Goal: Information Seeking & Learning: Understand process/instructions

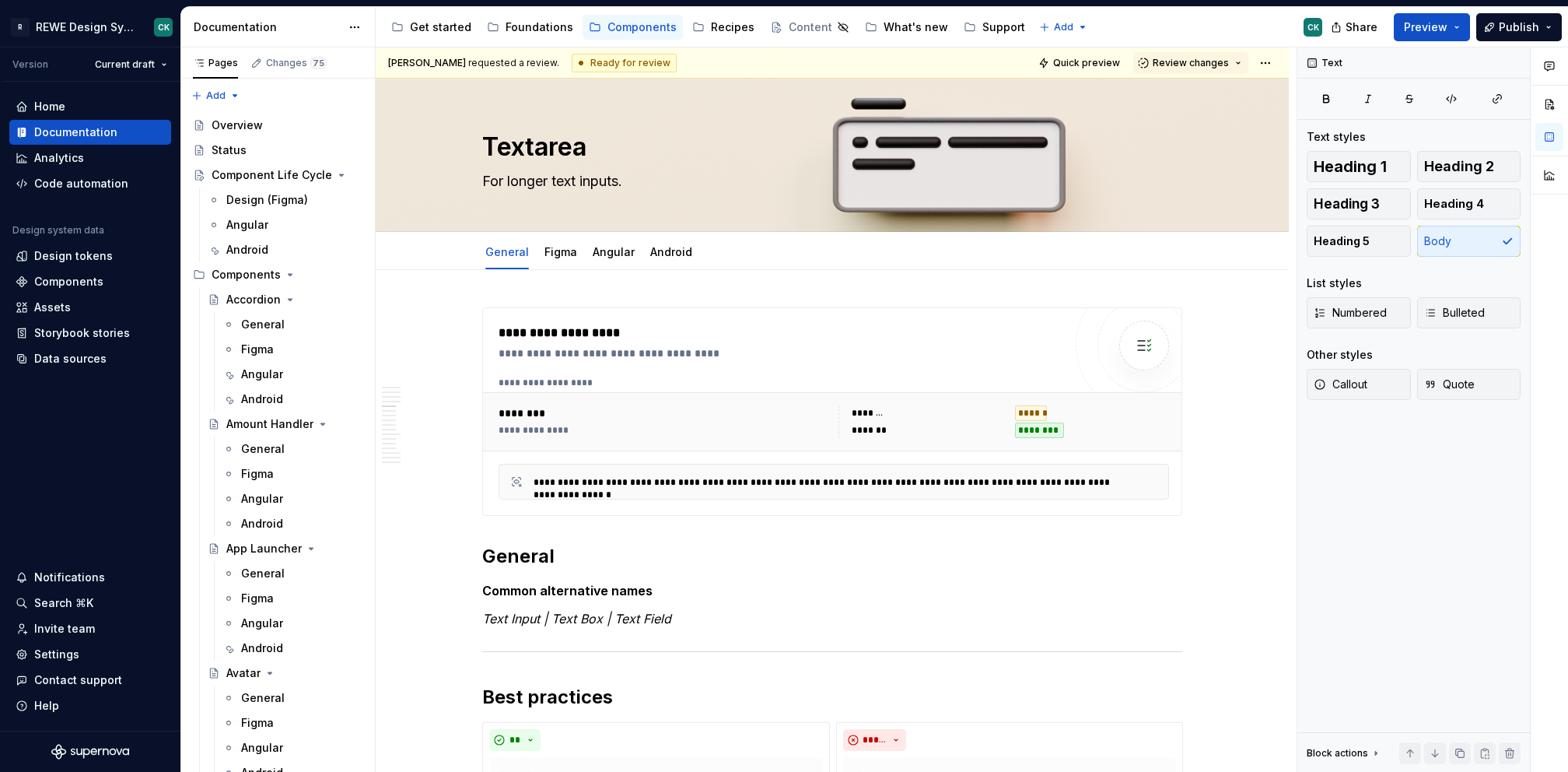
scroll to position [2598, 0]
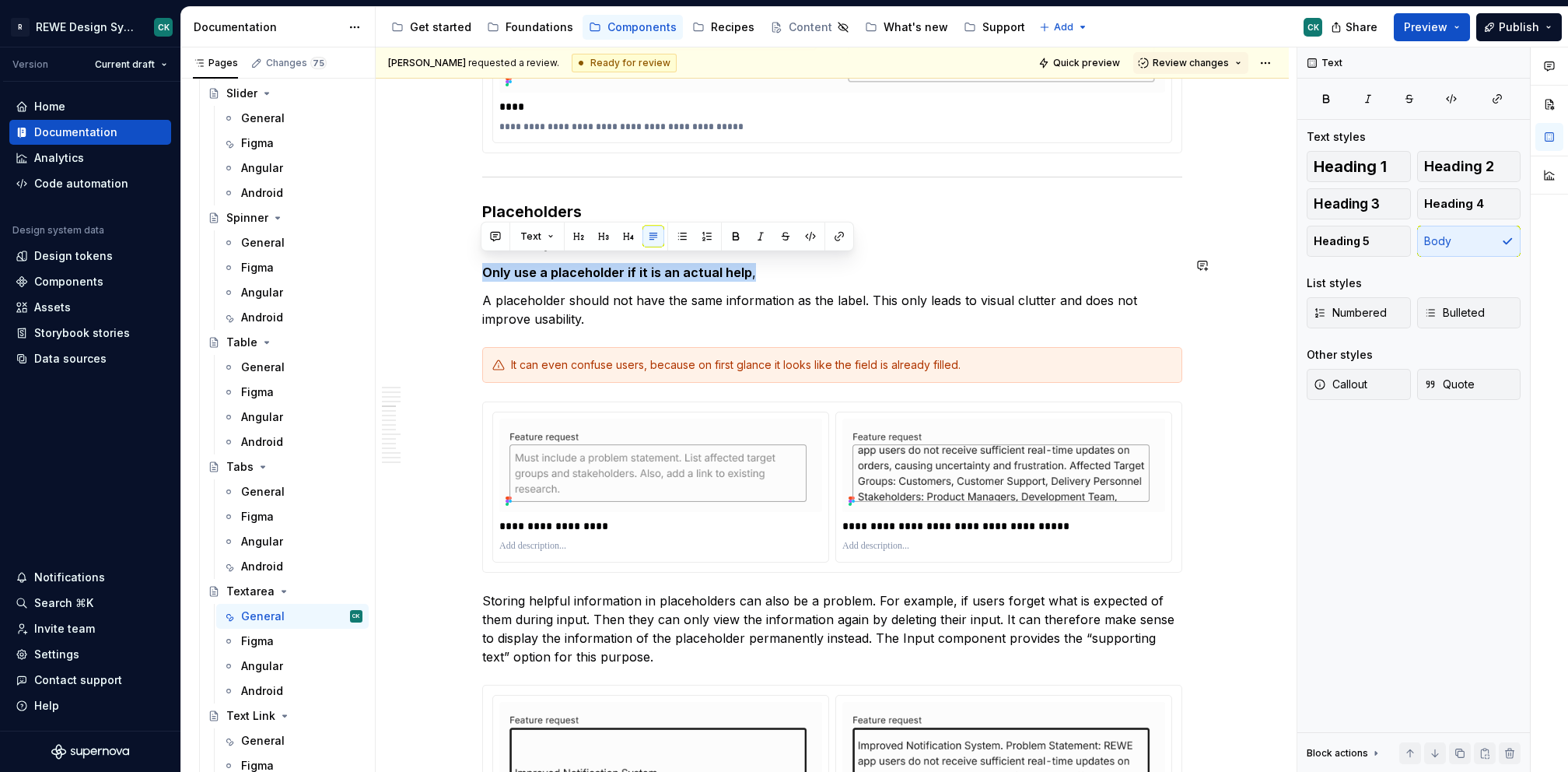
drag, startPoint x: 809, startPoint y: 263, endPoint x: 443, endPoint y: 247, distance: 366.3
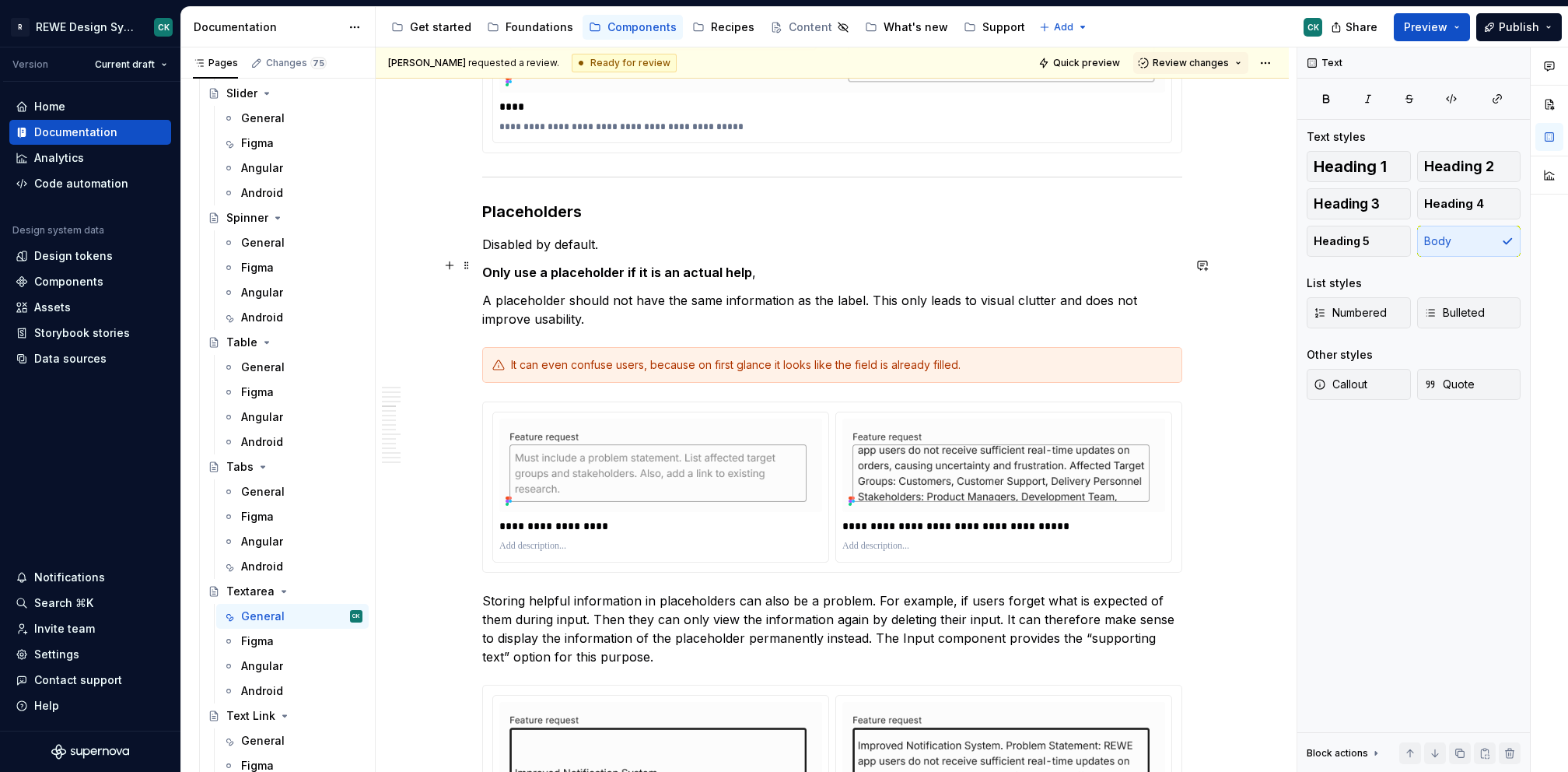
click at [796, 263] on p "Only use a placeholder if it is an actual help ," at bounding box center [832, 272] width 700 height 19
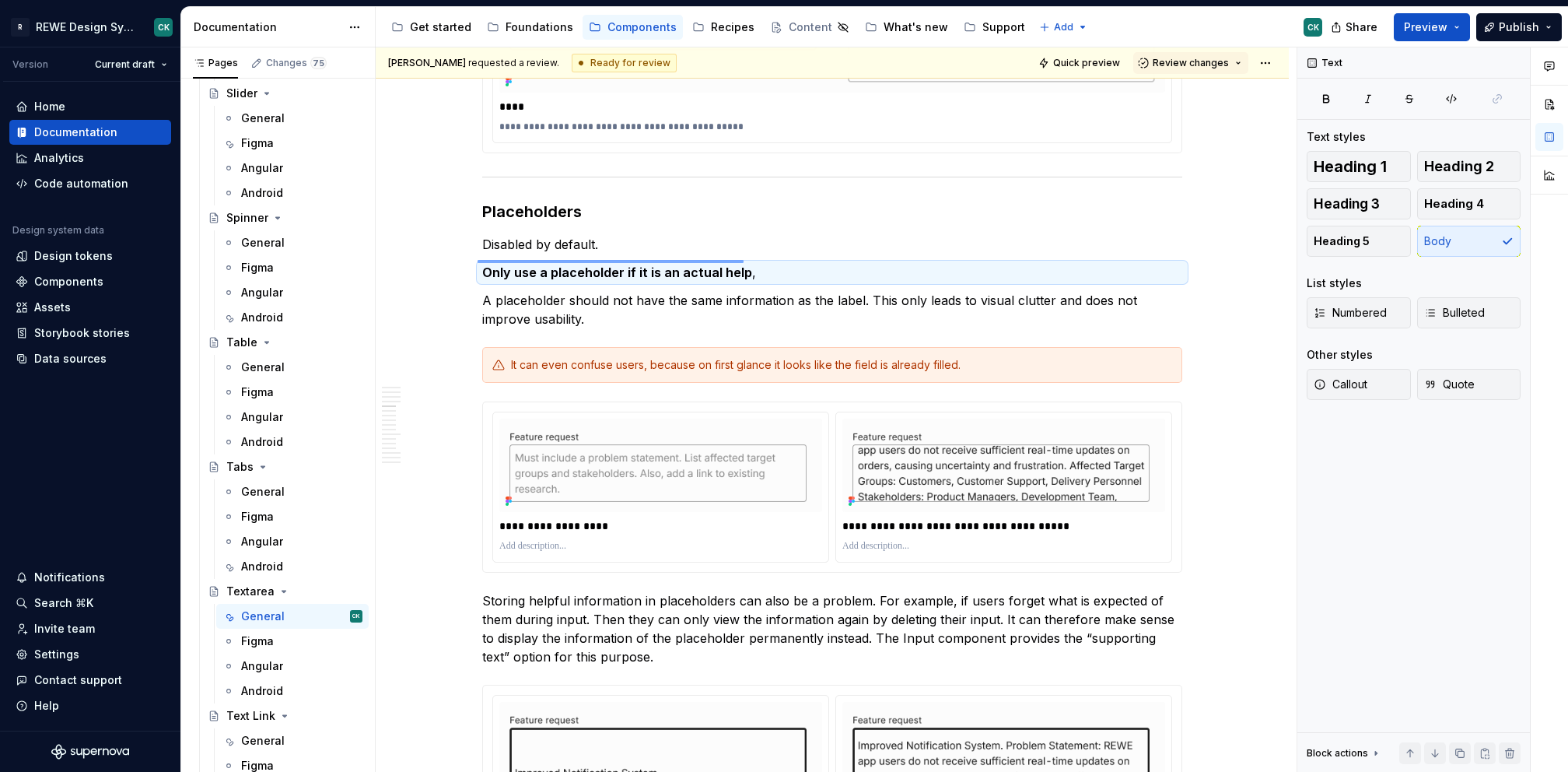
drag, startPoint x: 516, startPoint y: 259, endPoint x: 736, endPoint y: 264, distance: 220.1
click at [736, 264] on div "**********" at bounding box center [836, 410] width 921 height 725
click at [738, 264] on strong "Only use a placeholder if it is an actual help" at bounding box center [617, 272] width 270 height 15
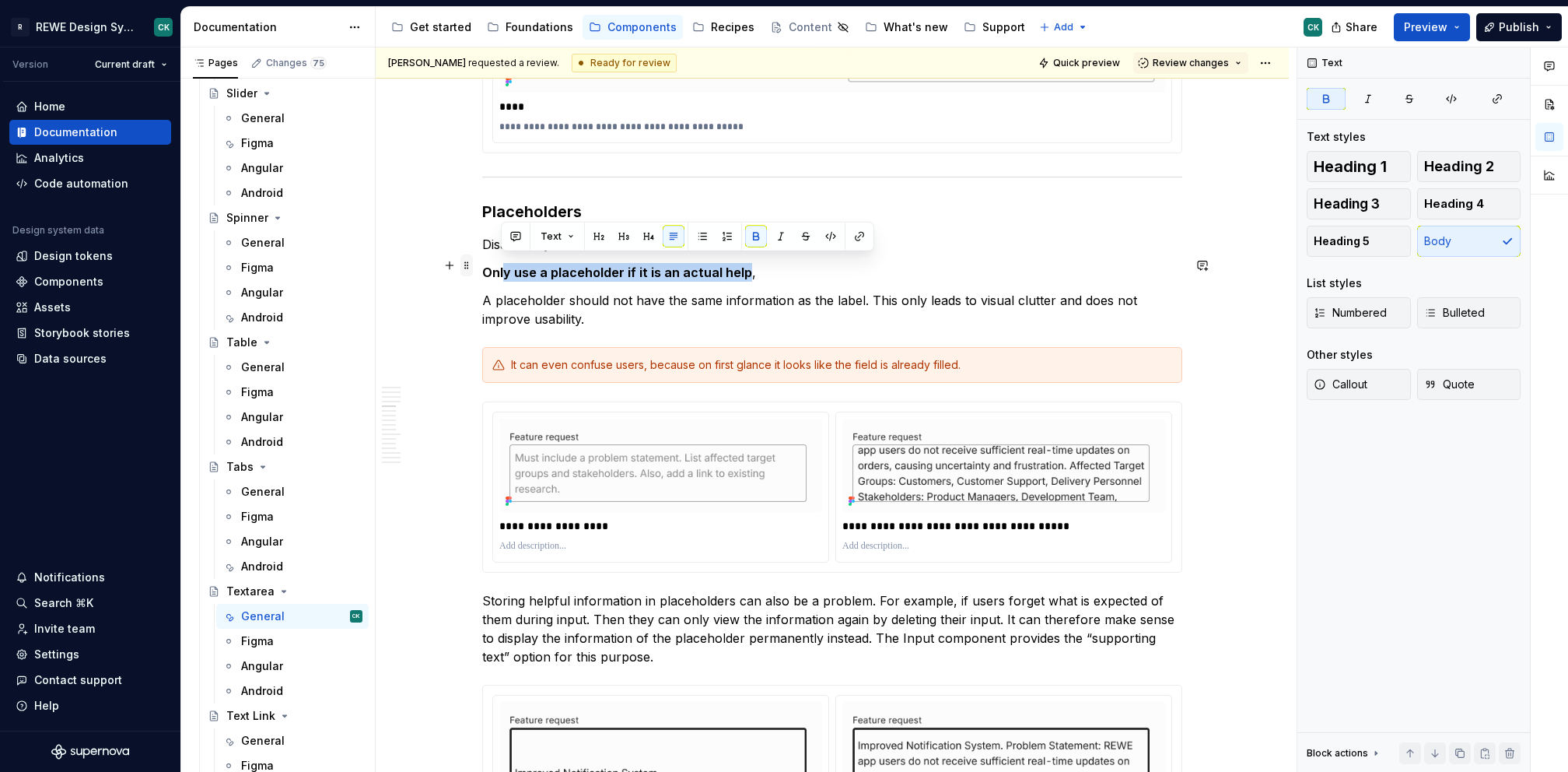
drag, startPoint x: 714, startPoint y: 262, endPoint x: 469, endPoint y: 261, distance: 245.0
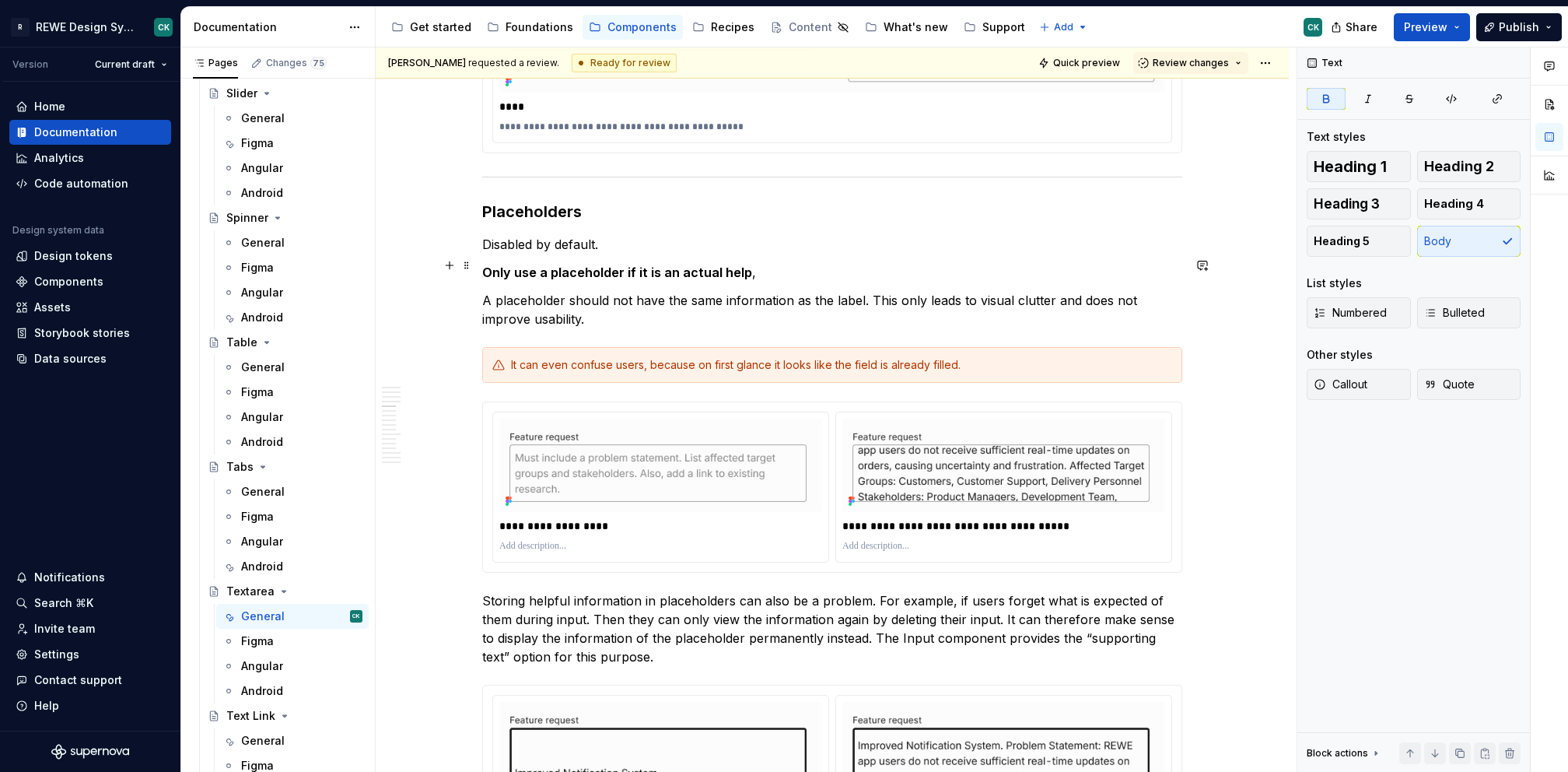
click at [482, 265] on strong "Only use a placeholder if it is an actual help" at bounding box center [617, 272] width 270 height 15
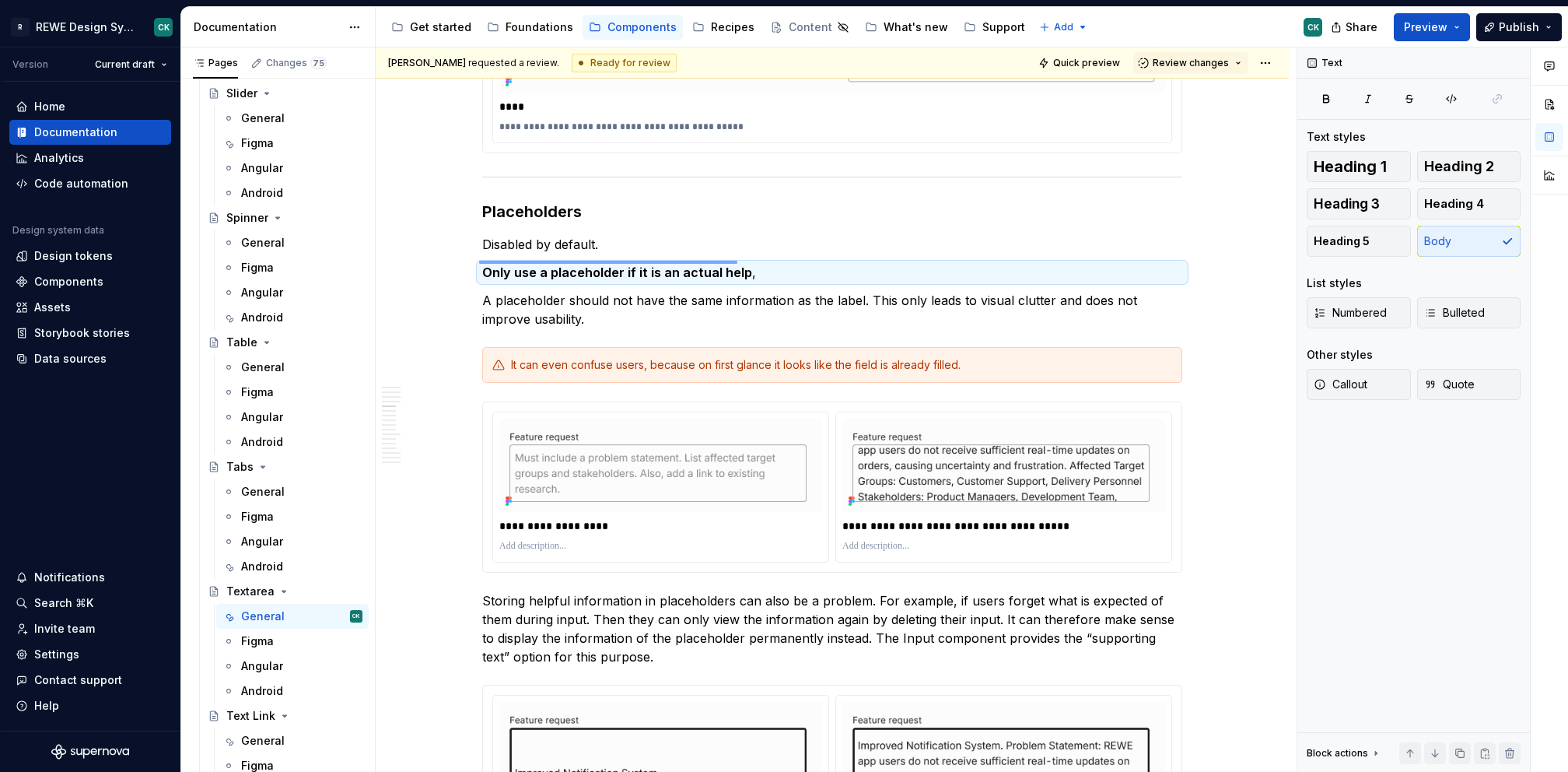
drag, startPoint x: 479, startPoint y: 264, endPoint x: 742, endPoint y: 263, distance: 263.0
click at [737, 261] on div "**********" at bounding box center [836, 410] width 921 height 725
click at [767, 263] on p "Only use a placeholder if it is an actual help ," at bounding box center [832, 272] width 700 height 19
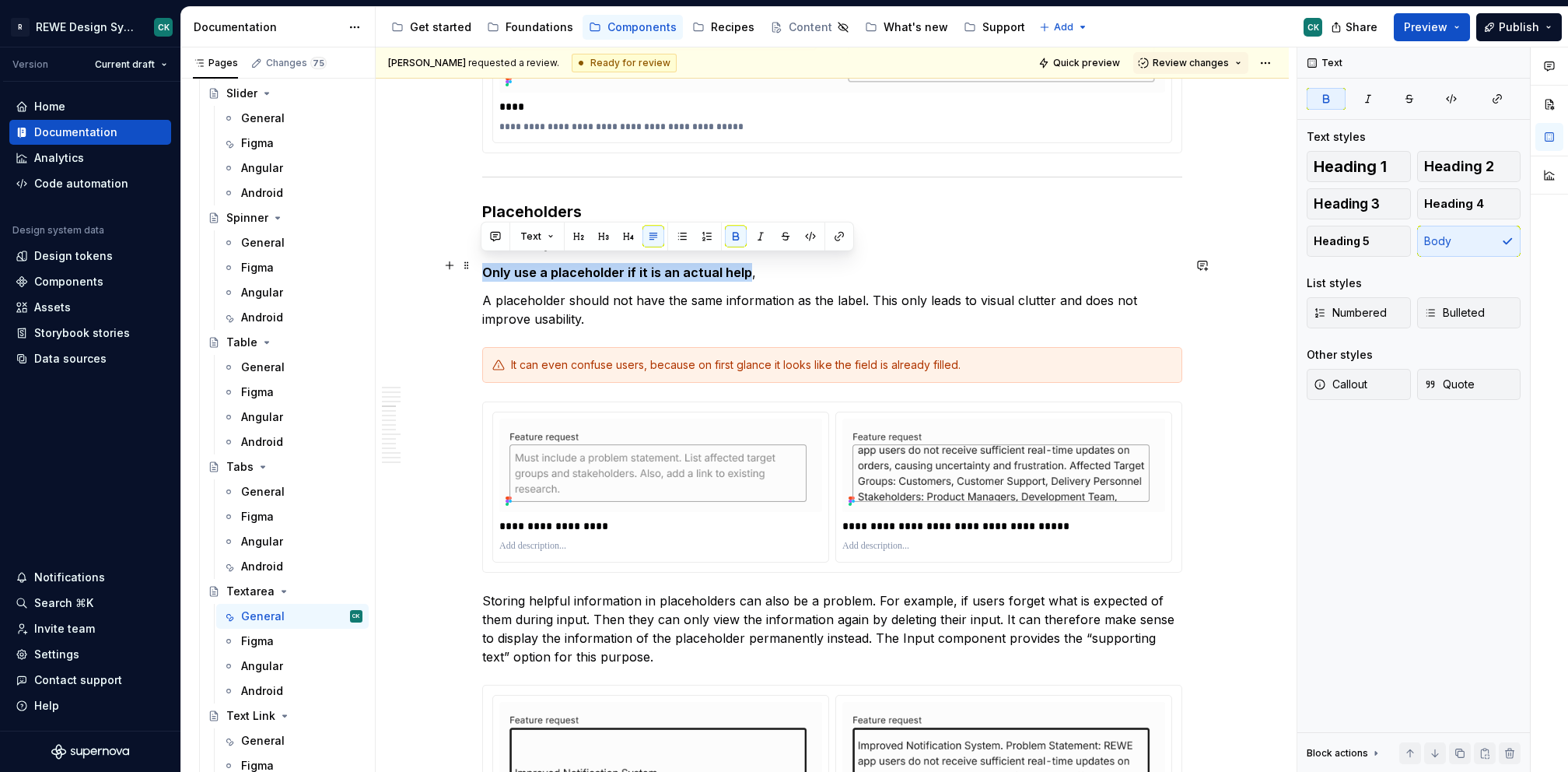
drag, startPoint x: 739, startPoint y: 264, endPoint x: 478, endPoint y: 264, distance: 261.0
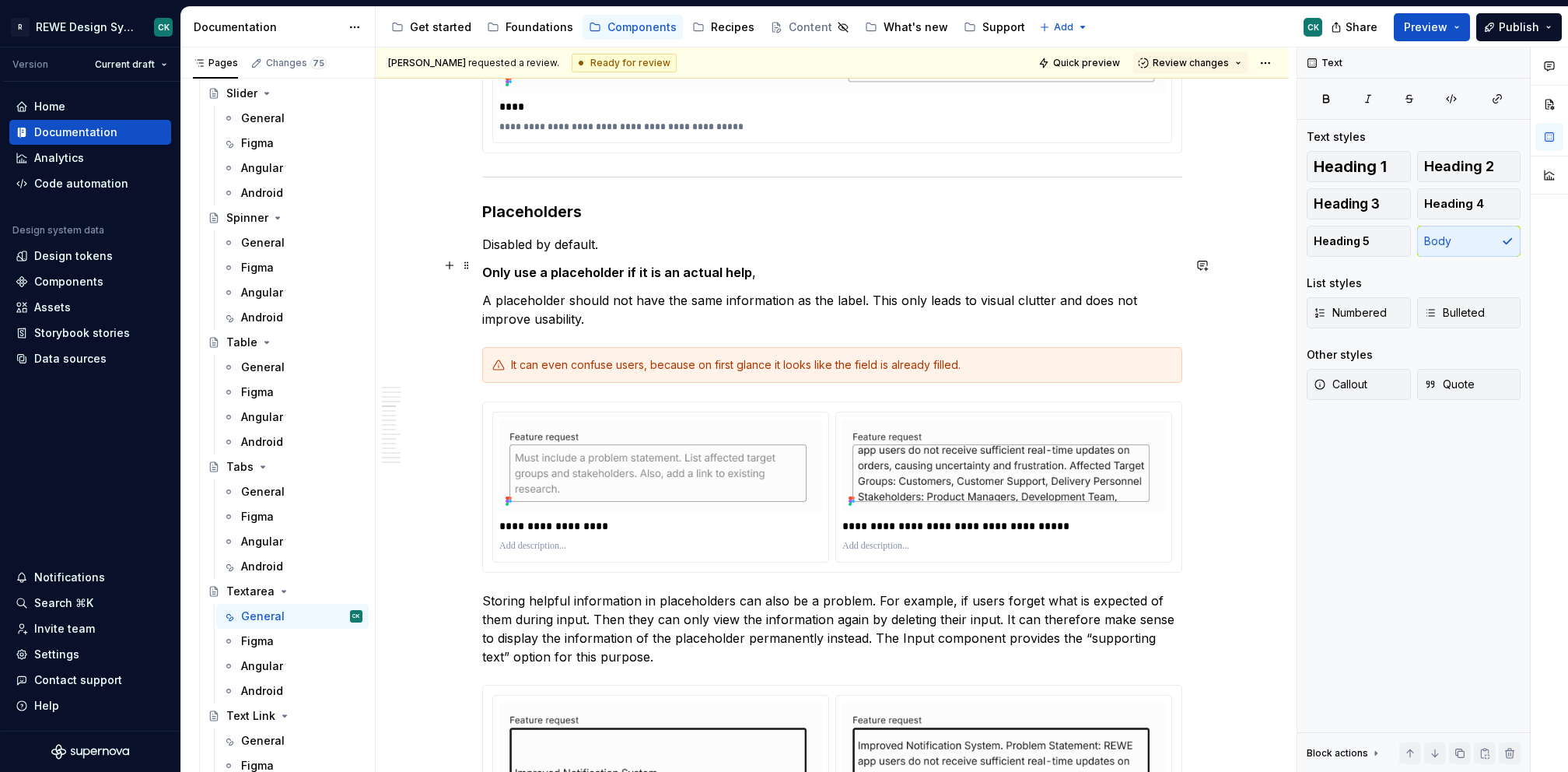
click at [815, 263] on p "Only use a placeholder if it is an actual help ," at bounding box center [832, 272] width 700 height 19
click at [688, 264] on strong "Only use a placeholder if it is an actual help" at bounding box center [617, 272] width 270 height 15
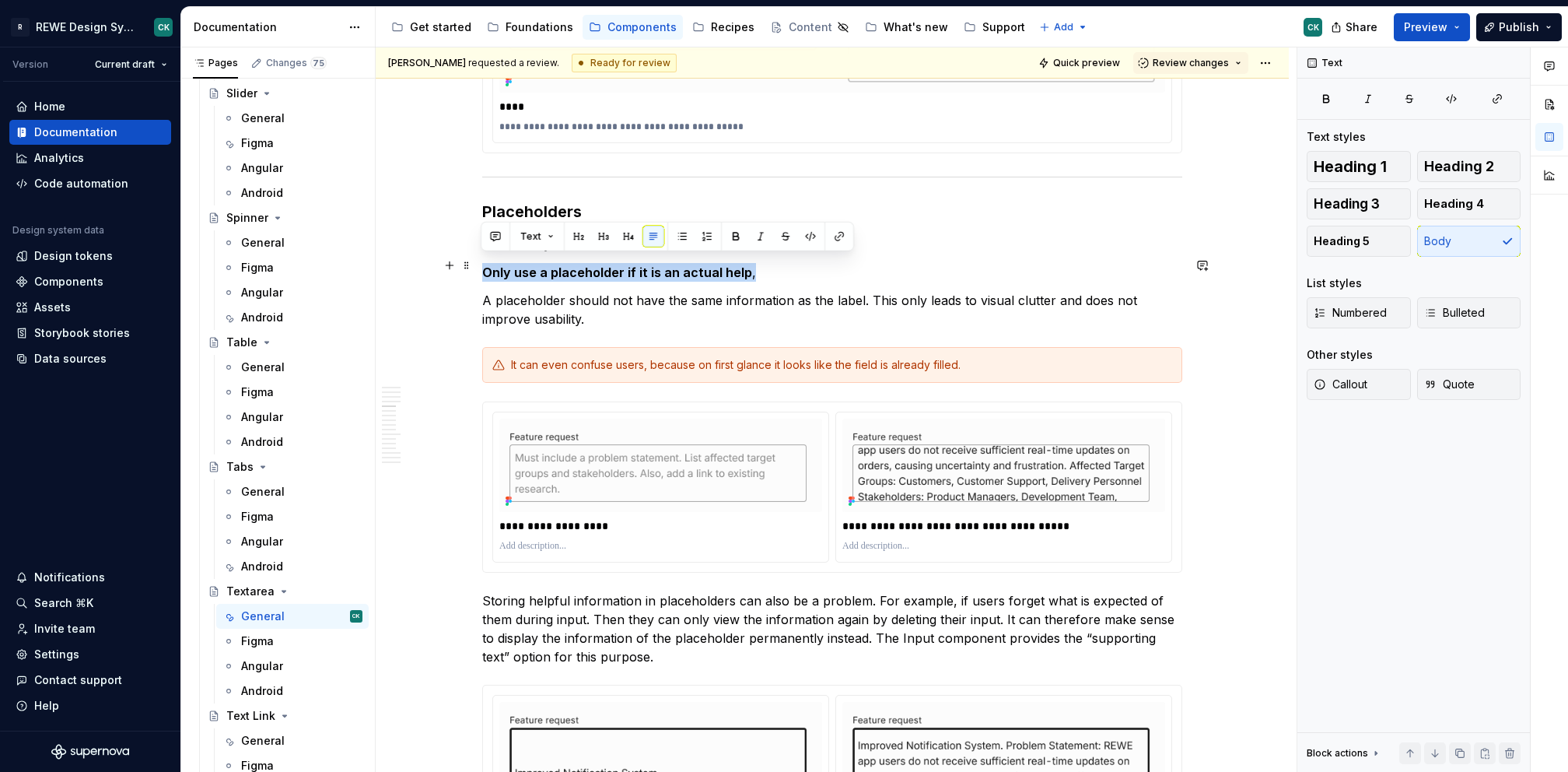
click at [688, 264] on strong "Only use a placeholder if it is an actual help" at bounding box center [617, 272] width 270 height 15
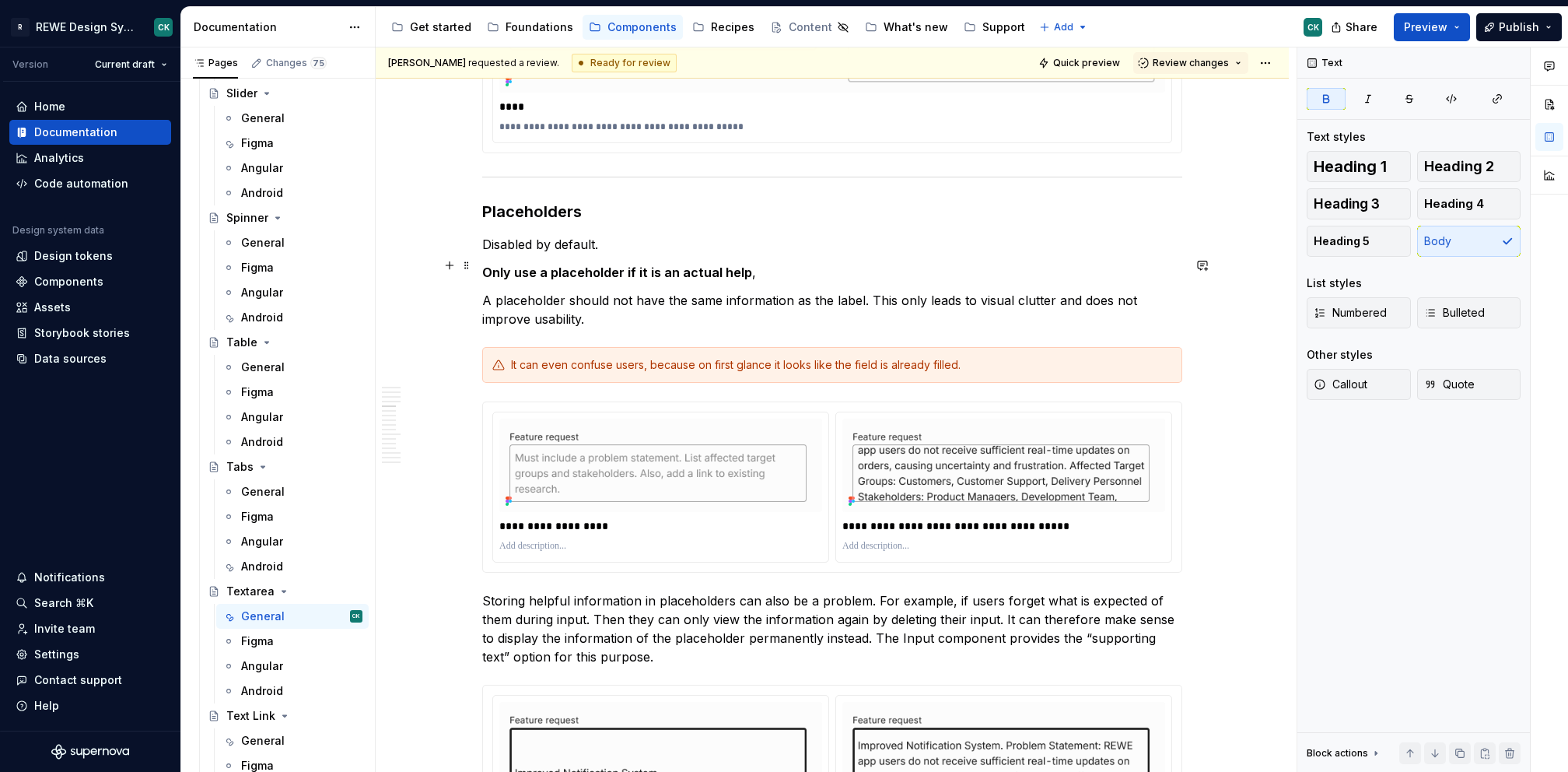
click at [483, 271] on strong "Only use a placeholder if it is an actual help" at bounding box center [617, 272] width 270 height 15
drag, startPoint x: 509, startPoint y: 261, endPoint x: 653, endPoint y: 249, distance: 144.5
click at [611, 251] on div "**********" at bounding box center [836, 410] width 921 height 725
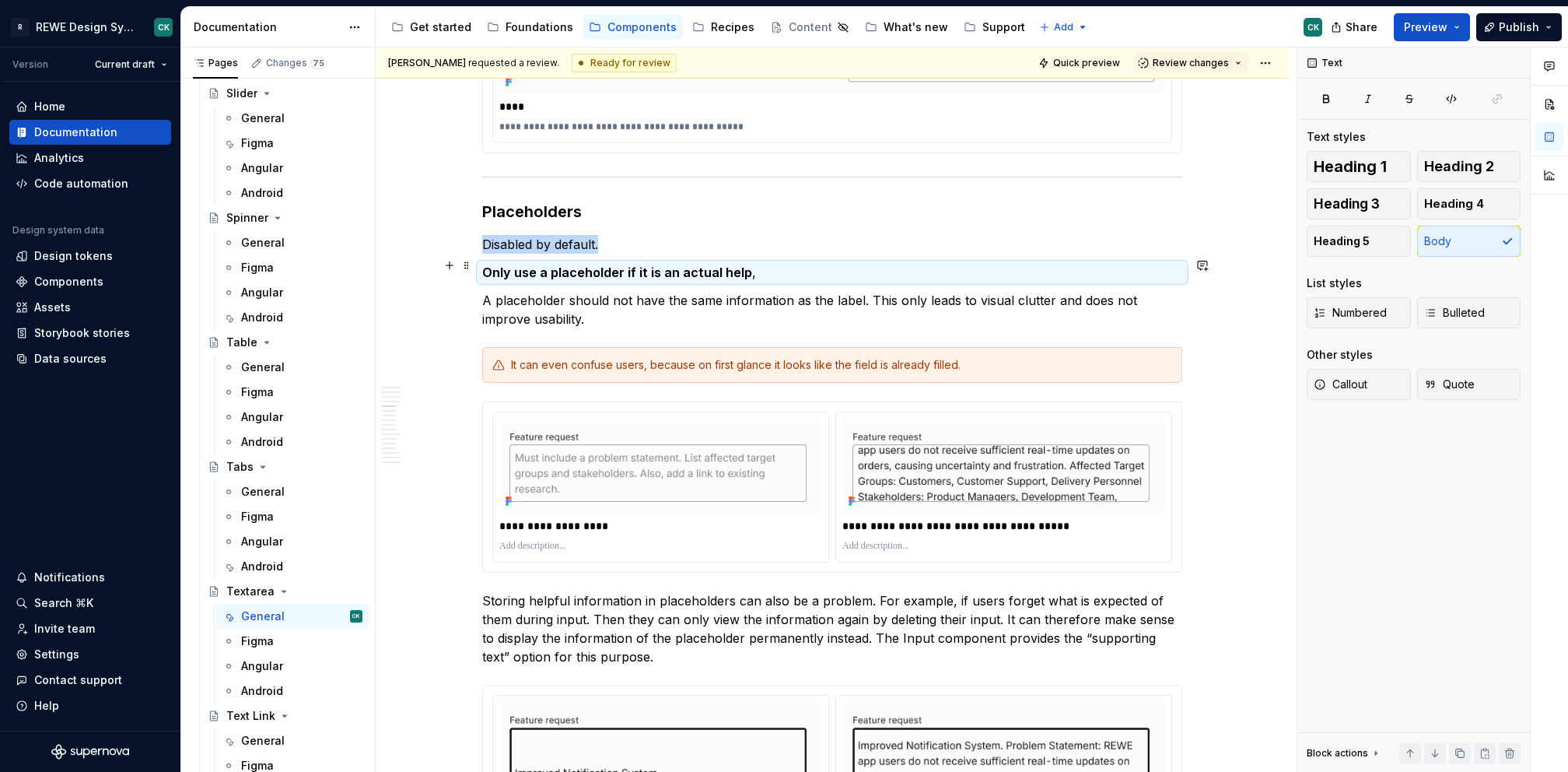
click at [763, 264] on p "Only use a placeholder if it is an actual help ," at bounding box center [832, 272] width 700 height 19
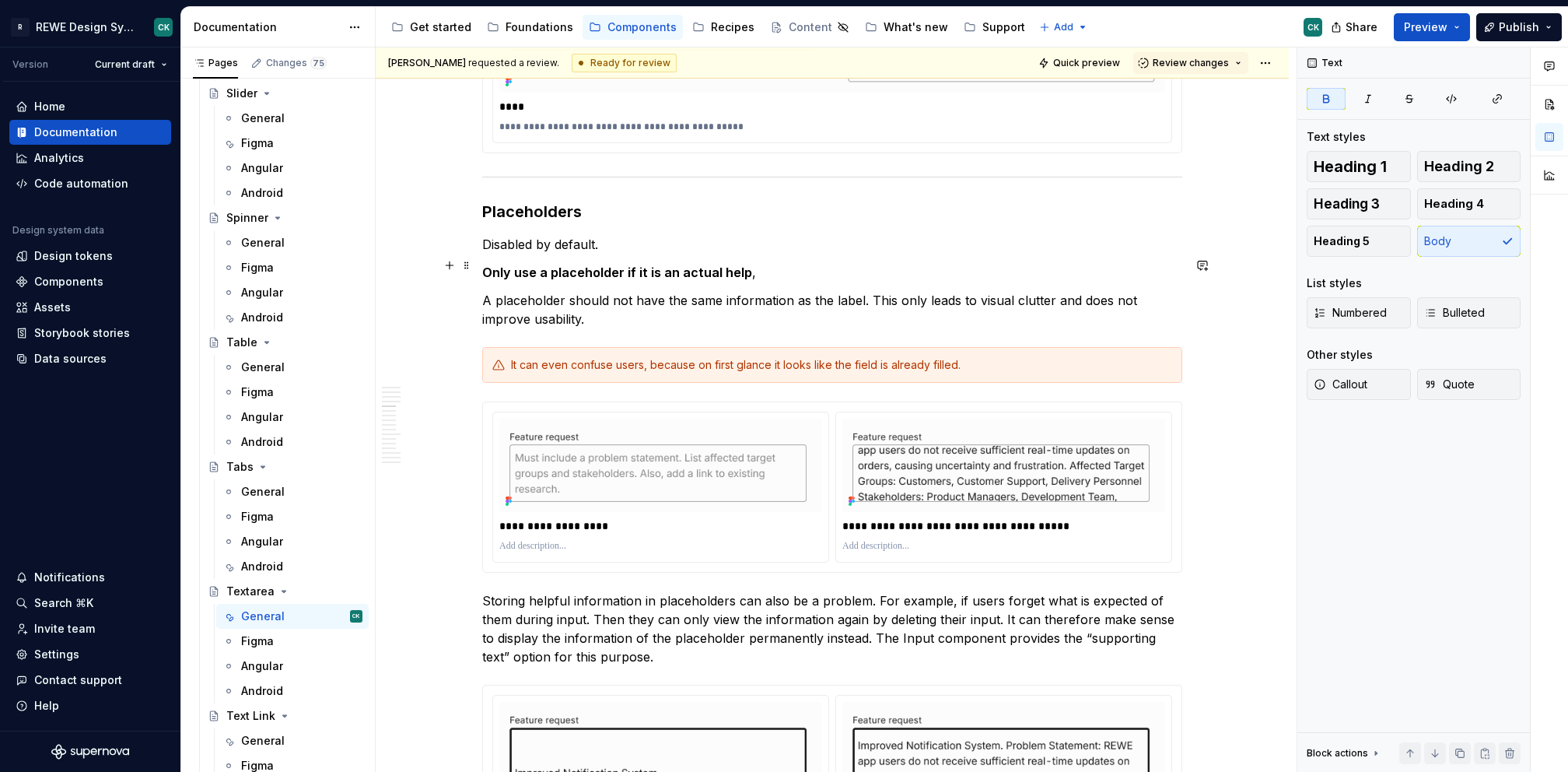
click at [741, 263] on p "Only use a placeholder if it is an actual help ," at bounding box center [832, 272] width 700 height 19
click at [748, 263] on p "Only use a placeholder if it is an actual help ," at bounding box center [832, 272] width 700 height 19
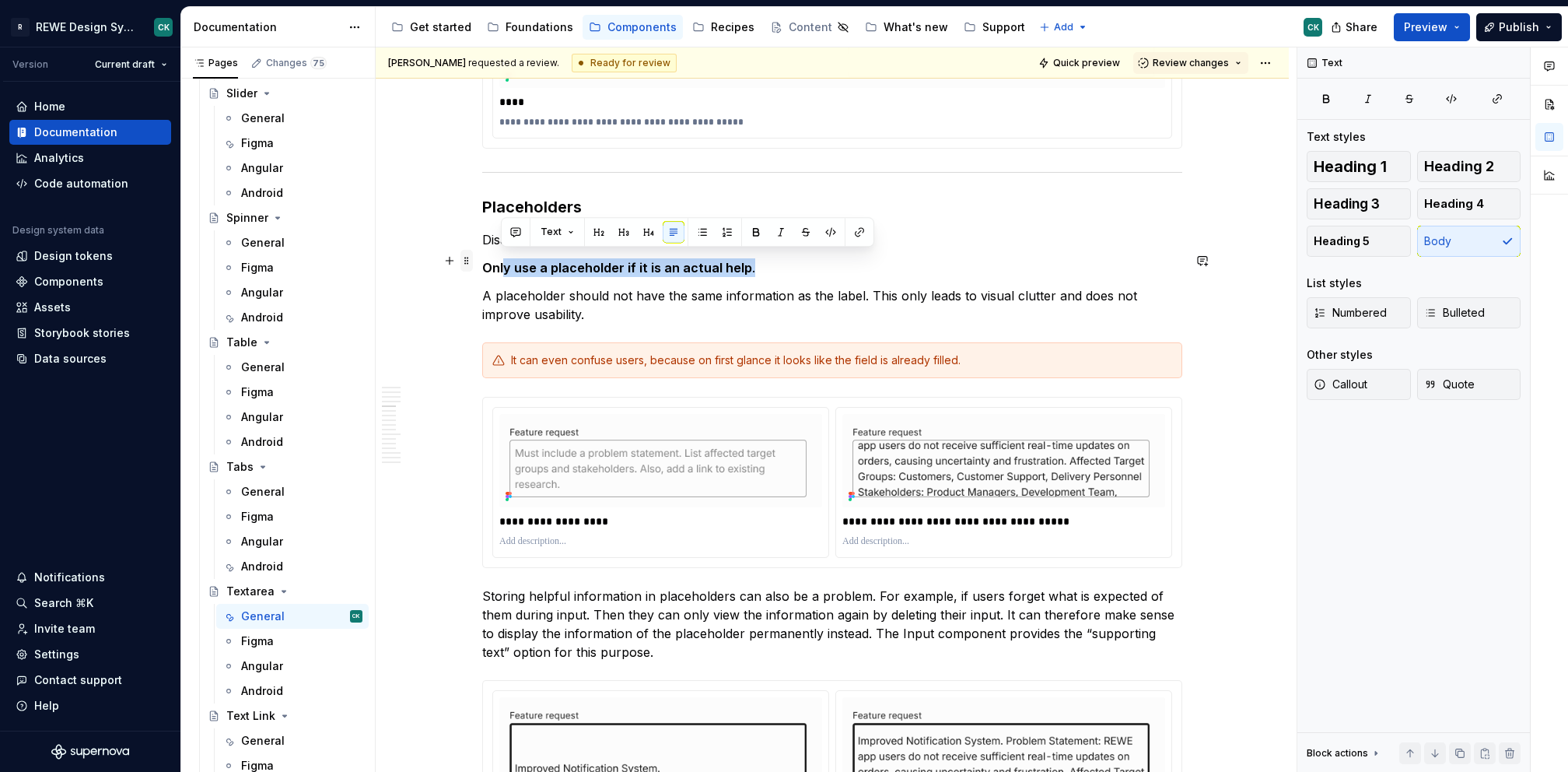
drag, startPoint x: 743, startPoint y: 259, endPoint x: 469, endPoint y: 251, distance: 274.1
click at [475, 258] on div "**********" at bounding box center [836, 410] width 921 height 725
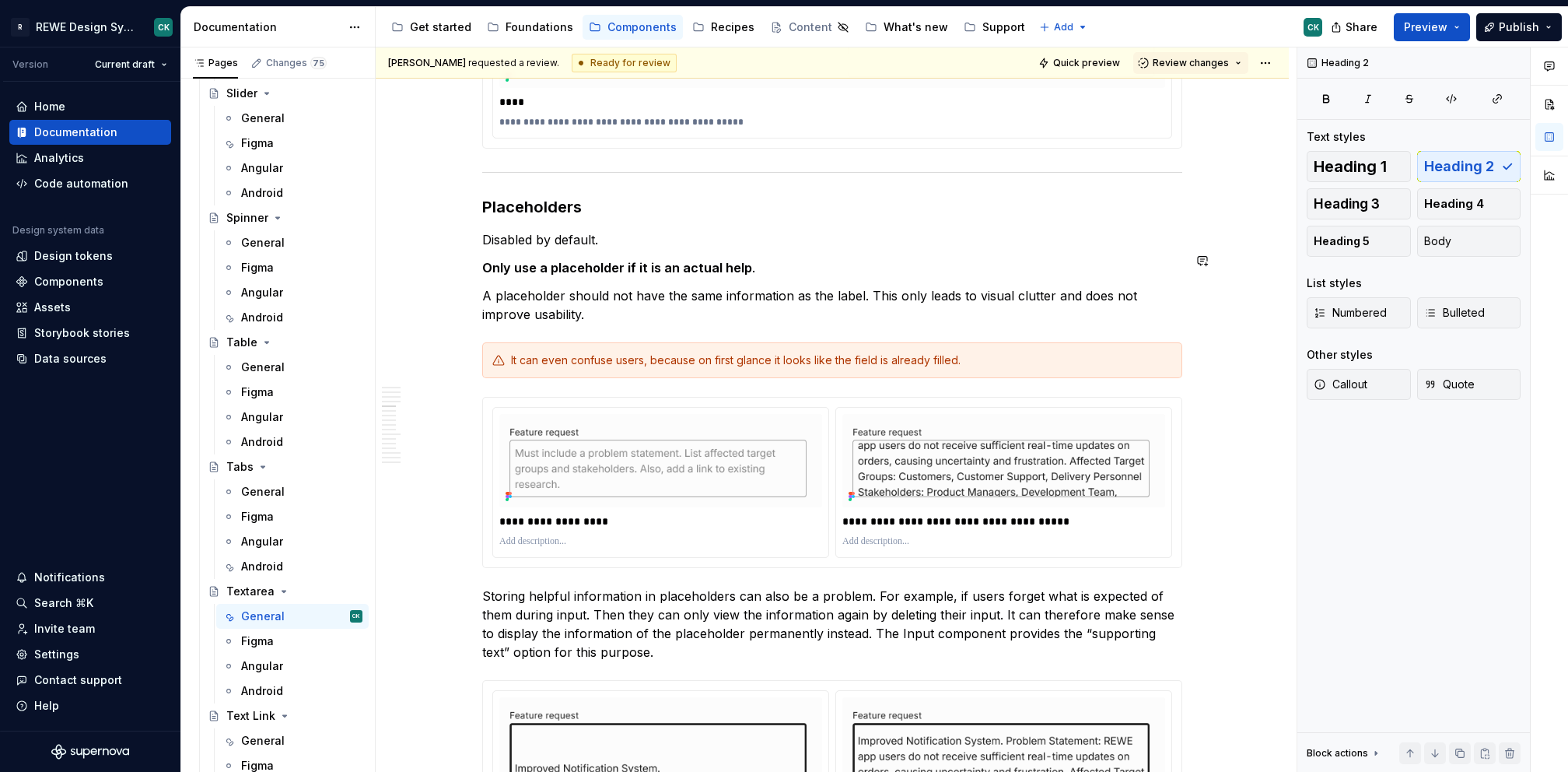
click at [500, 259] on strong "Only use a placeholder if it is an actual help" at bounding box center [617, 267] width 270 height 15
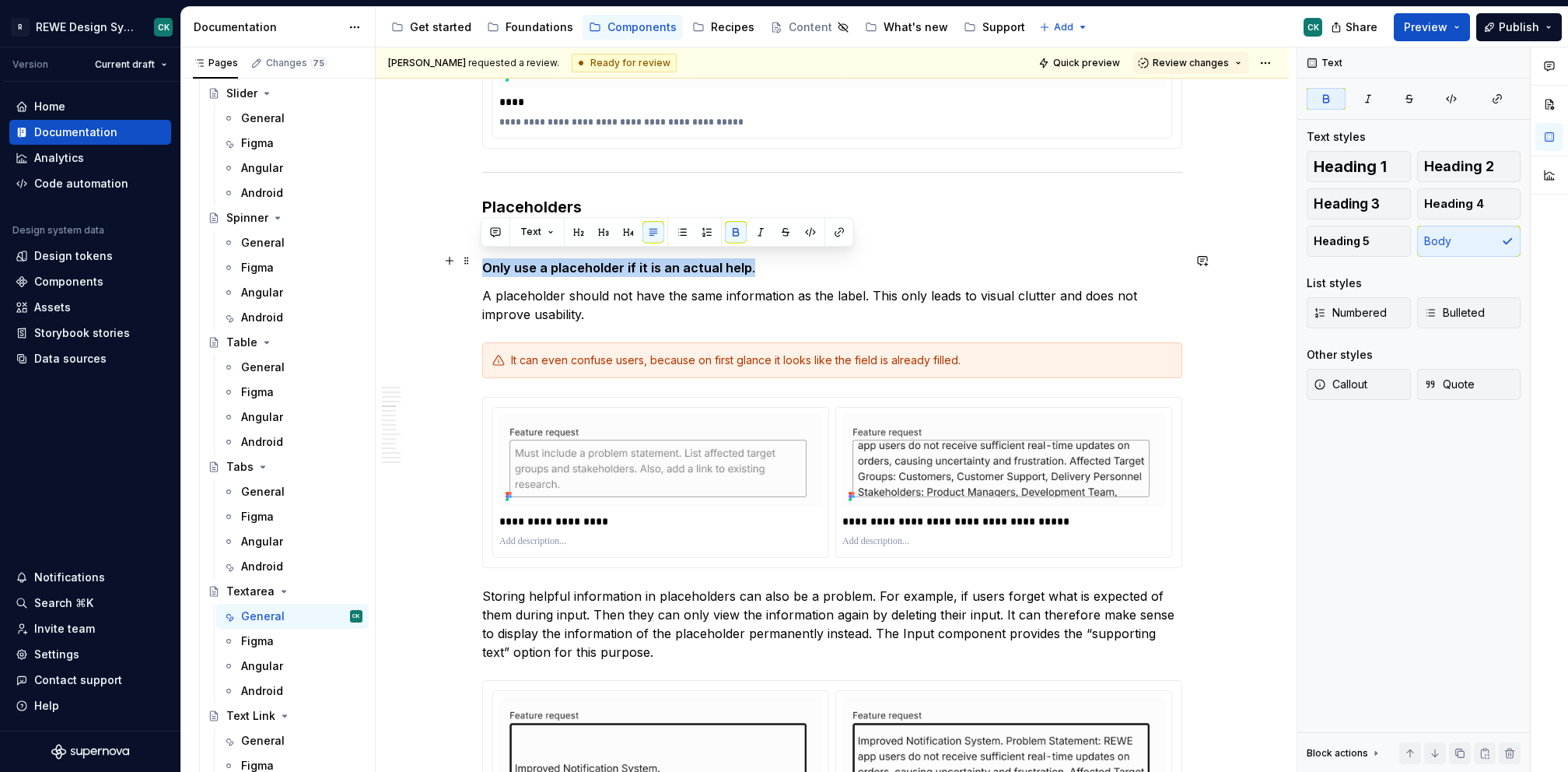
click at [500, 259] on strong "Only use a placeholder if it is an actual help" at bounding box center [617, 267] width 270 height 15
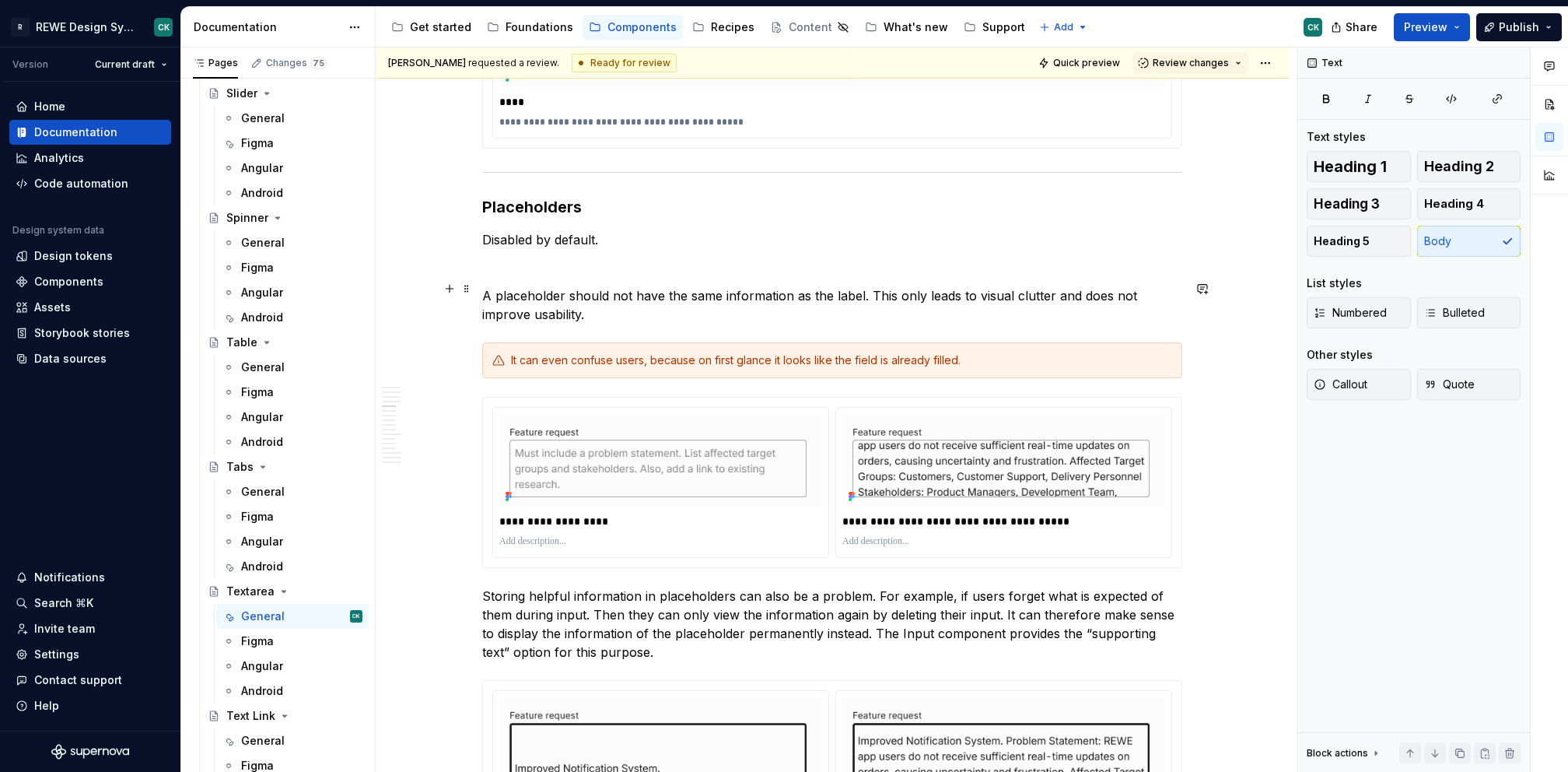
click at [551, 303] on p "A placeholder should not have the same information as the label. This only lead…" at bounding box center [832, 305] width 700 height 37
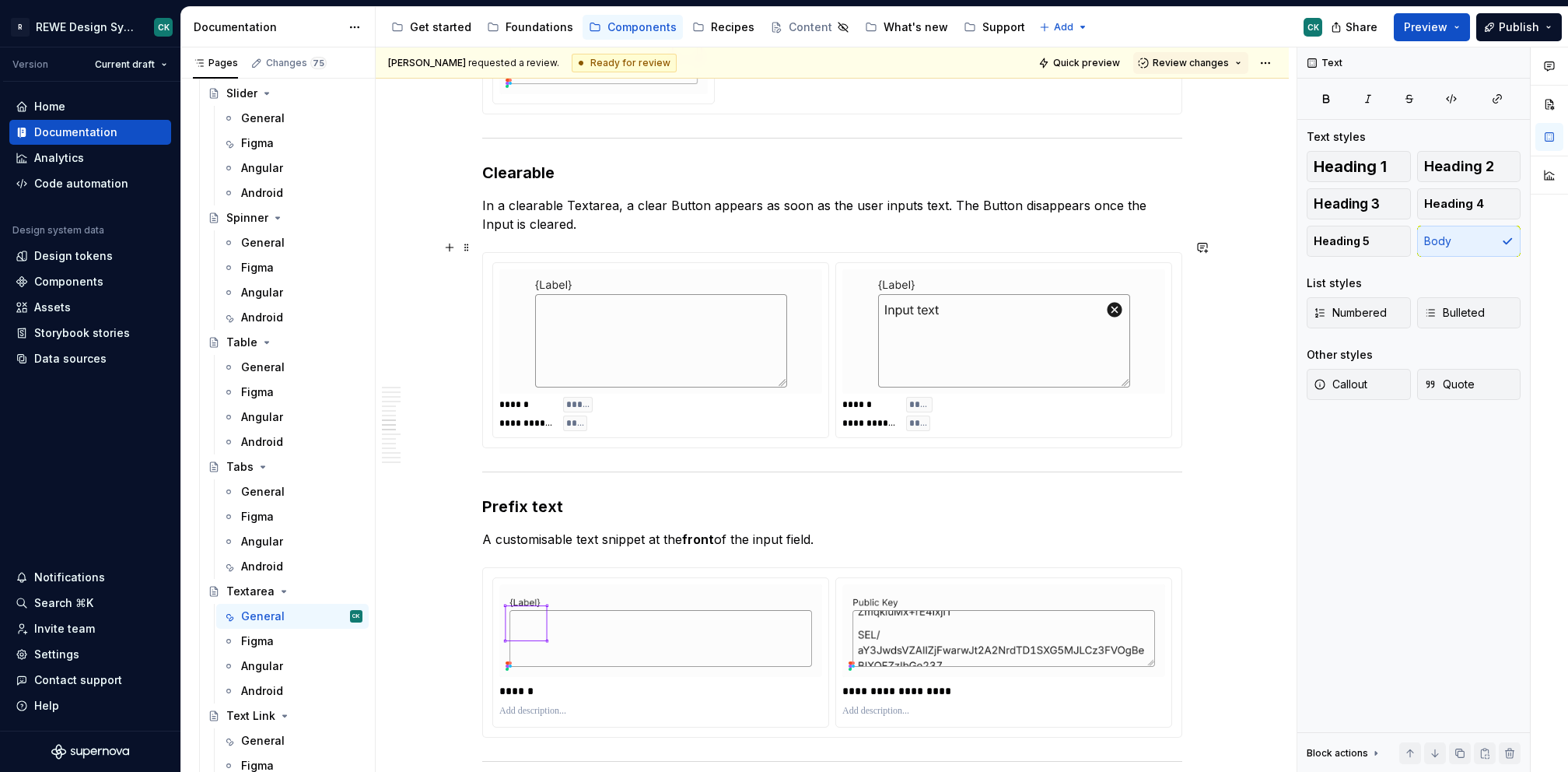
scroll to position [4328, 0]
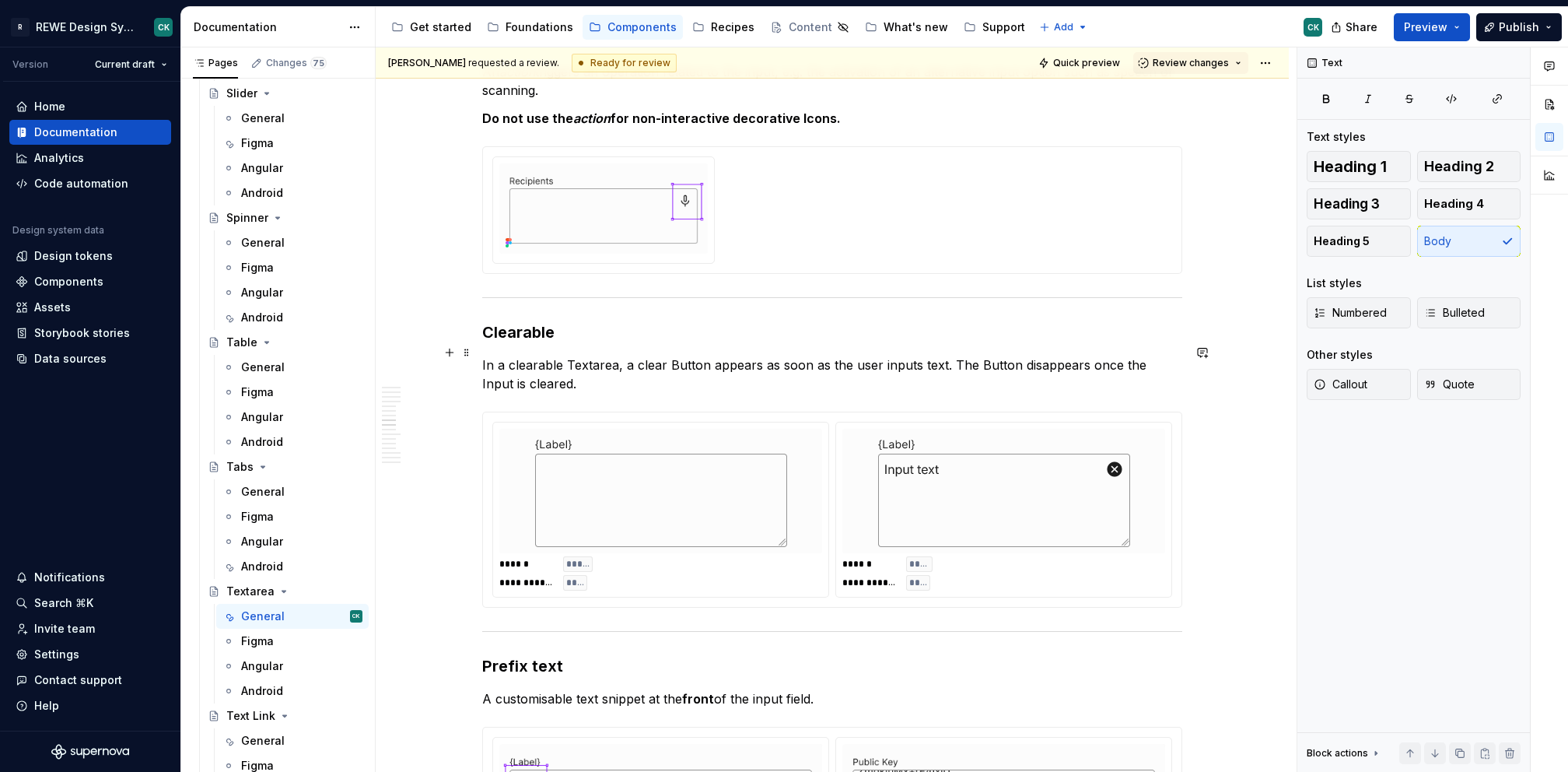
click at [483, 355] on p "In a clearable Textarea, a clear Button appears as soon as the user inputs text…" at bounding box center [832, 374] width 700 height 37
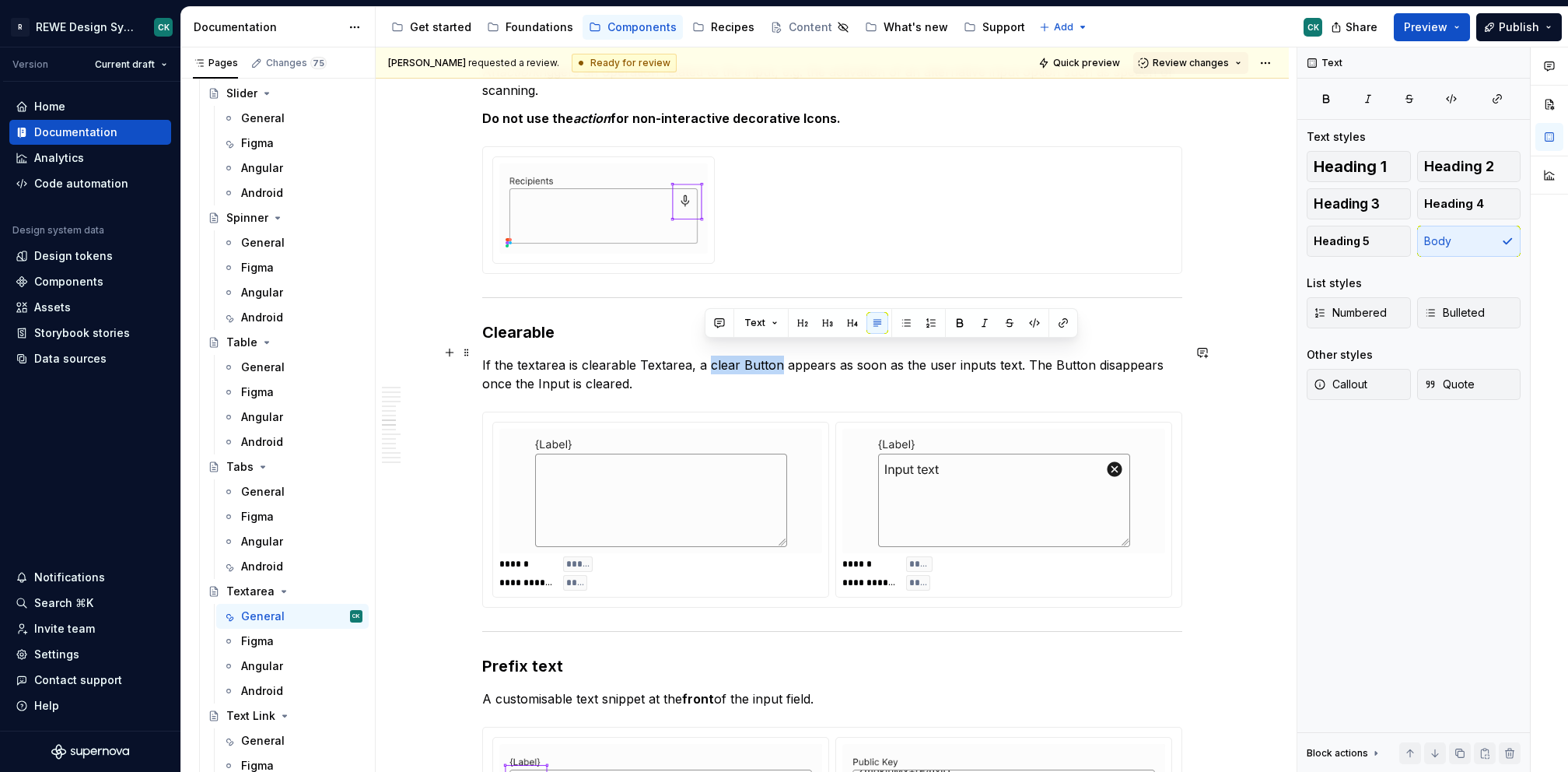
drag, startPoint x: 705, startPoint y: 350, endPoint x: 777, endPoint y: 354, distance: 72.1
click at [775, 356] on p "If the textarea is clearable Textarea, a clear Button appears as soon as the us…" at bounding box center [832, 374] width 700 height 37
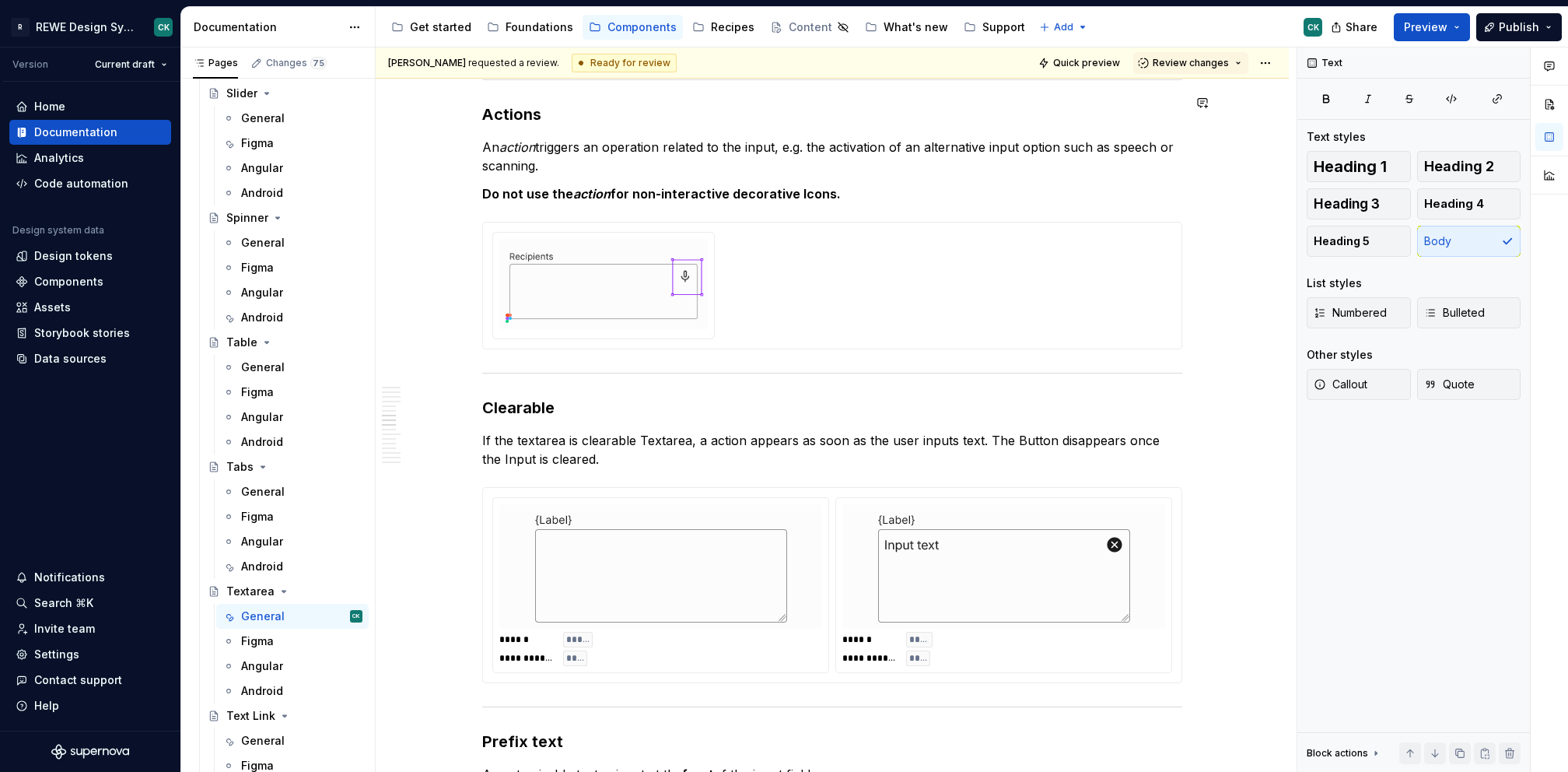
scroll to position [4311, 0]
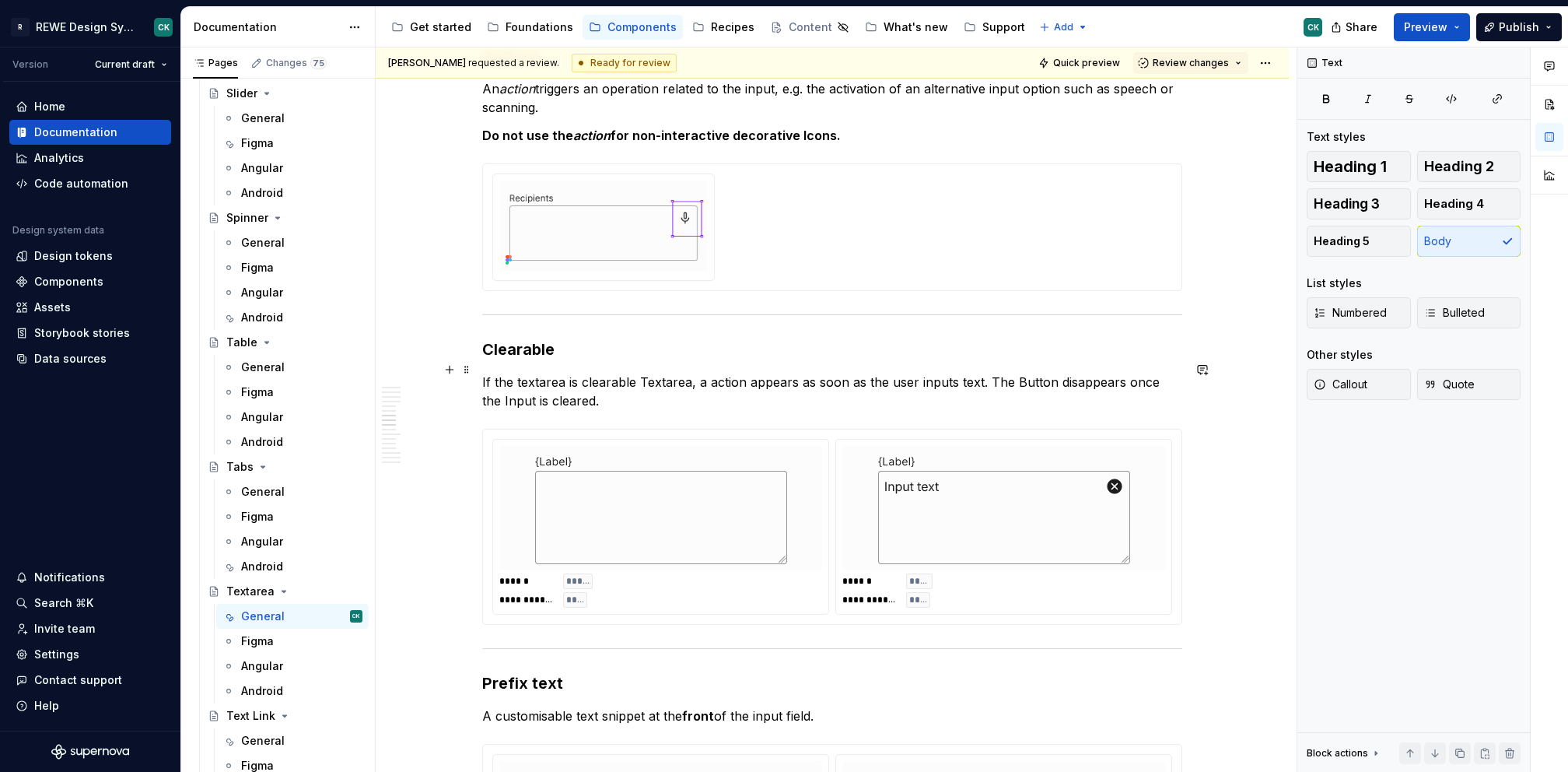
click at [718, 373] on p "If the textarea is clearable Textarea, a action appears as soon as the user inp…" at bounding box center [832, 392] width 700 height 37
click at [767, 373] on p "If the textarea is clearable Textarea, a button appears as soon as the user inp…" at bounding box center [832, 392] width 700 height 37
click at [723, 373] on p "If the textarea is clearable Textarea, a button appears as soon as the user inp…" at bounding box center [832, 392] width 700 height 37
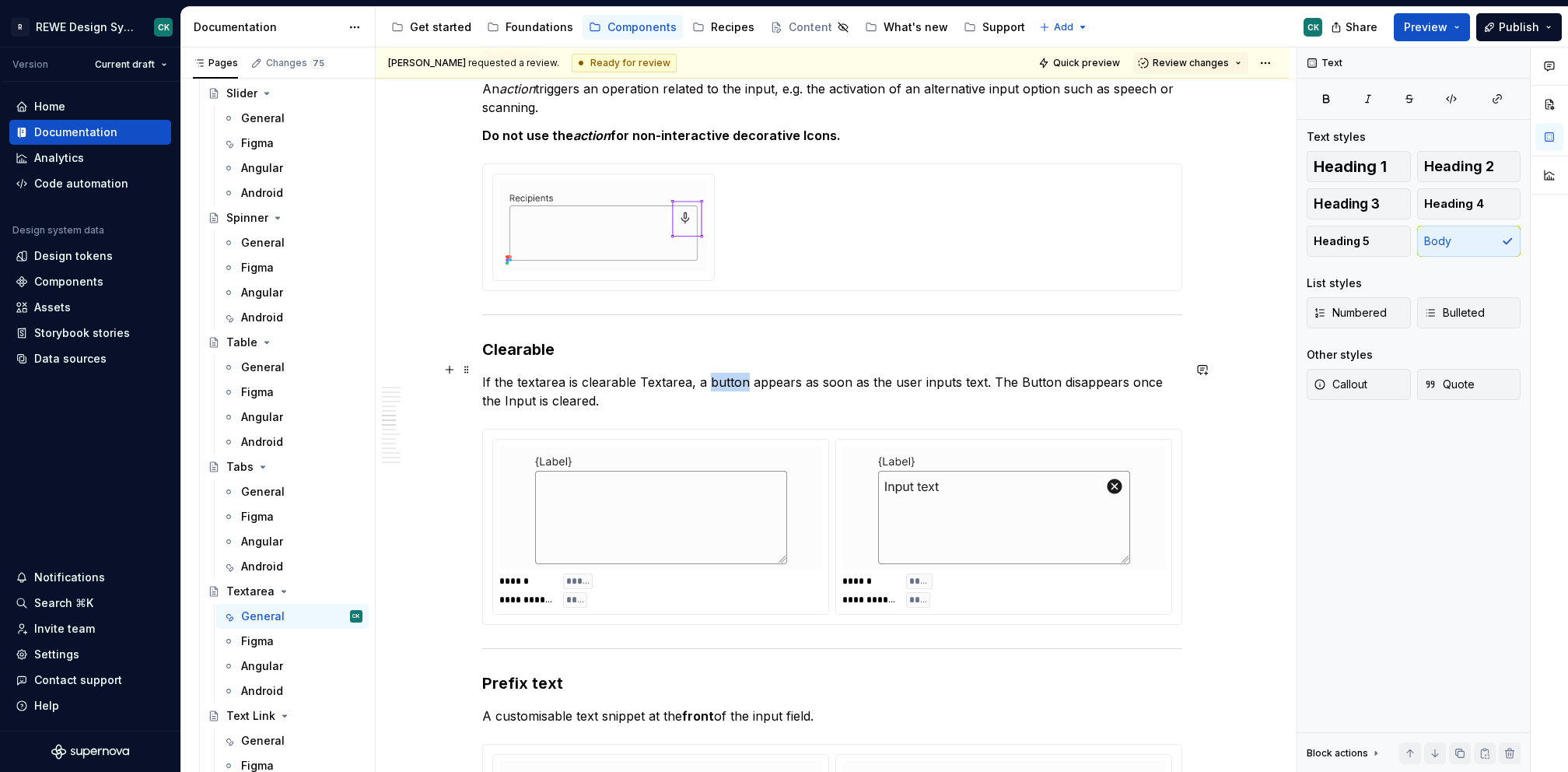
click at [723, 373] on p "If the textarea is clearable Textarea, a button appears as soon as the user inp…" at bounding box center [832, 392] width 700 height 37
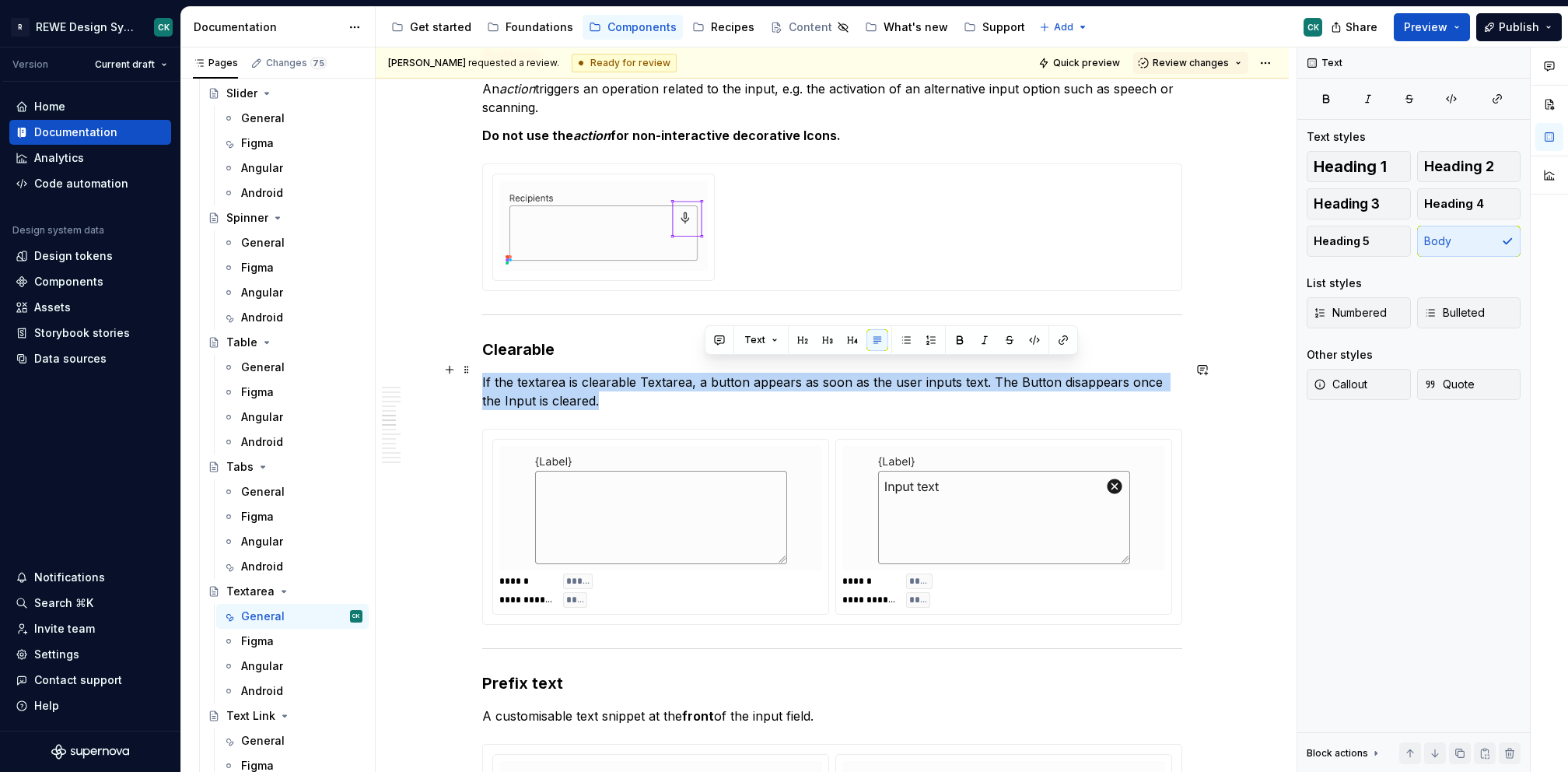
click at [723, 373] on p "If the textarea is clearable Textarea, a button appears as soon as the user inp…" at bounding box center [832, 392] width 700 height 37
copy p "If the textarea is clearable Textarea, a button appears as soon as the user inp…"
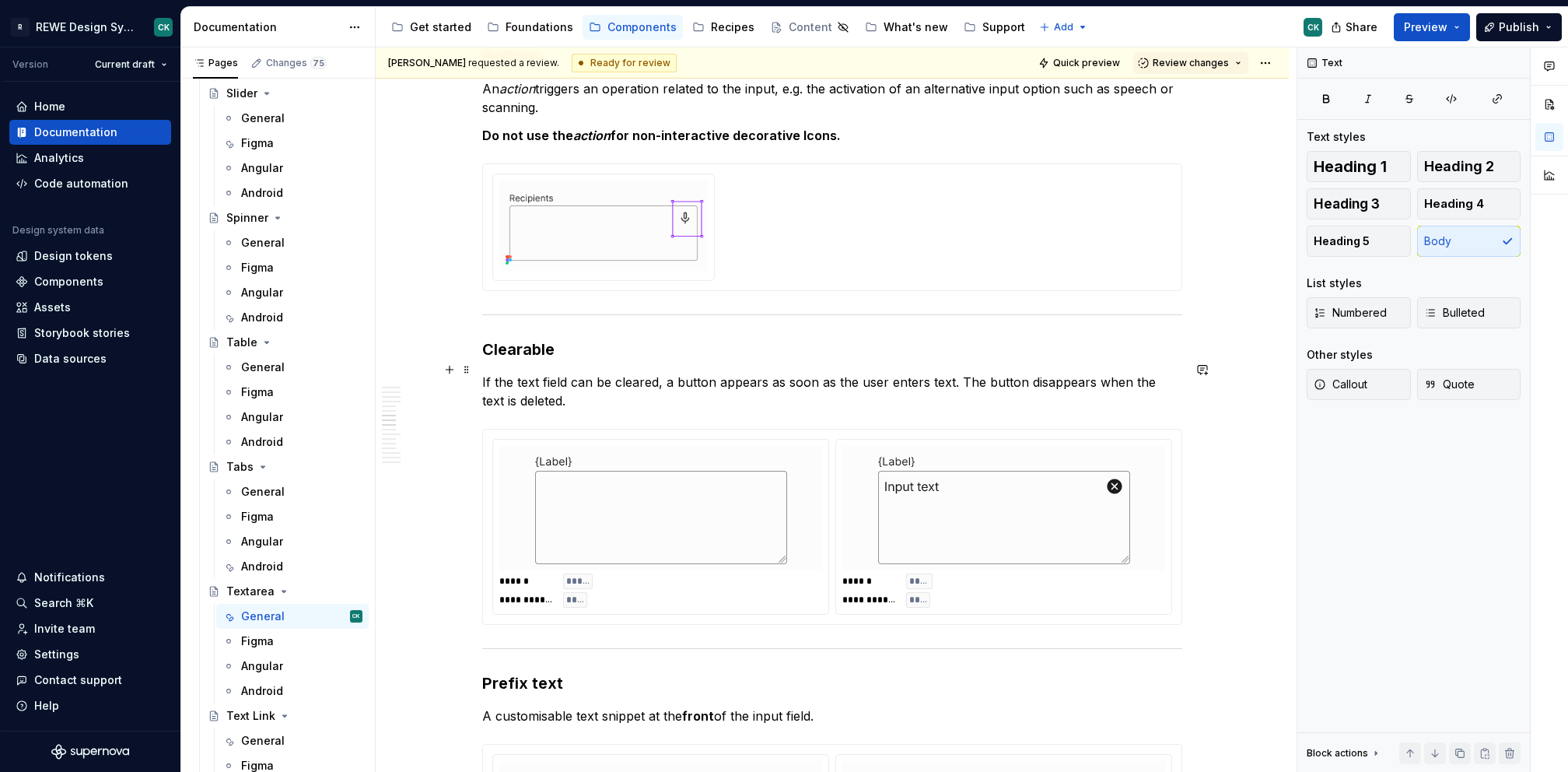
click at [549, 373] on p "If the text field can be cleared, a button appears as soon as the user enters t…" at bounding box center [832, 392] width 700 height 37
click at [631, 376] on p "If the Textarea can be cleared, a button appears as soon as the user enters tex…" at bounding box center [832, 392] width 700 height 37
click at [739, 390] on p "If the Textarea can be cleared, a button appears as soon as the user enters tex…" at bounding box center [832, 392] width 700 height 37
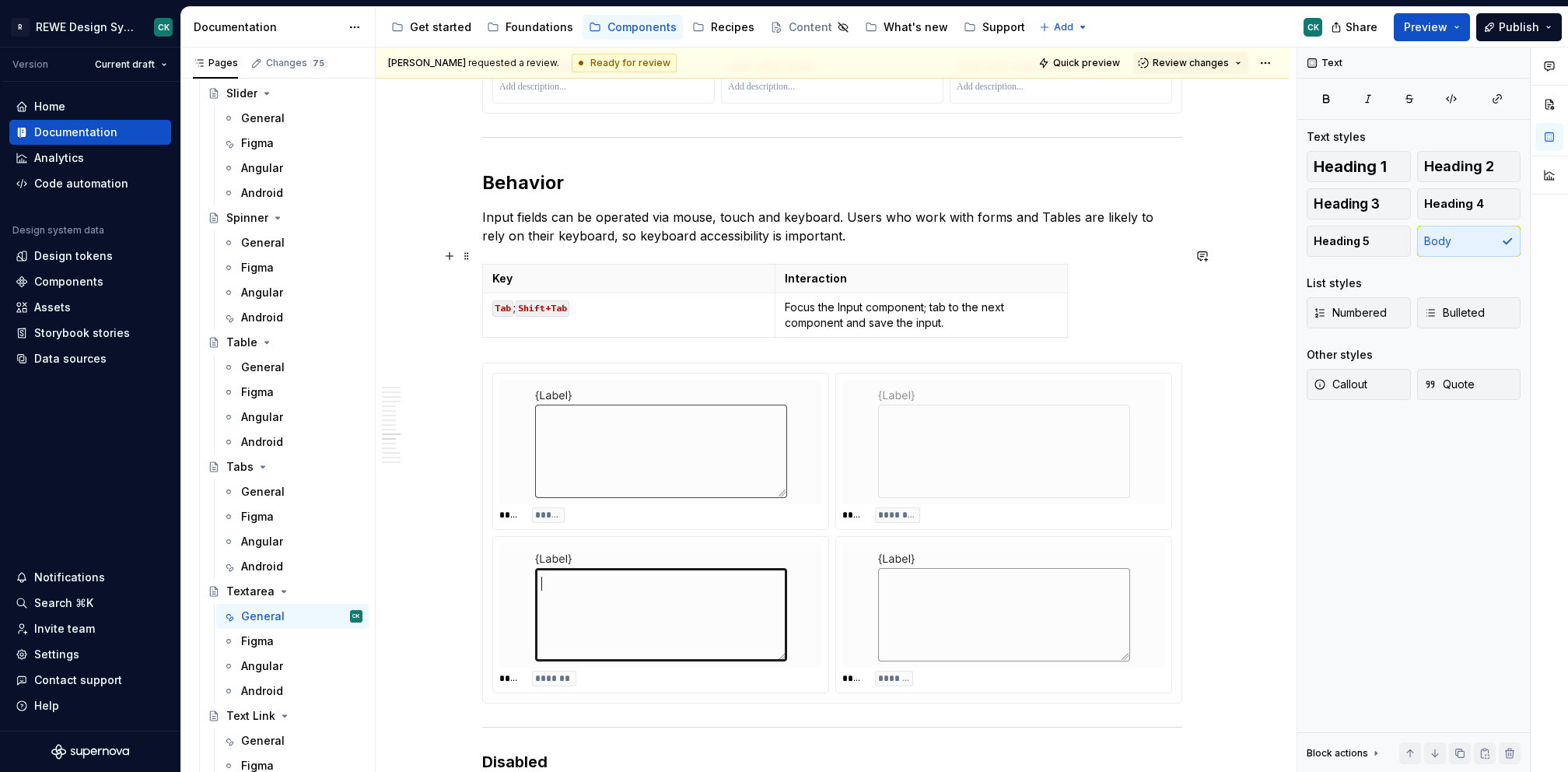
scroll to position [5704, 0]
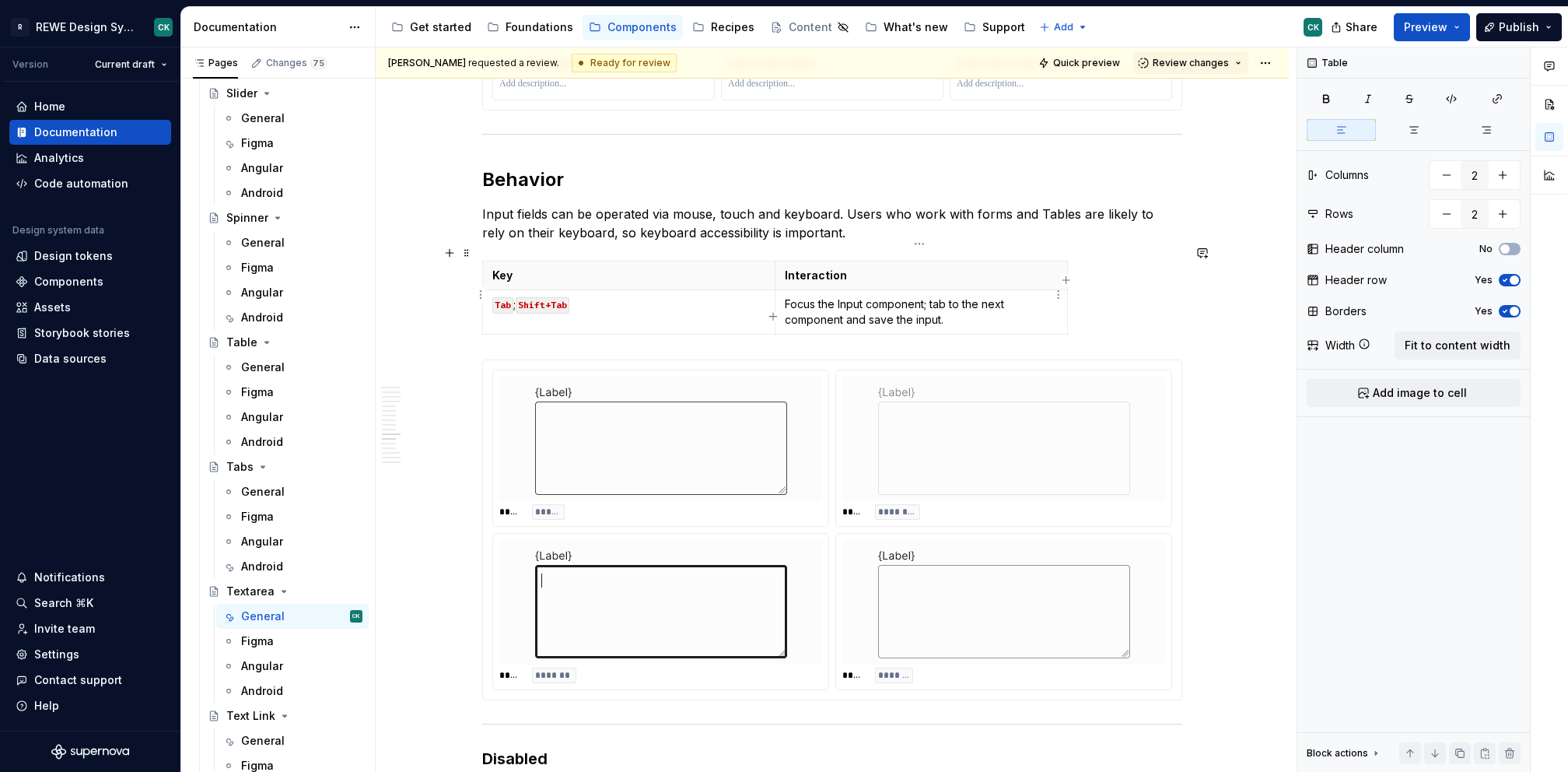
click at [843, 296] on p "Focus the Input component; tab to the next component and save the input." at bounding box center [921, 311] width 273 height 31
click at [863, 296] on p "Focus the component; tab to the next component and save the input." at bounding box center [921, 311] width 273 height 31
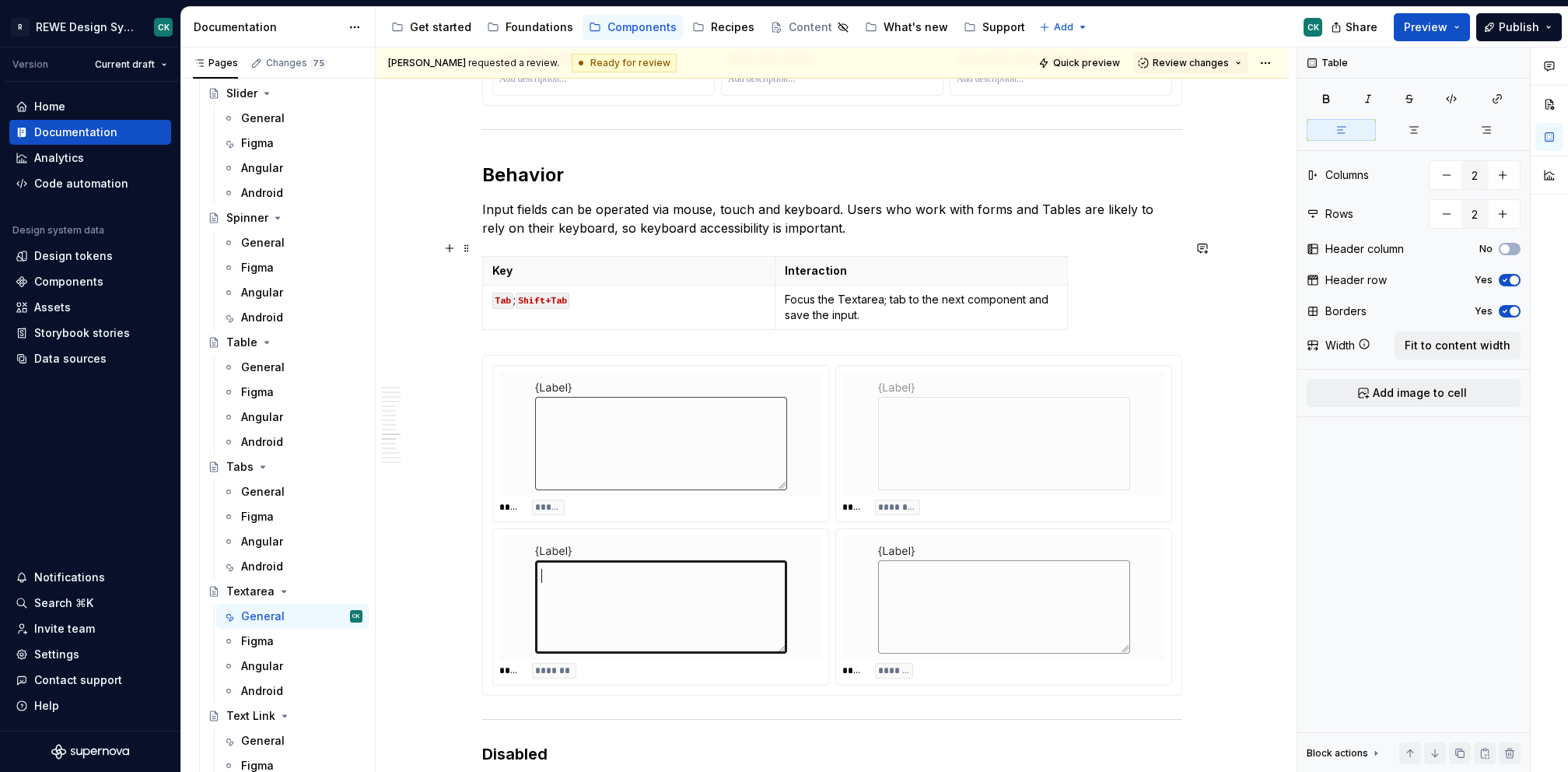
scroll to position [5724, 0]
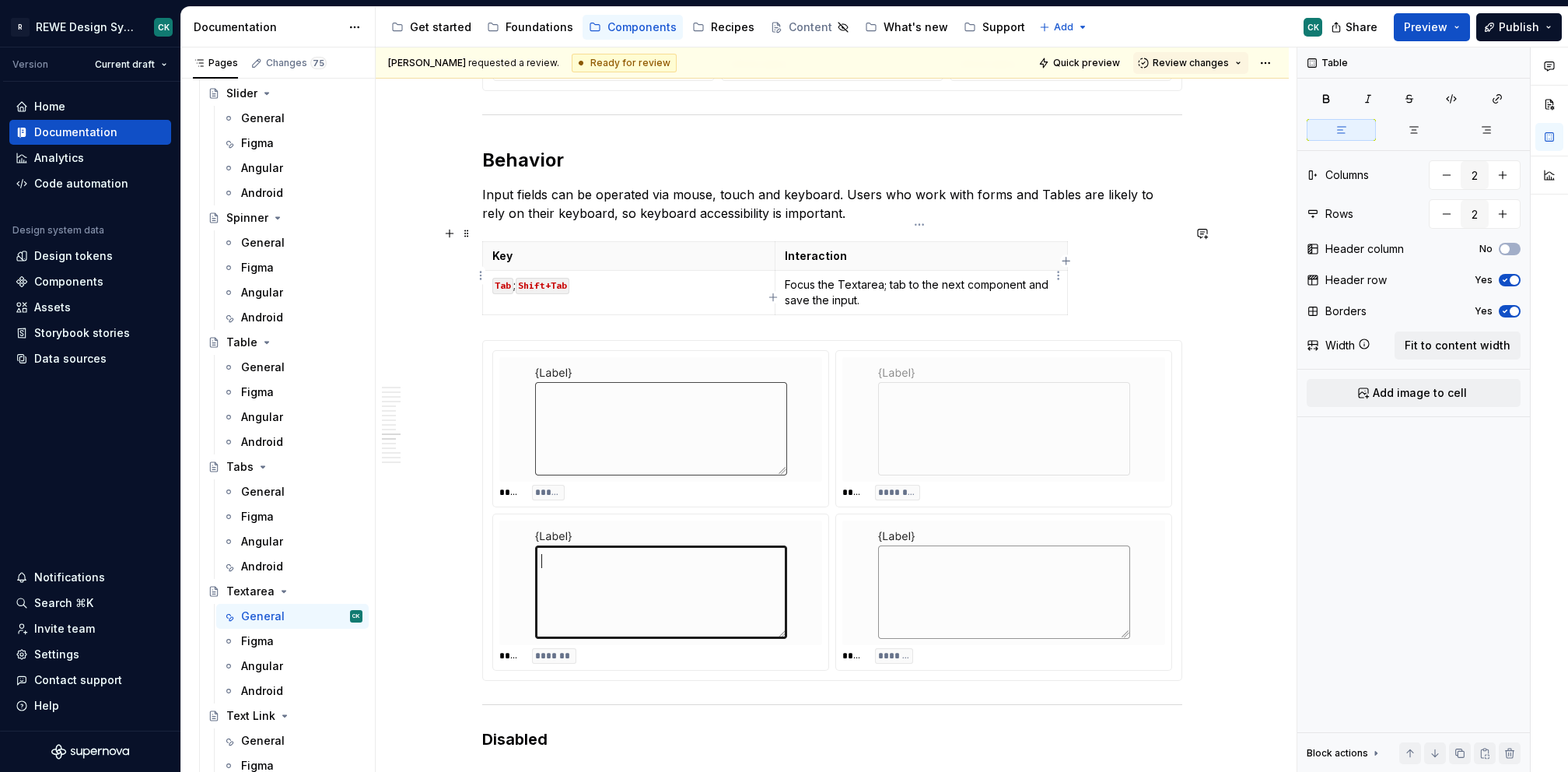
click at [987, 277] on p "Focus the Textarea; tab to the next component and save the input." at bounding box center [921, 293] width 273 height 31
click at [871, 281] on p "Focus the Textarea; tab to the next interactive element and save the input." at bounding box center [921, 293] width 273 height 31
drag, startPoint x: 812, startPoint y: 264, endPoint x: 815, endPoint y: 276, distance: 12.4
click at [812, 277] on p "Focus the Textarea; tab to the next interactive element and saves the input." at bounding box center [921, 293] width 273 height 31
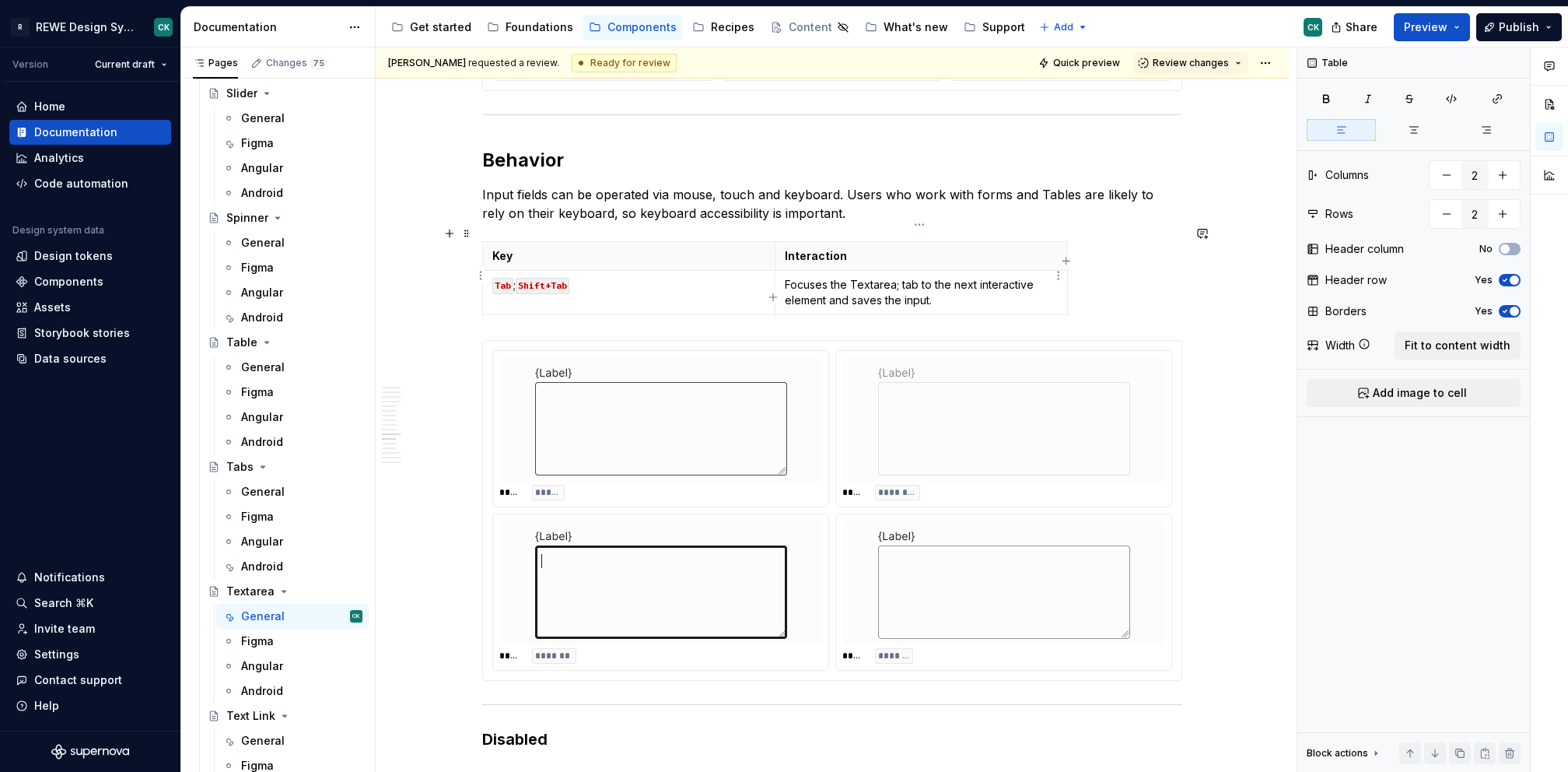
click at [936, 277] on p "Focuses the Textarea; tab to the next interactive element and saves the input." at bounding box center [921, 293] width 273 height 31
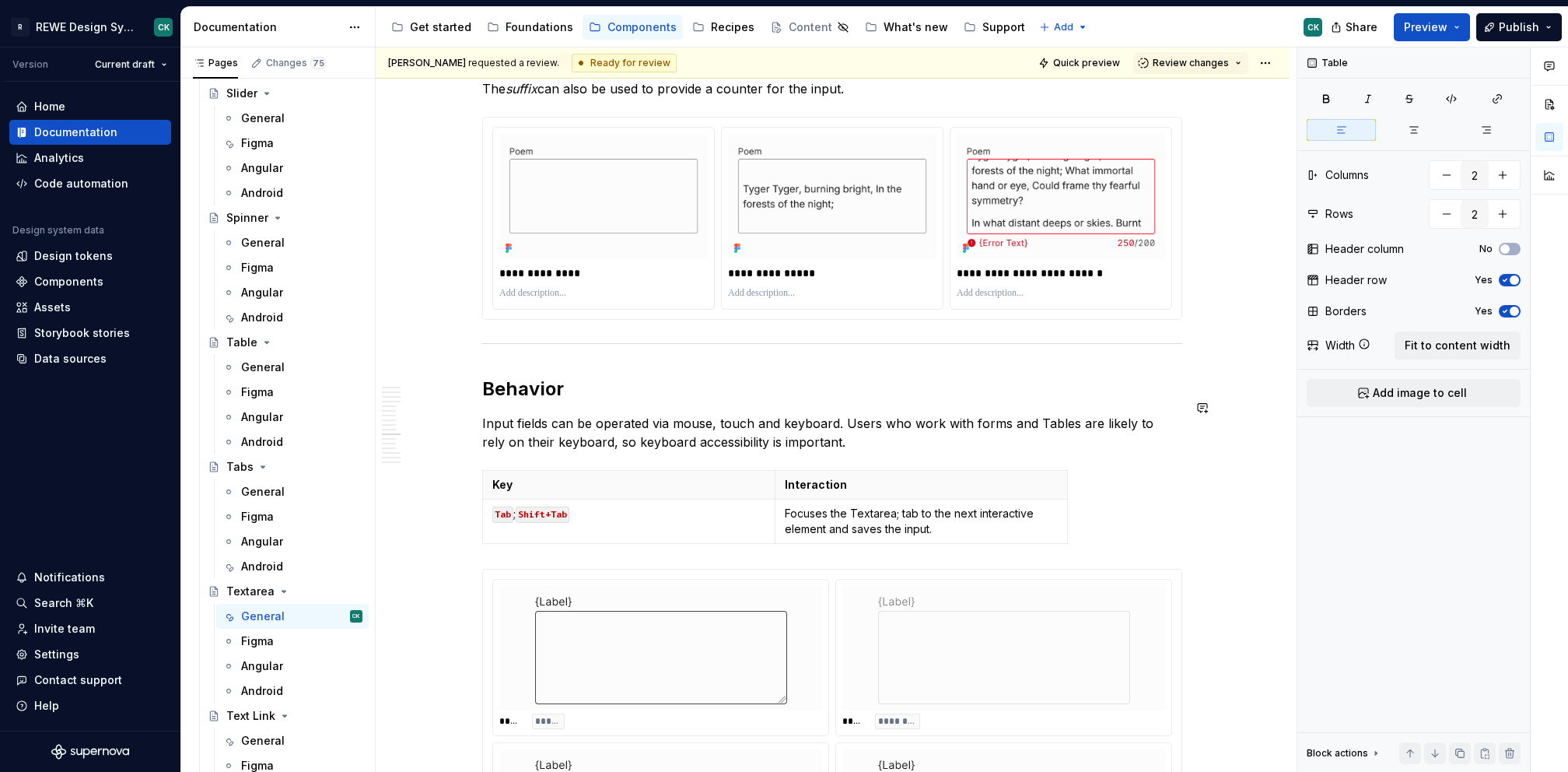
scroll to position [5518, 0]
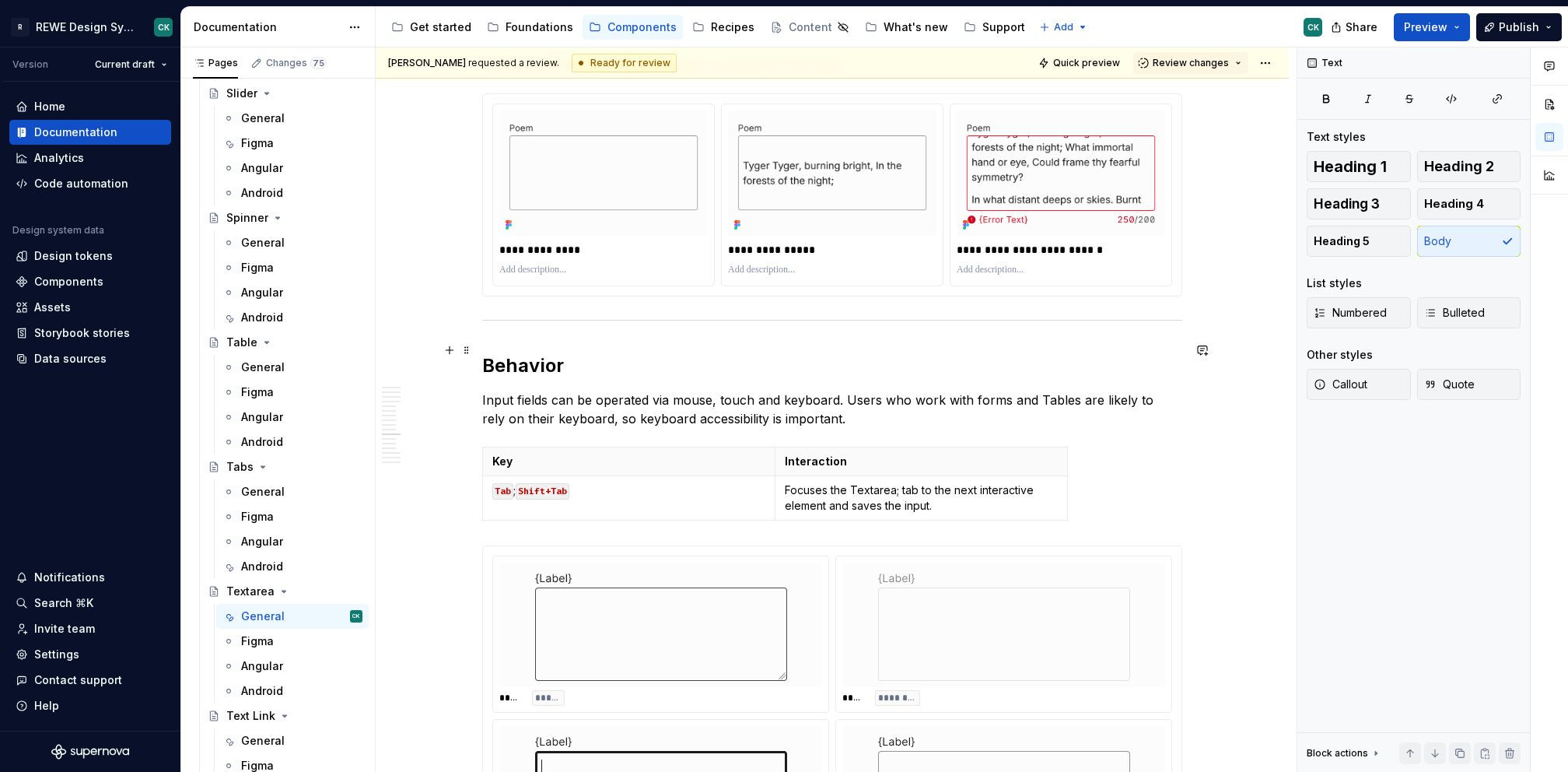
click at [619, 354] on h2 "Behavior" at bounding box center [832, 366] width 700 height 25
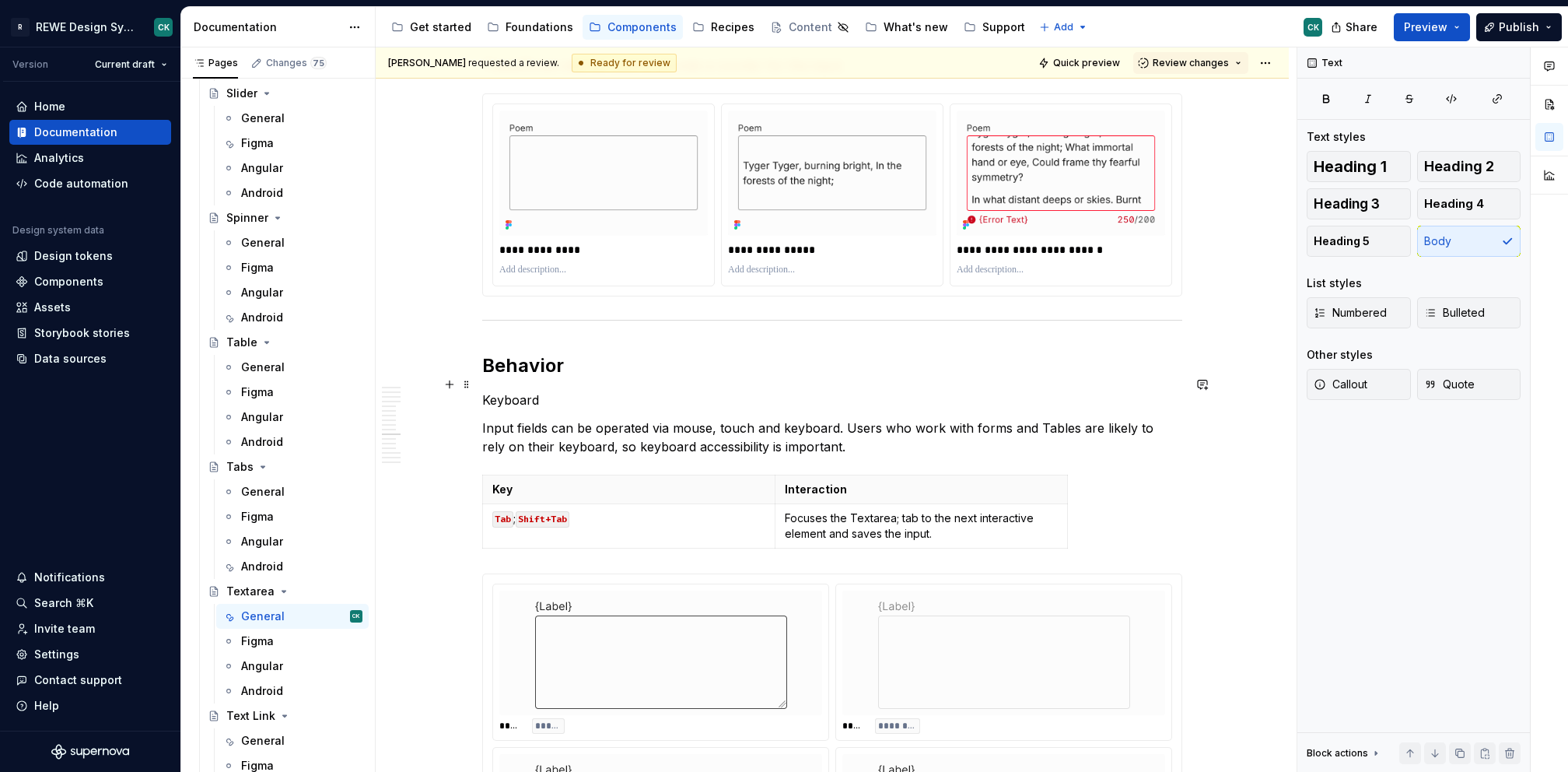
click at [528, 354] on h2 "Behavior" at bounding box center [832, 366] width 700 height 25
click at [511, 391] on p "Keyboard" at bounding box center [832, 400] width 700 height 19
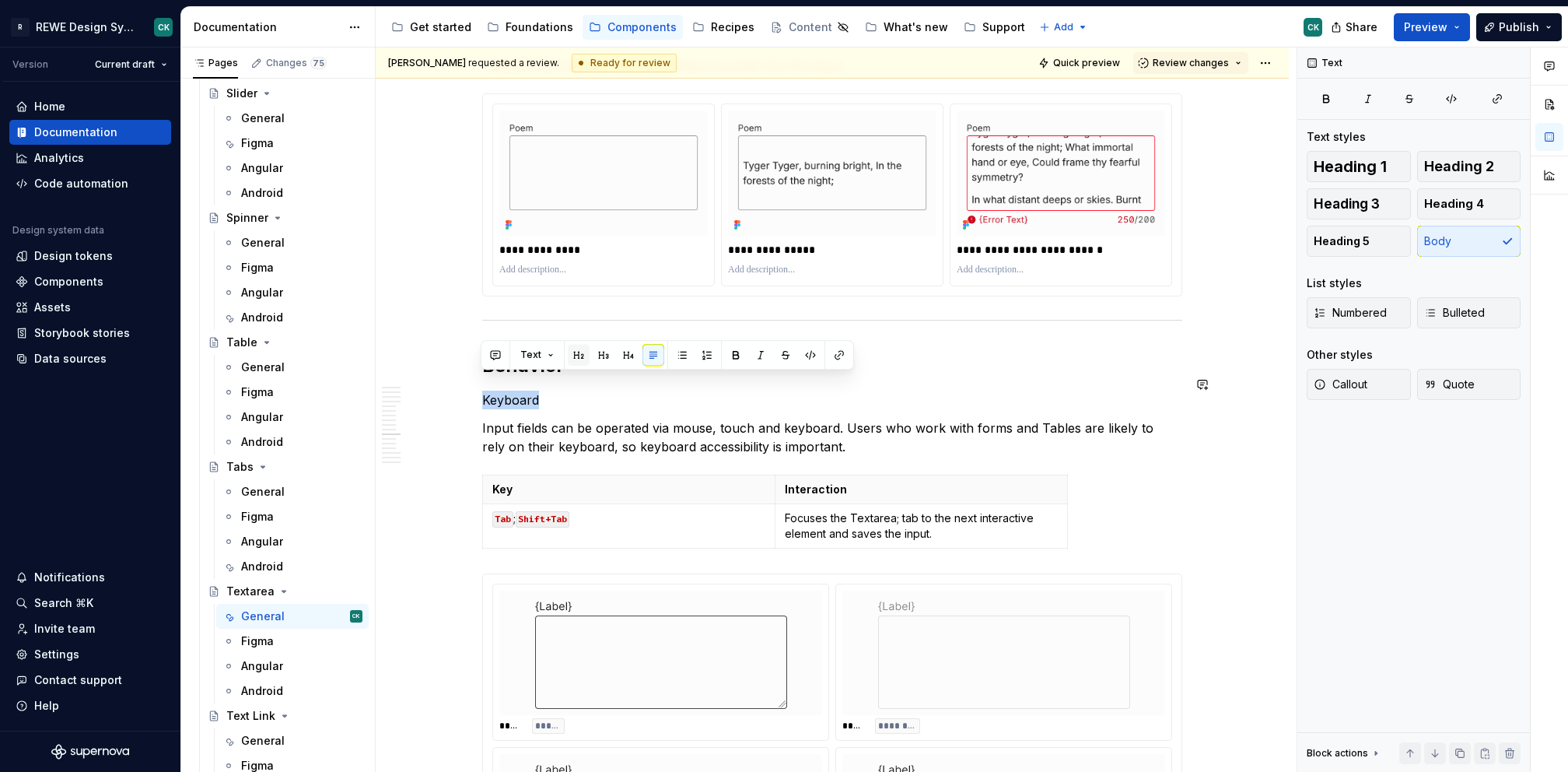
click at [575, 352] on button "button" at bounding box center [578, 354] width 22 height 22
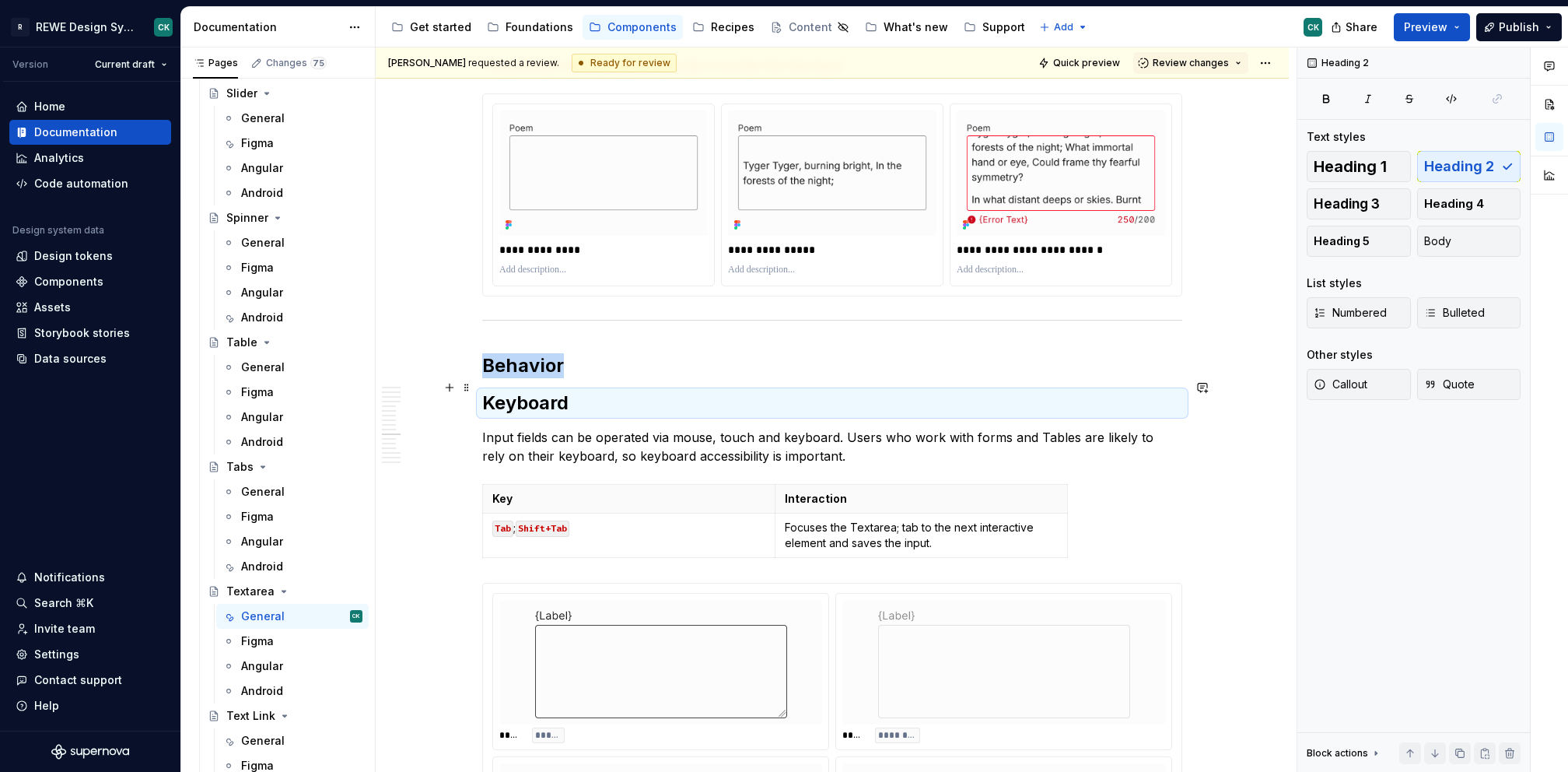
click at [548, 391] on h2 "Keyboard" at bounding box center [832, 403] width 700 height 25
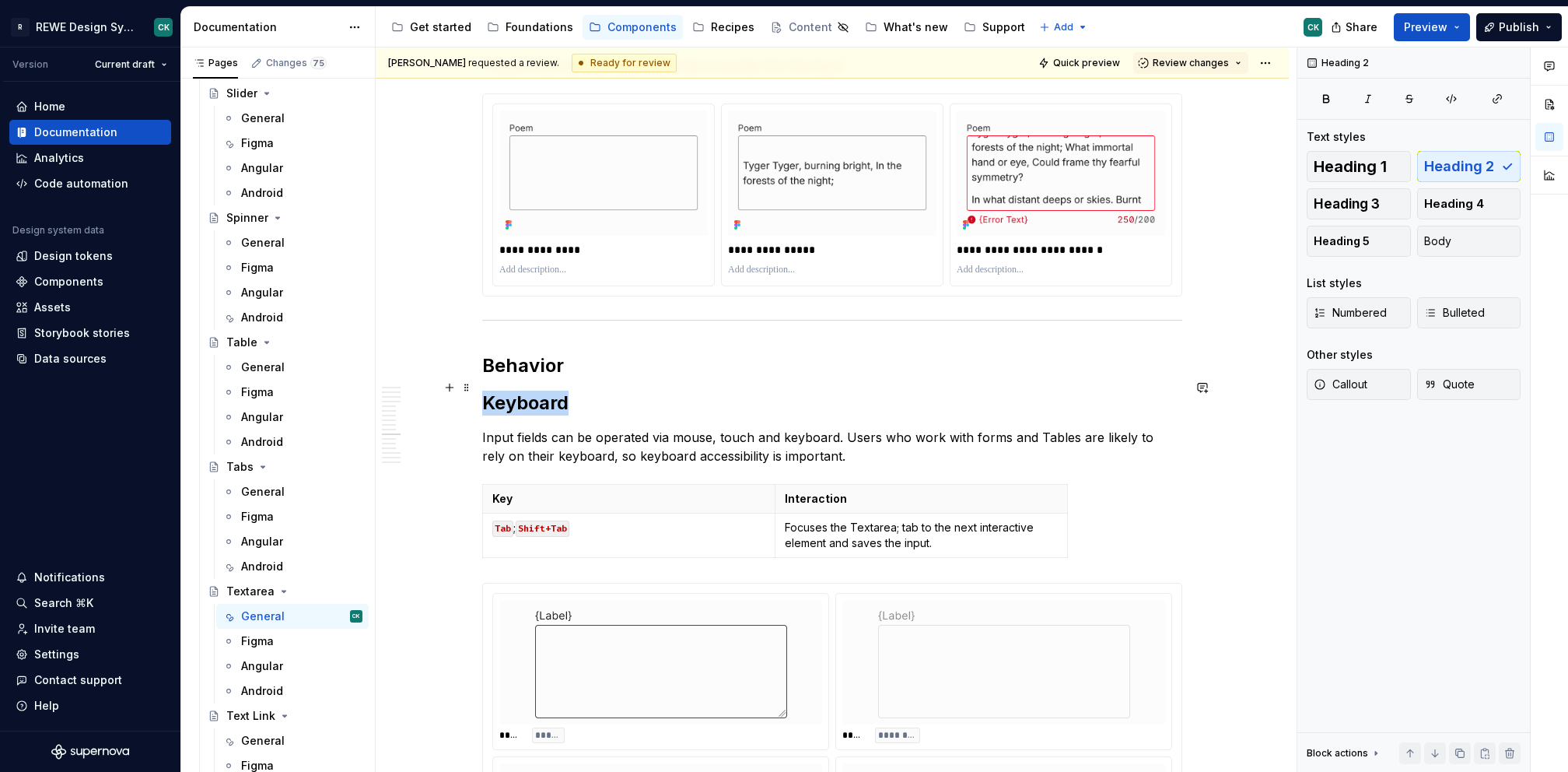
click at [548, 391] on h2 "Keyboard" at bounding box center [832, 403] width 700 height 25
click at [619, 357] on button "button" at bounding box center [630, 354] width 22 height 22
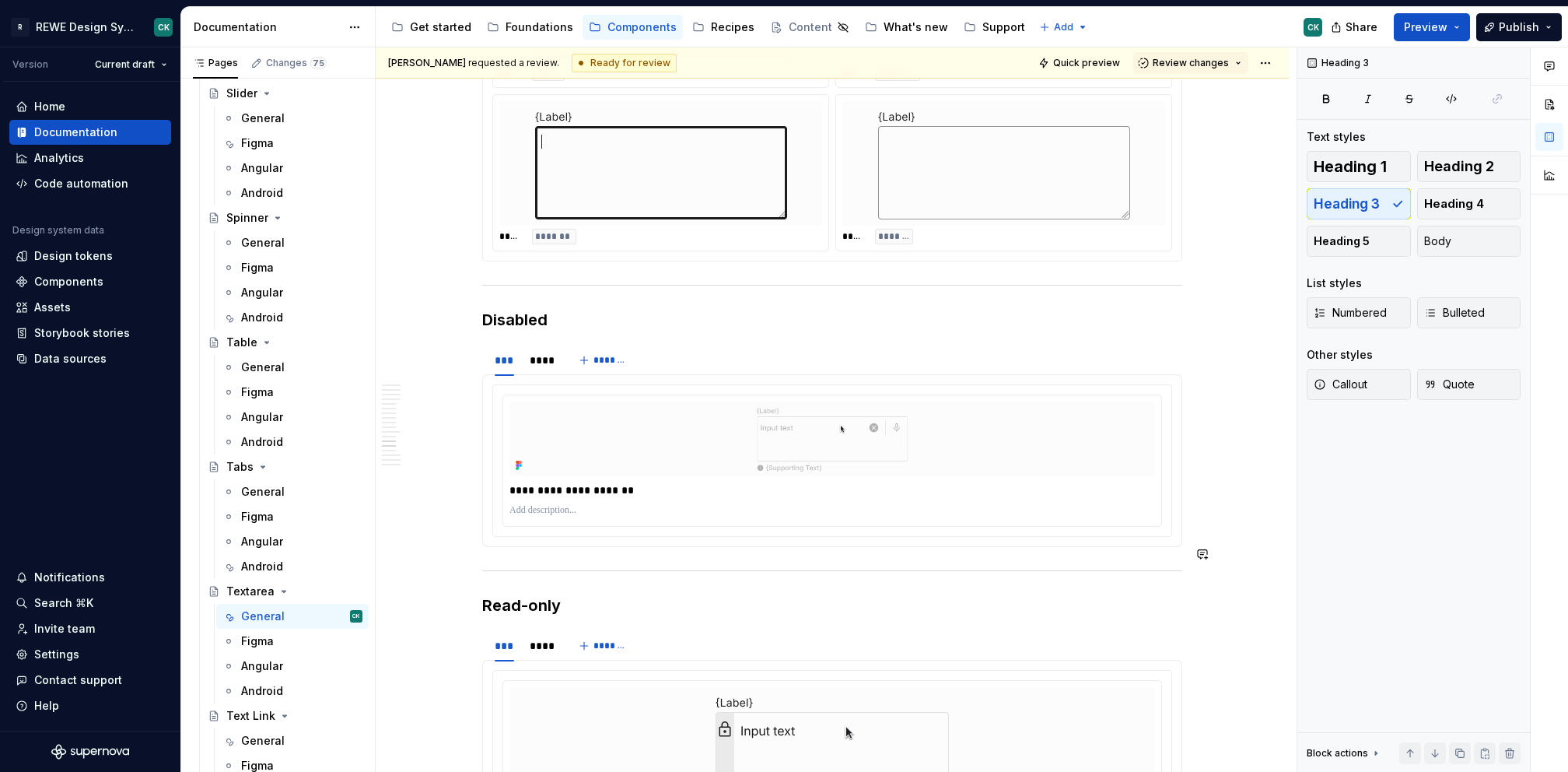
scroll to position [6179, 0]
click at [538, 350] on div "****" at bounding box center [541, 358] width 23 height 15
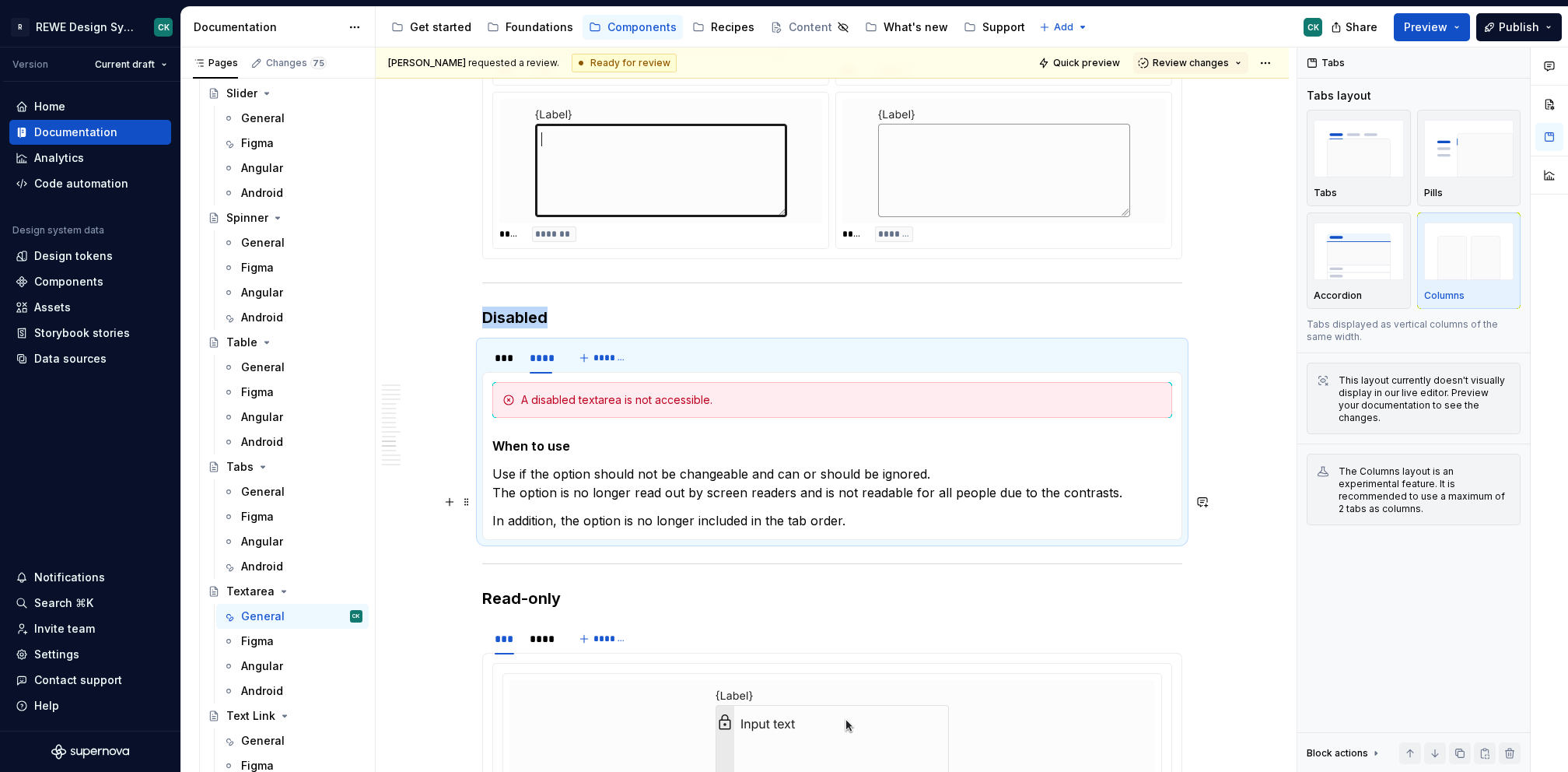
click at [772, 511] on p "In addition, the option is no longer included in the tab order." at bounding box center [832, 520] width 679 height 19
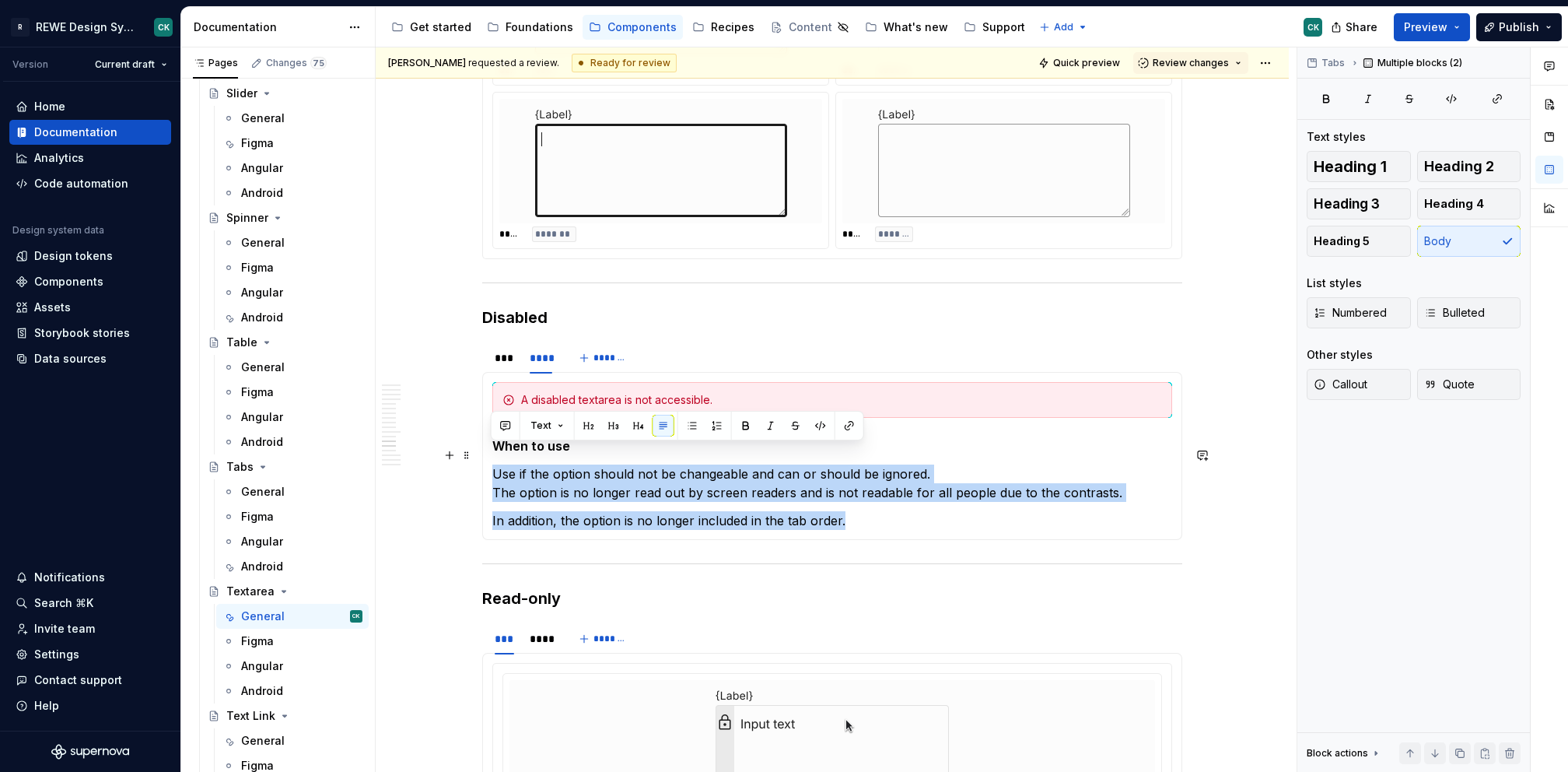
drag, startPoint x: 851, startPoint y: 511, endPoint x: 484, endPoint y: 446, distance: 372.7
click at [484, 446] on div "**********" at bounding box center [832, 456] width 700 height 168
copy section-item-column "Use if the option should not be changeable and can or should be ignored. The op…"
click at [889, 511] on p "In addition, the option is no longer included in the tab order." at bounding box center [832, 520] width 679 height 19
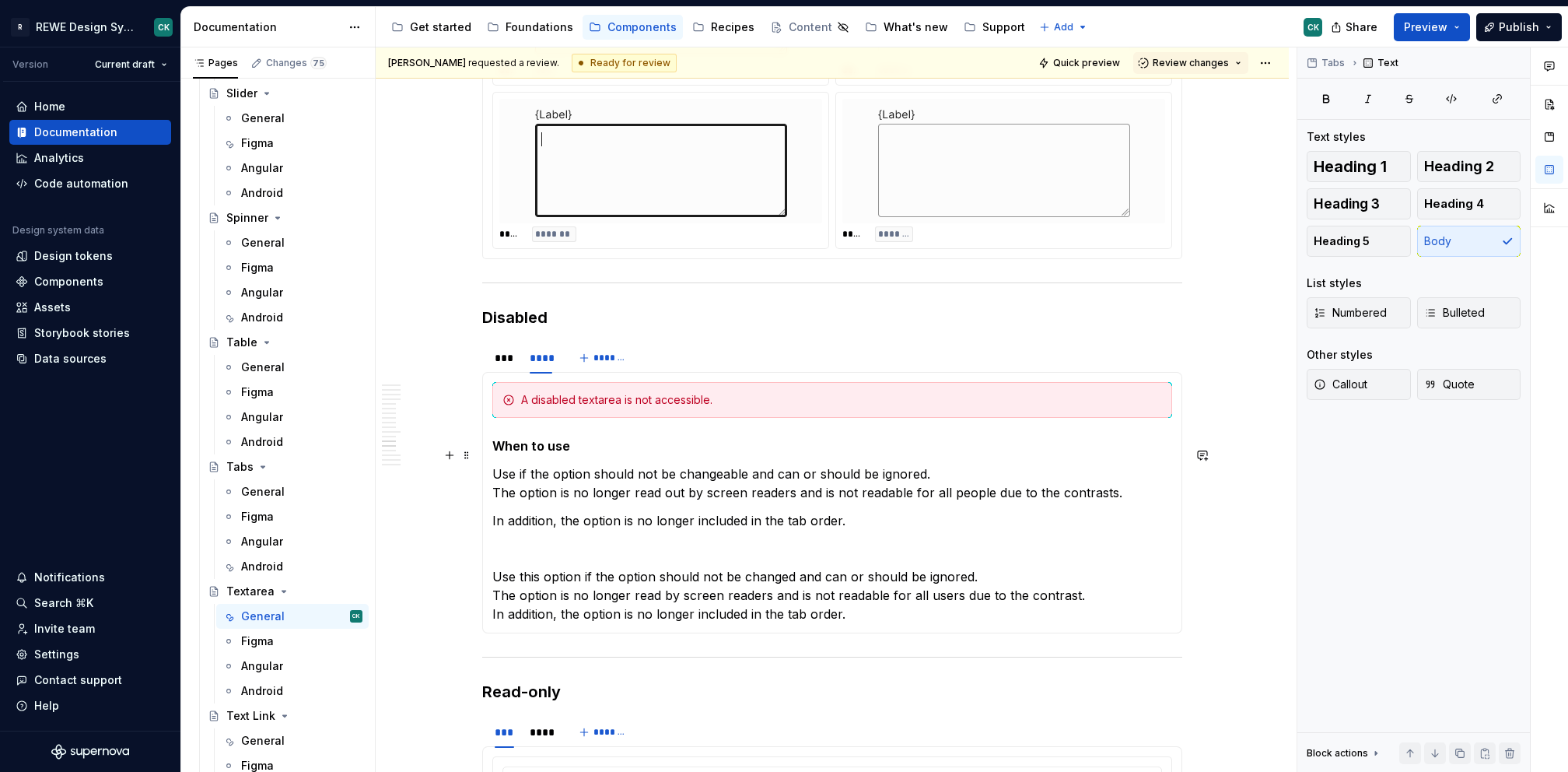
click at [620, 465] on p "Use if the option should not be changeable and can or should be ignored. The op…" at bounding box center [832, 483] width 679 height 37
click at [567, 465] on p "Use if the option should not be changeable and can or should be ignored. The op…" at bounding box center [832, 483] width 679 height 37
click at [692, 465] on p "Use if the input should not be changeable and can or should be ignored. The opt…" at bounding box center [832, 483] width 679 height 37
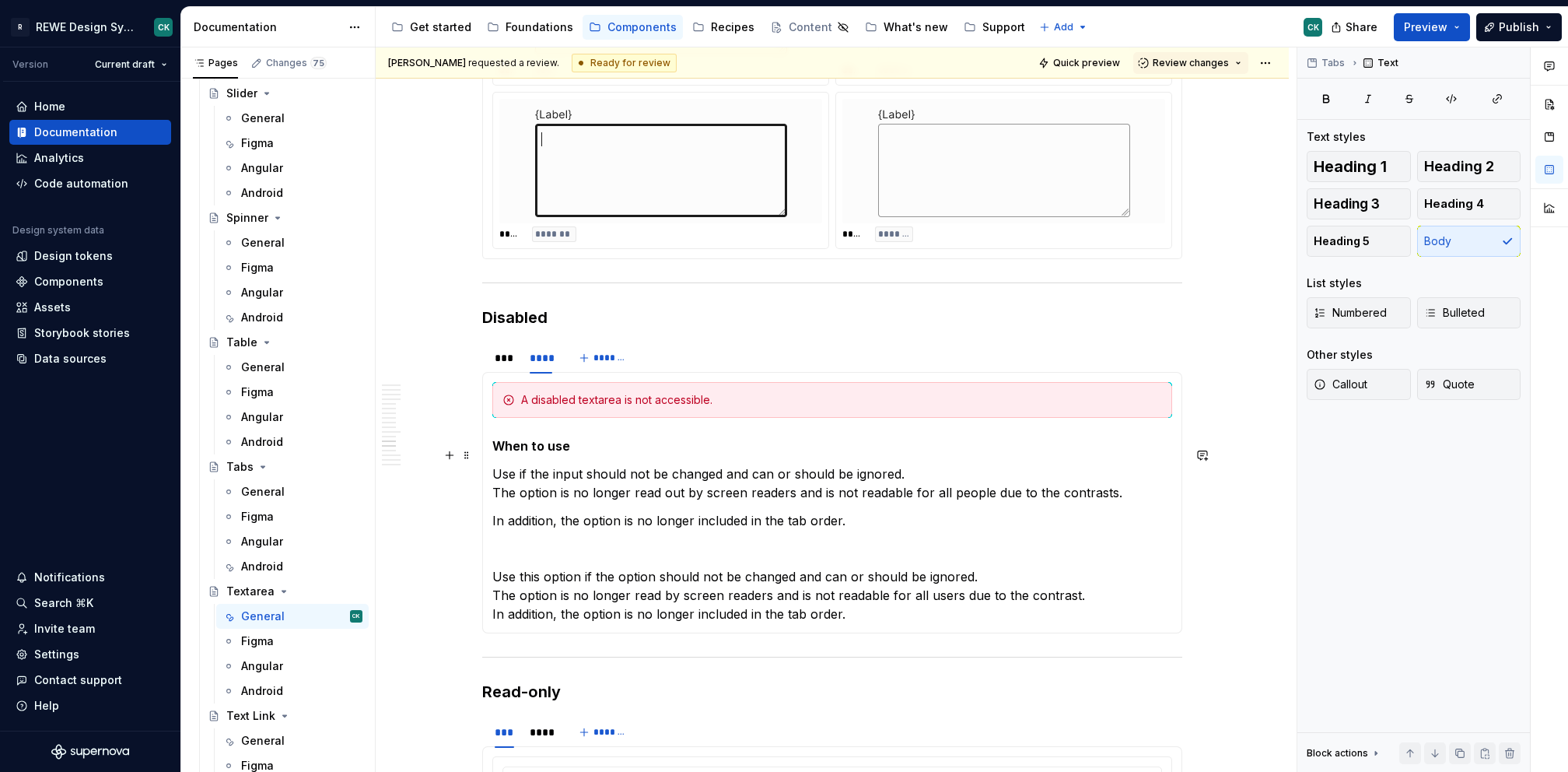
click at [492, 475] on p "Use if the input should not be changed and can or should be ignored. The option…" at bounding box center [832, 483] width 679 height 37
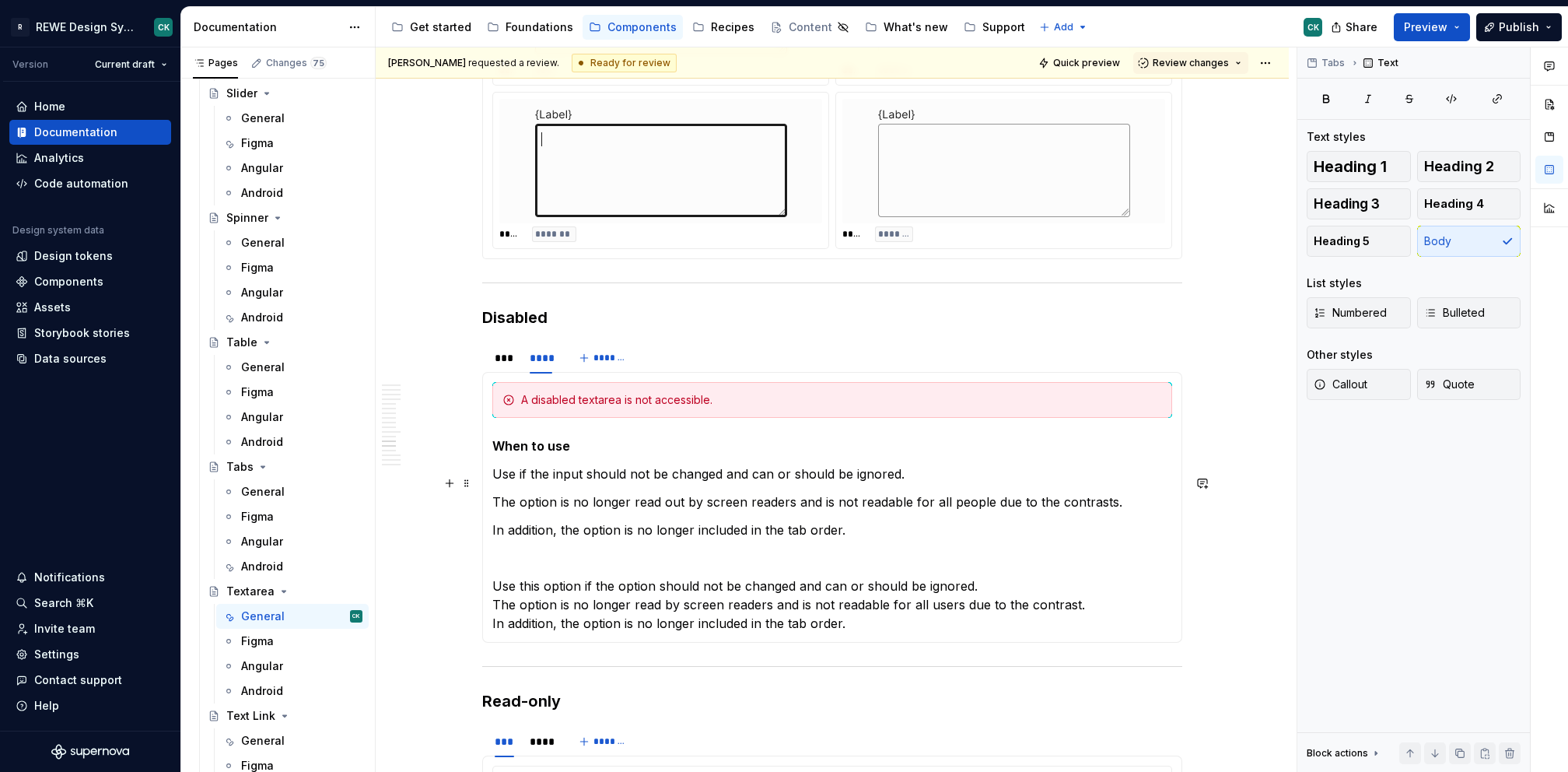
click at [671, 492] on p "The option is no longer read out by screen readers and is not readable for all …" at bounding box center [832, 501] width 679 height 19
click at [1030, 492] on p "The option is no longer read by screen readers and is not readable for all peop…" at bounding box center [832, 501] width 679 height 19
click at [1116, 492] on p "The option is no longer read by screen readers and is not readable for all peop…" at bounding box center [832, 501] width 679 height 19
click at [1030, 492] on p "The option is no longer read by screen readers and is not readable for all peop…" at bounding box center [832, 501] width 679 height 19
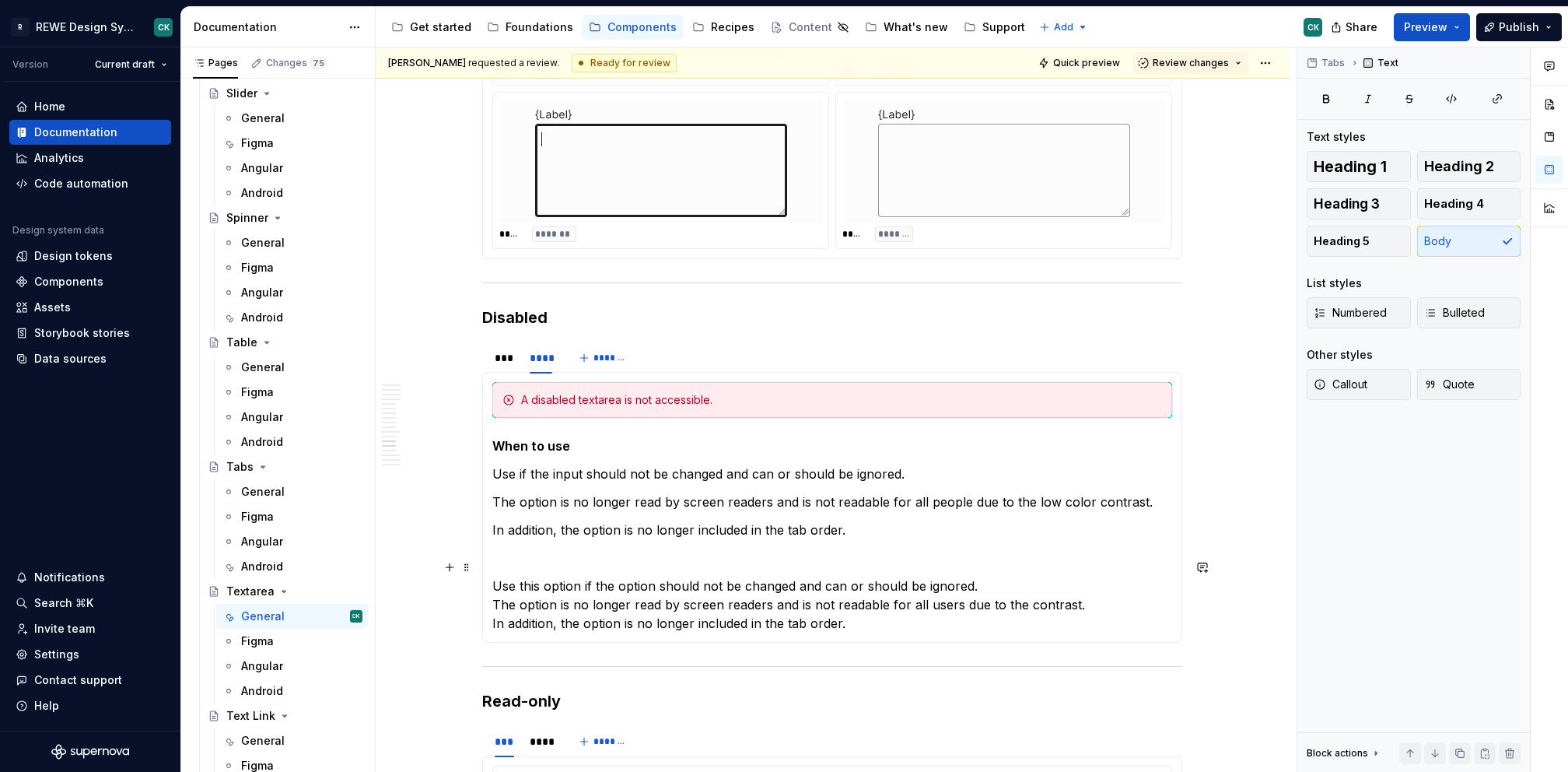
scroll to position [6183, 0]
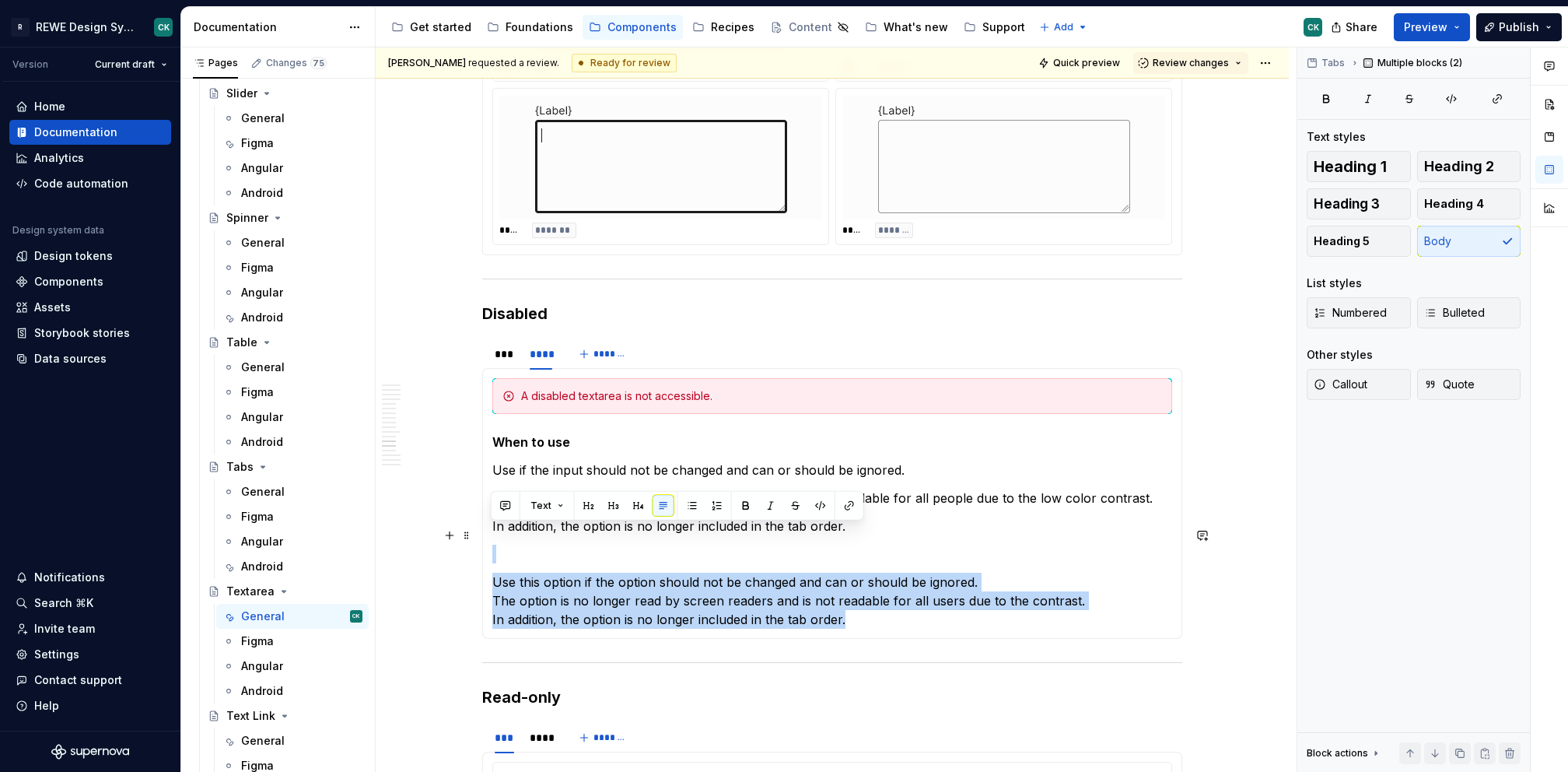
drag, startPoint x: 866, startPoint y: 597, endPoint x: 679, endPoint y: 537, distance: 196.4
click at [679, 537] on section-item-column "A disabled textarea is not accessible. When to use Use if the input should not …" at bounding box center [832, 503] width 679 height 251
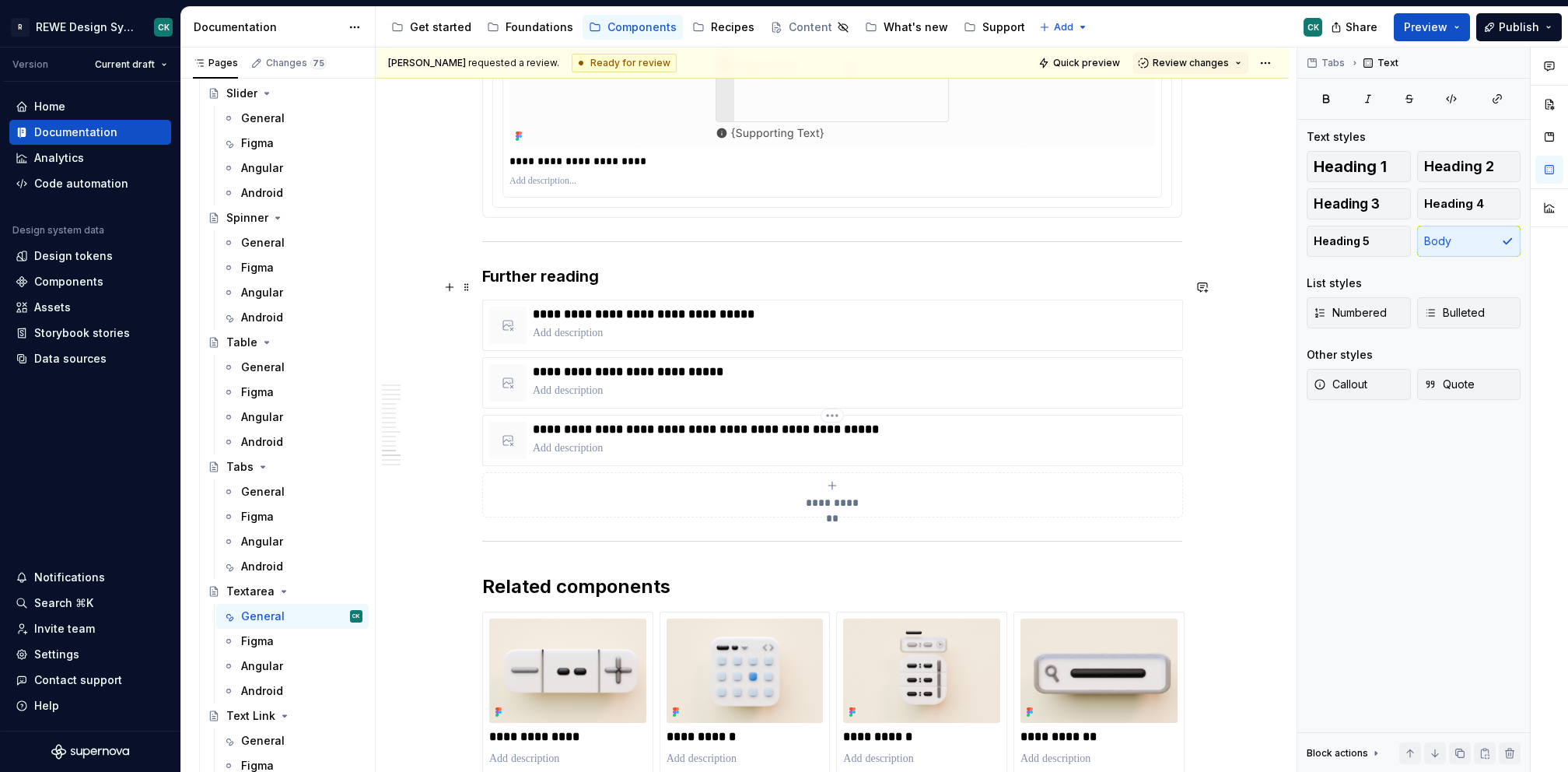
scroll to position [6384, 0]
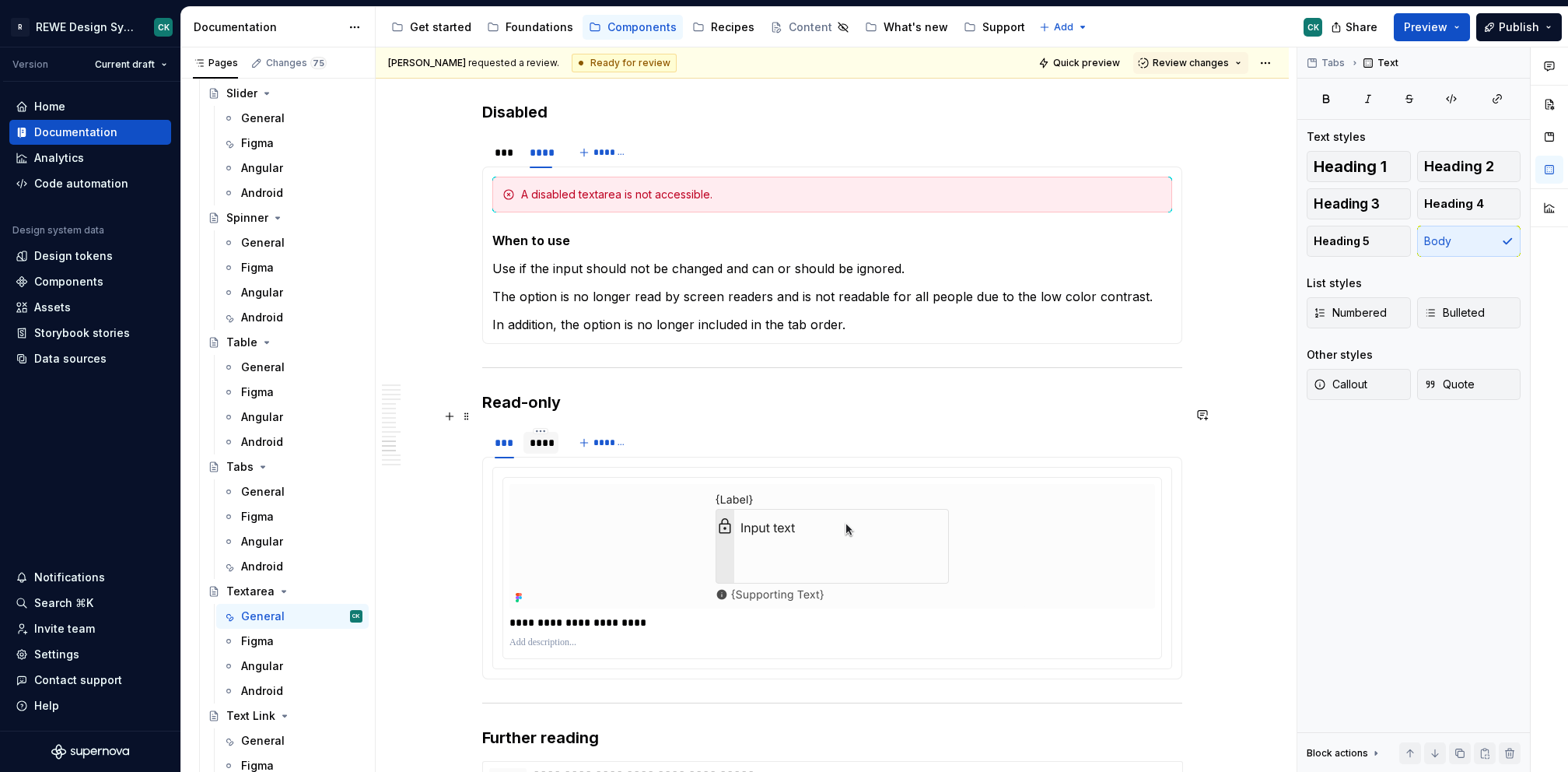
click at [525, 431] on div "****" at bounding box center [541, 442] width 35 height 22
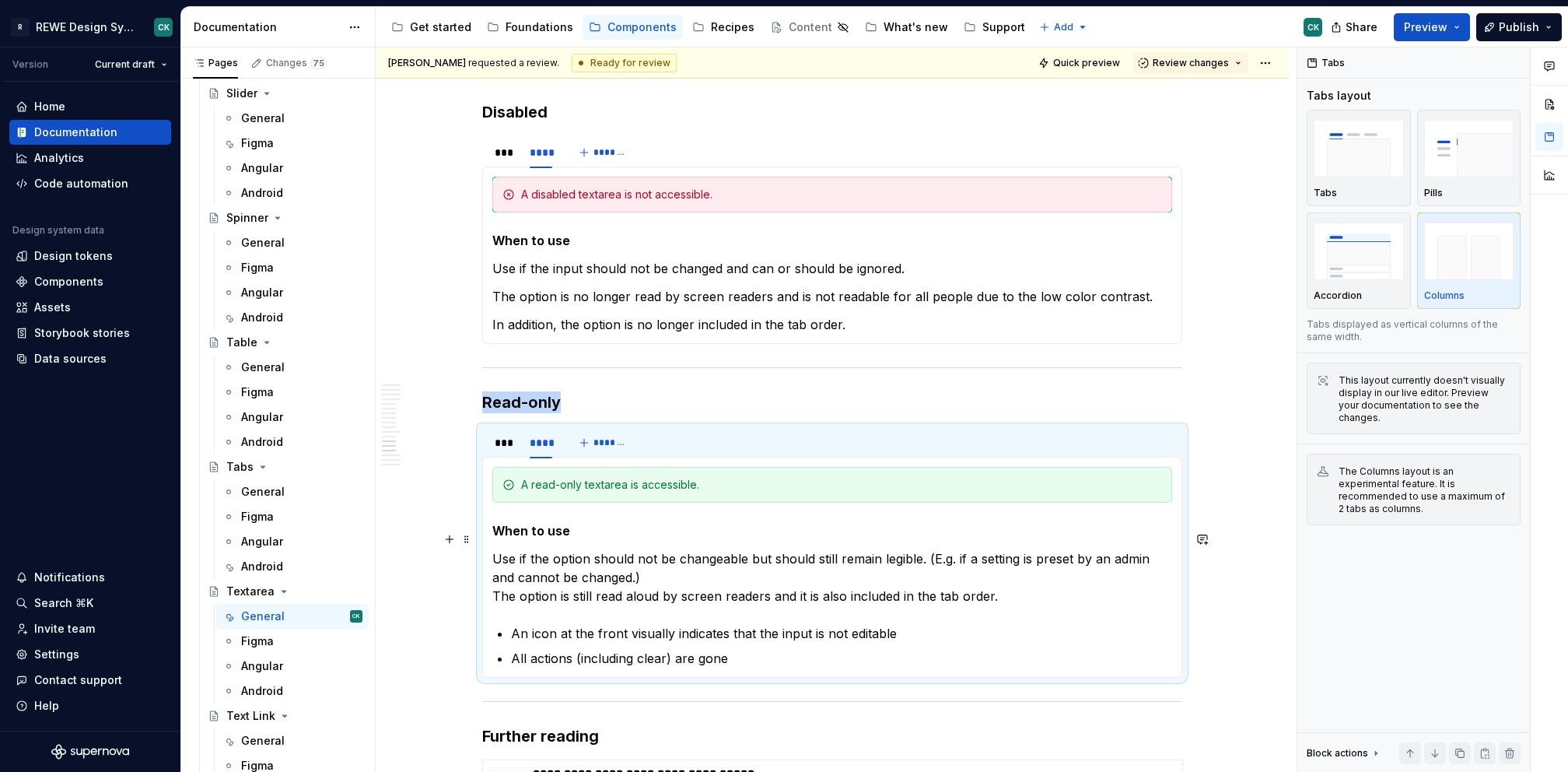
click at [867, 554] on p "Use if the option should not be changeable but should still remain legible. (E.…" at bounding box center [832, 577] width 679 height 56
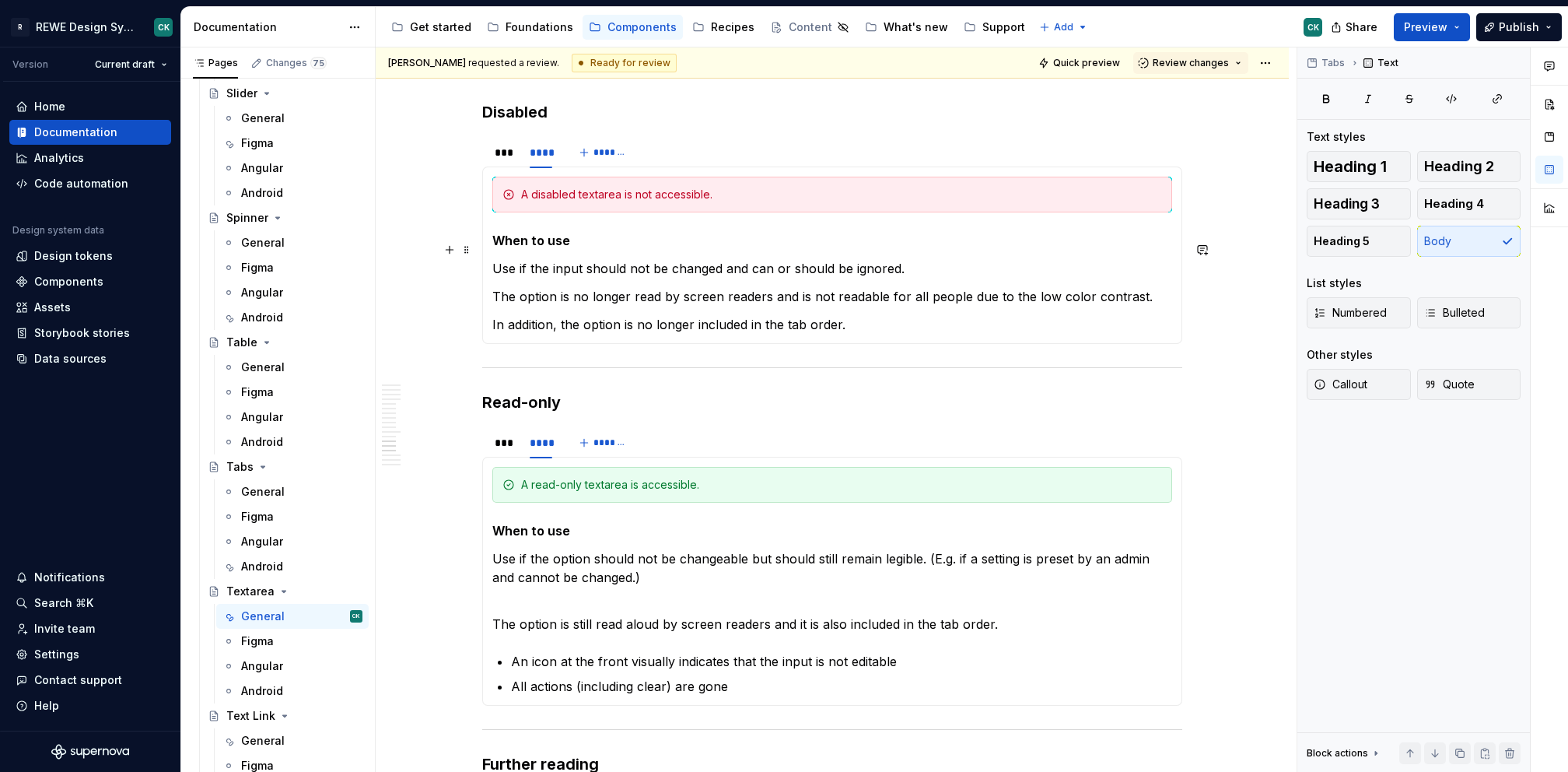
drag, startPoint x: 750, startPoint y: 252, endPoint x: 730, endPoint y: 269, distance: 26.2
click at [750, 259] on p "Use if the input should not be changed and can or should be ignored." at bounding box center [832, 268] width 679 height 19
click at [730, 287] on p "The option is no longer read by screen readers and is not readable for all peop…" at bounding box center [832, 296] width 679 height 19
click at [487, 599] on div "**********" at bounding box center [832, 581] width 700 height 249
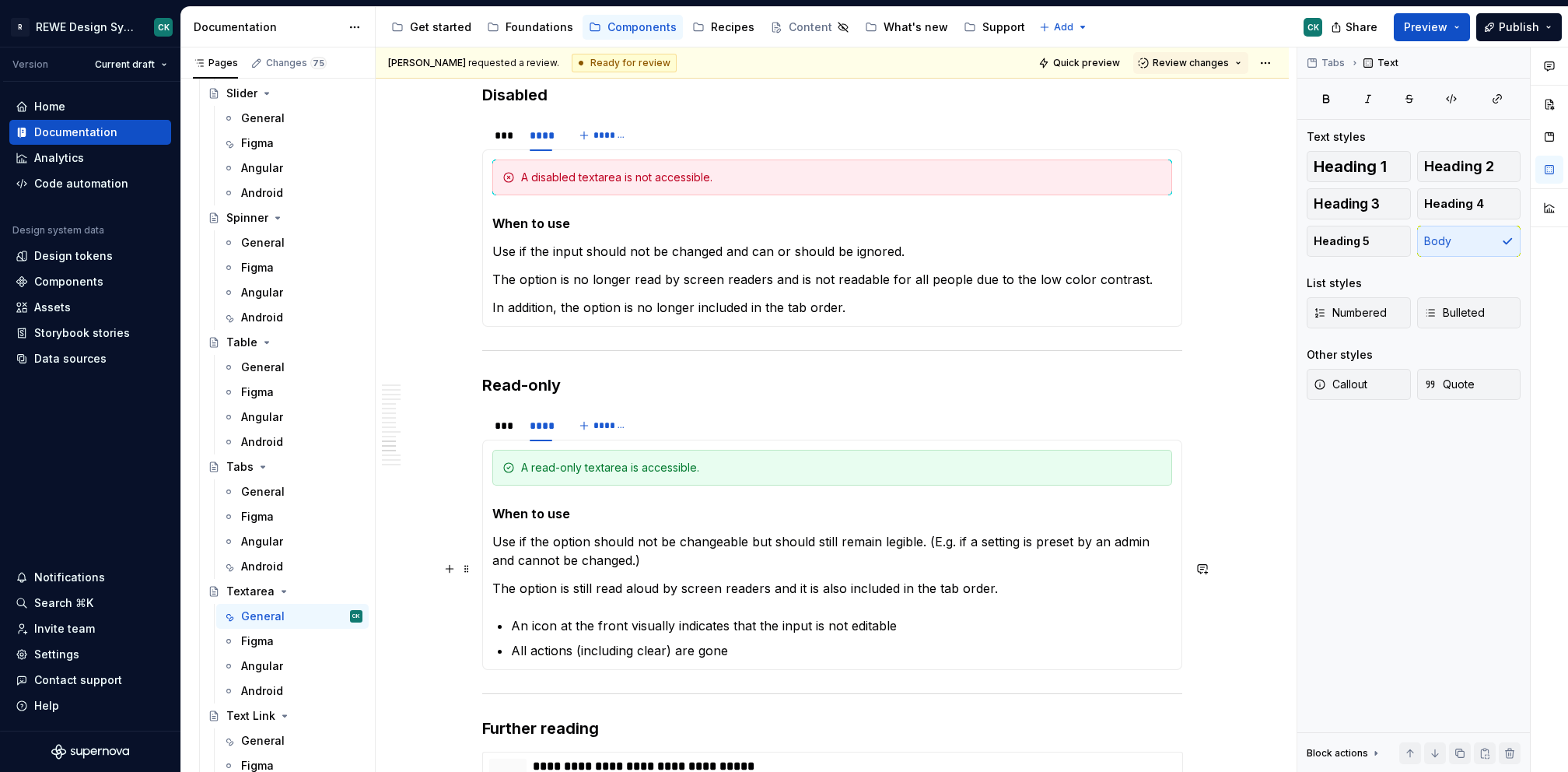
scroll to position [6407, 0]
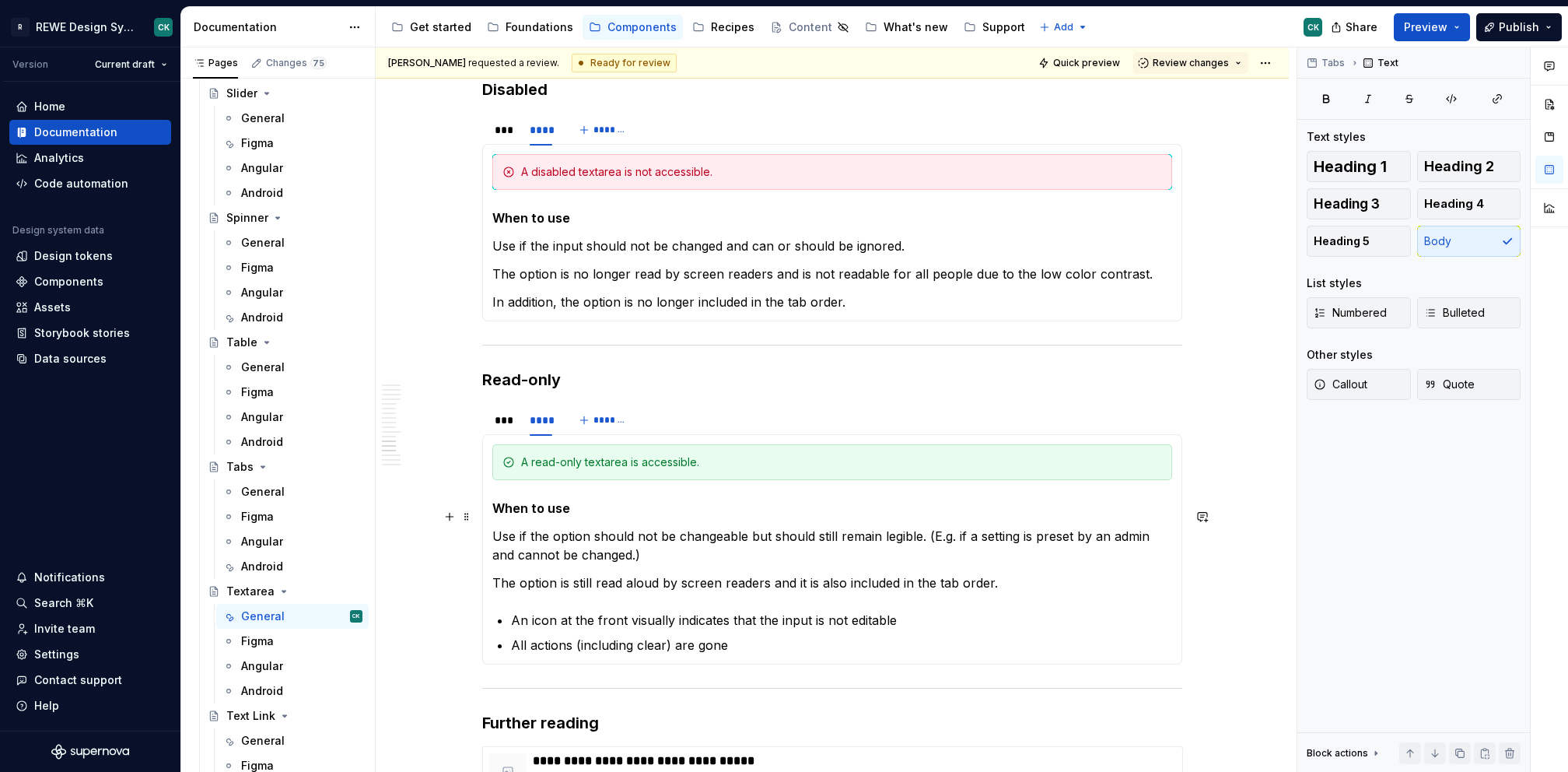
click at [713, 526] on p "Use if the option should not be changeable but should still remain legible. (E.…" at bounding box center [832, 545] width 679 height 37
click at [564, 526] on p "Use if the option should not be changed but should still remain legible. (E.g. …" at bounding box center [832, 545] width 679 height 37
click at [755, 526] on p "Use if the input should not be changed but should still remain legible. (E.g. i…" at bounding box center [832, 545] width 679 height 37
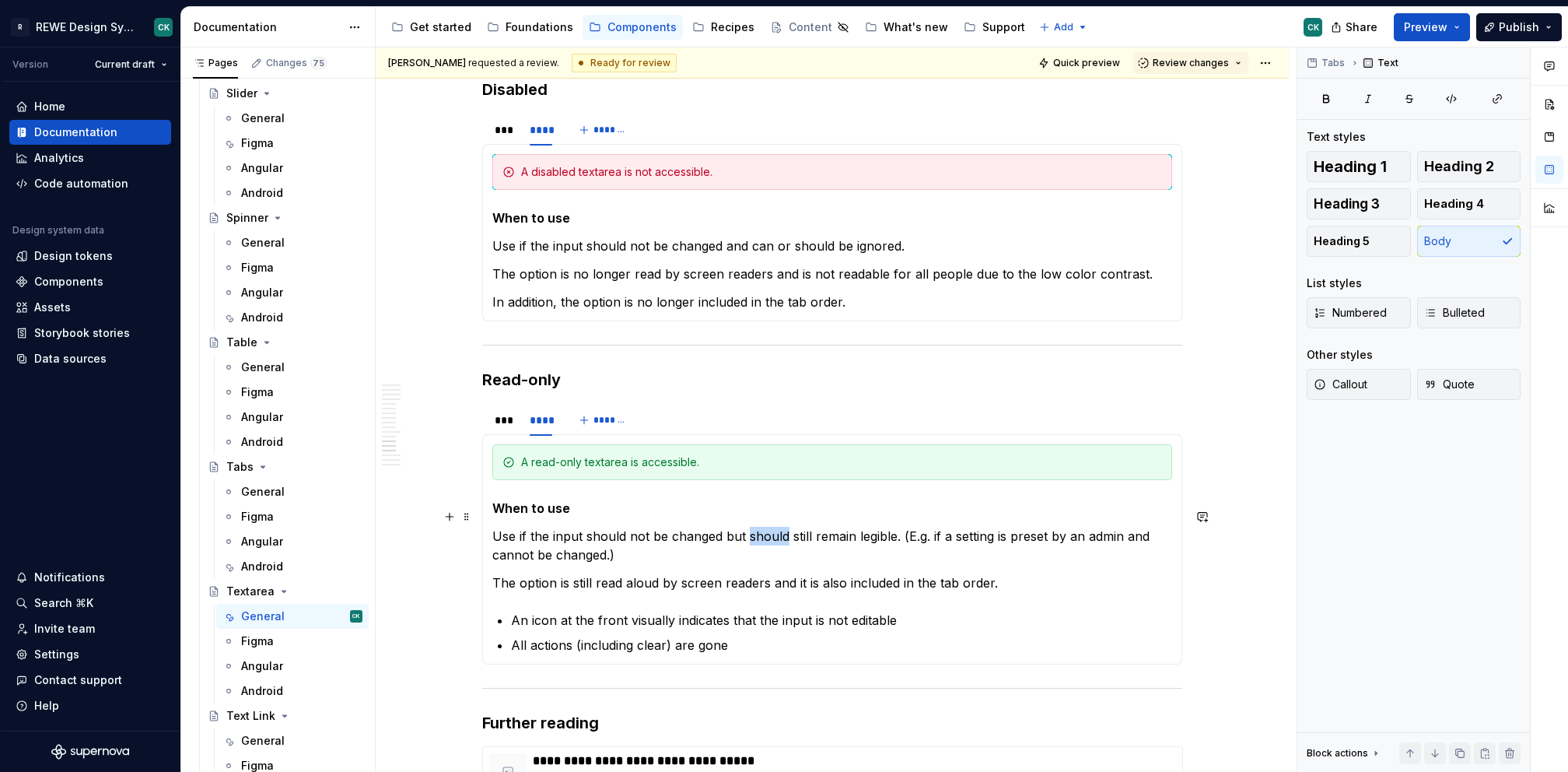
click at [755, 526] on p "Use if the input should not be changed but should still remain legible. (E.g. i…" at bounding box center [832, 545] width 679 height 37
click at [861, 526] on p "Use if the input should not be changed but still remain legible. (E.g. if a set…" at bounding box center [832, 545] width 679 height 37
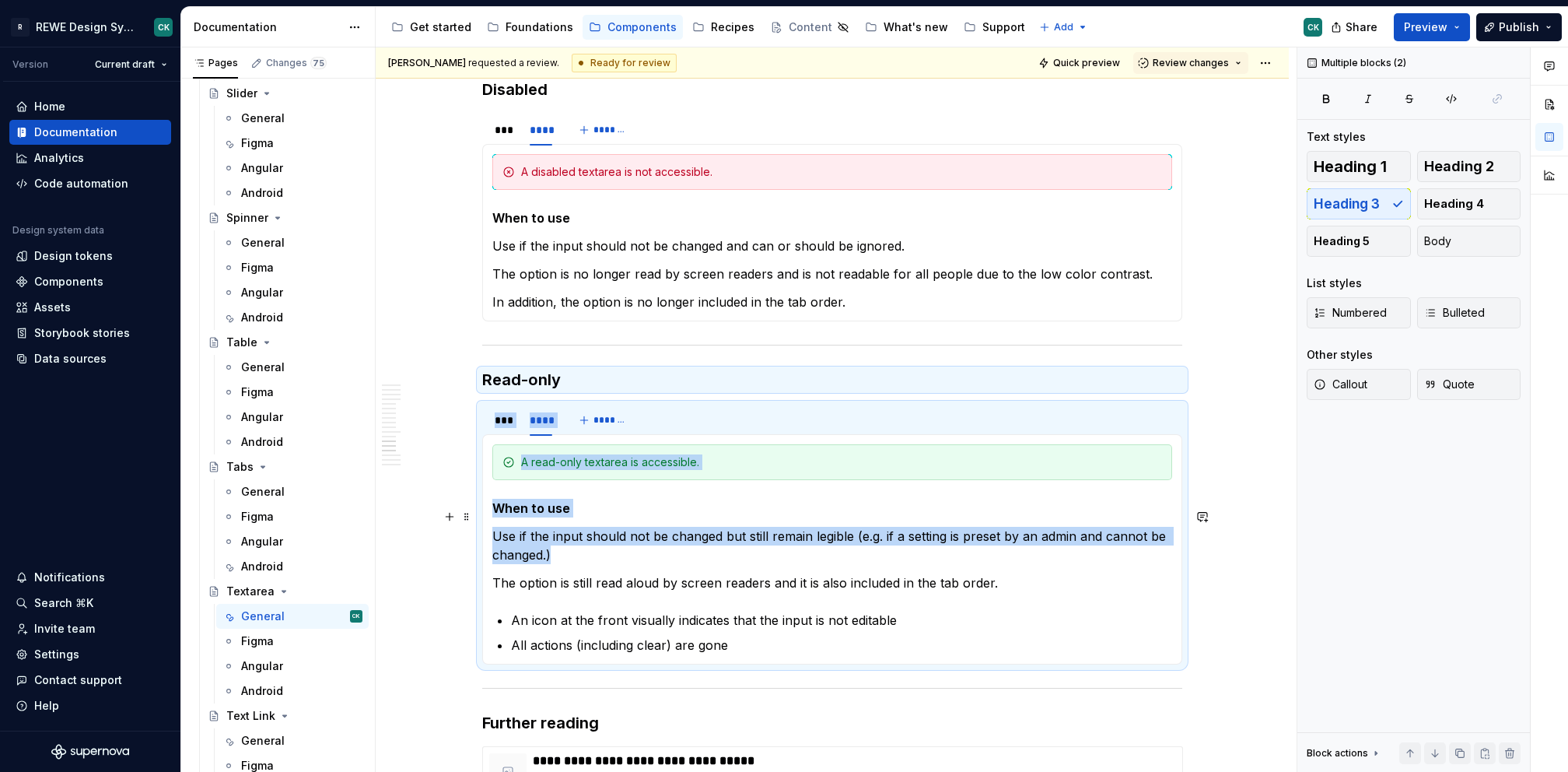
drag, startPoint x: 563, startPoint y: 536, endPoint x: 482, endPoint y: 520, distance: 82.6
click at [482, 518] on section "**********" at bounding box center [832, 534] width 700 height 261
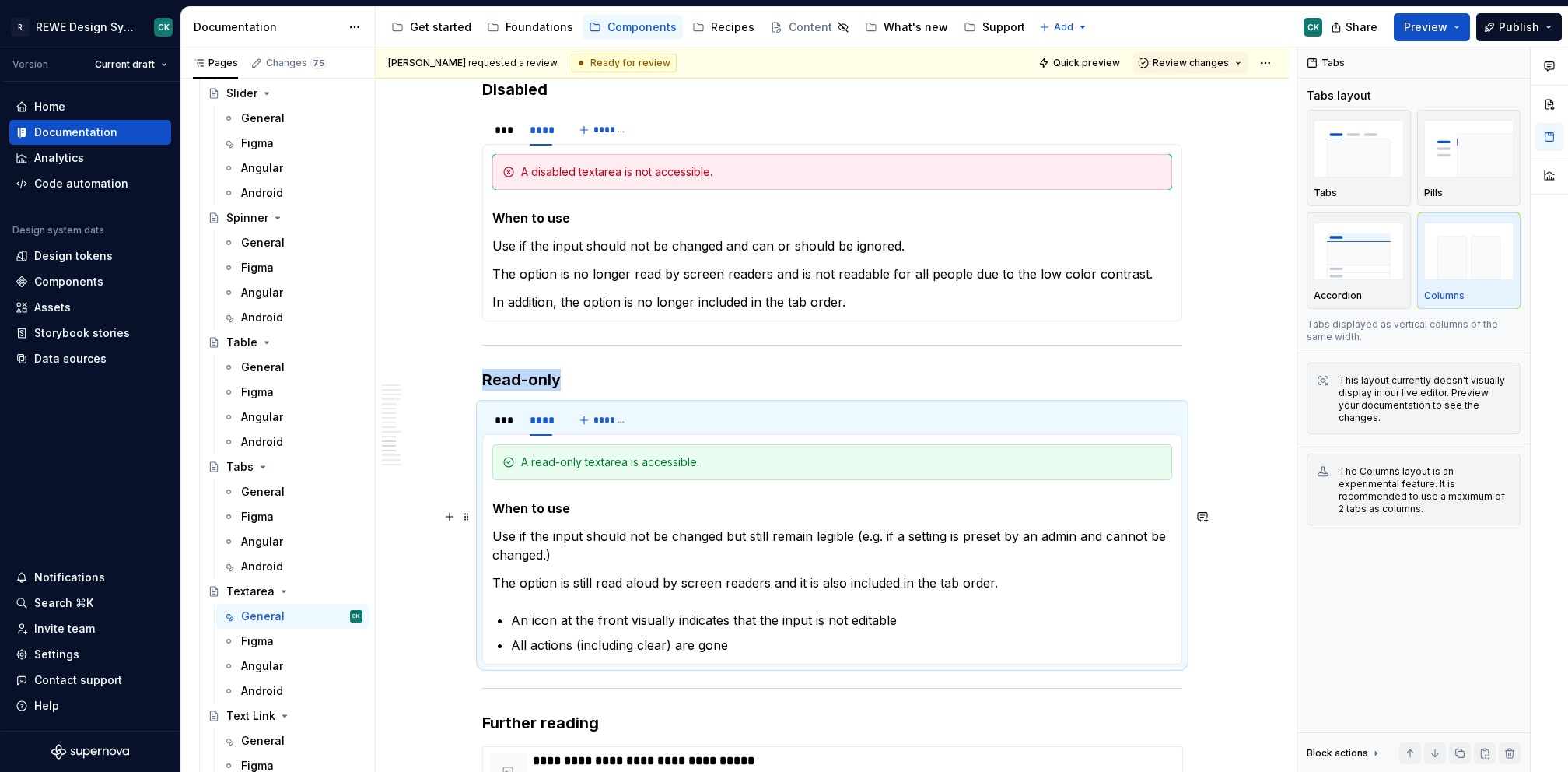
click at [515, 533] on p "Use if the input should not be changed but still remain legible (e.g. if a sett…" at bounding box center [832, 545] width 679 height 37
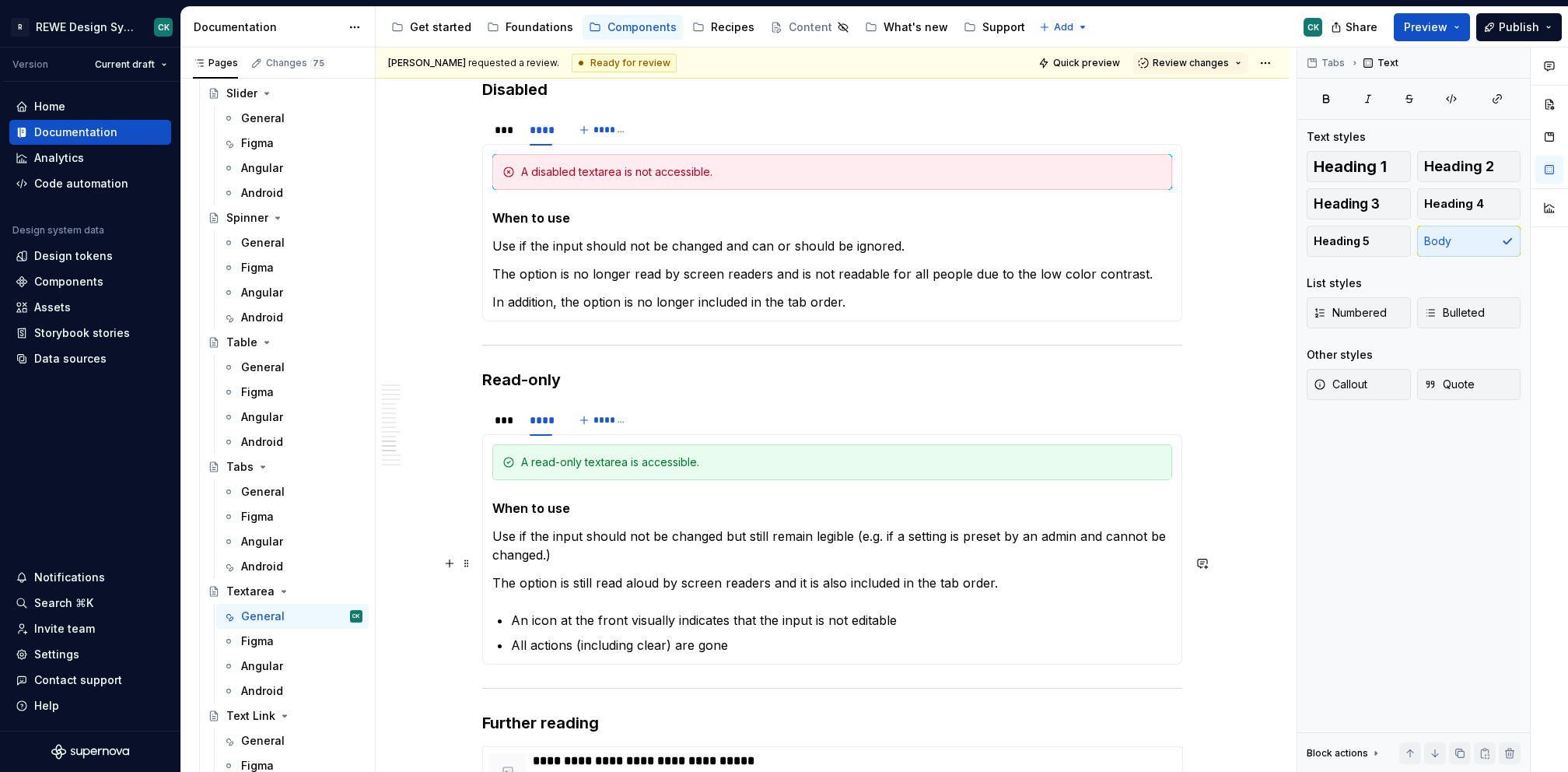
click at [633, 573] on p "The option is still read aloud by screen readers and it is also included in the…" at bounding box center [832, 582] width 679 height 19
click at [1008, 573] on p "The option is still read by screen readers and it is also included in the tab o…" at bounding box center [832, 582] width 679 height 19
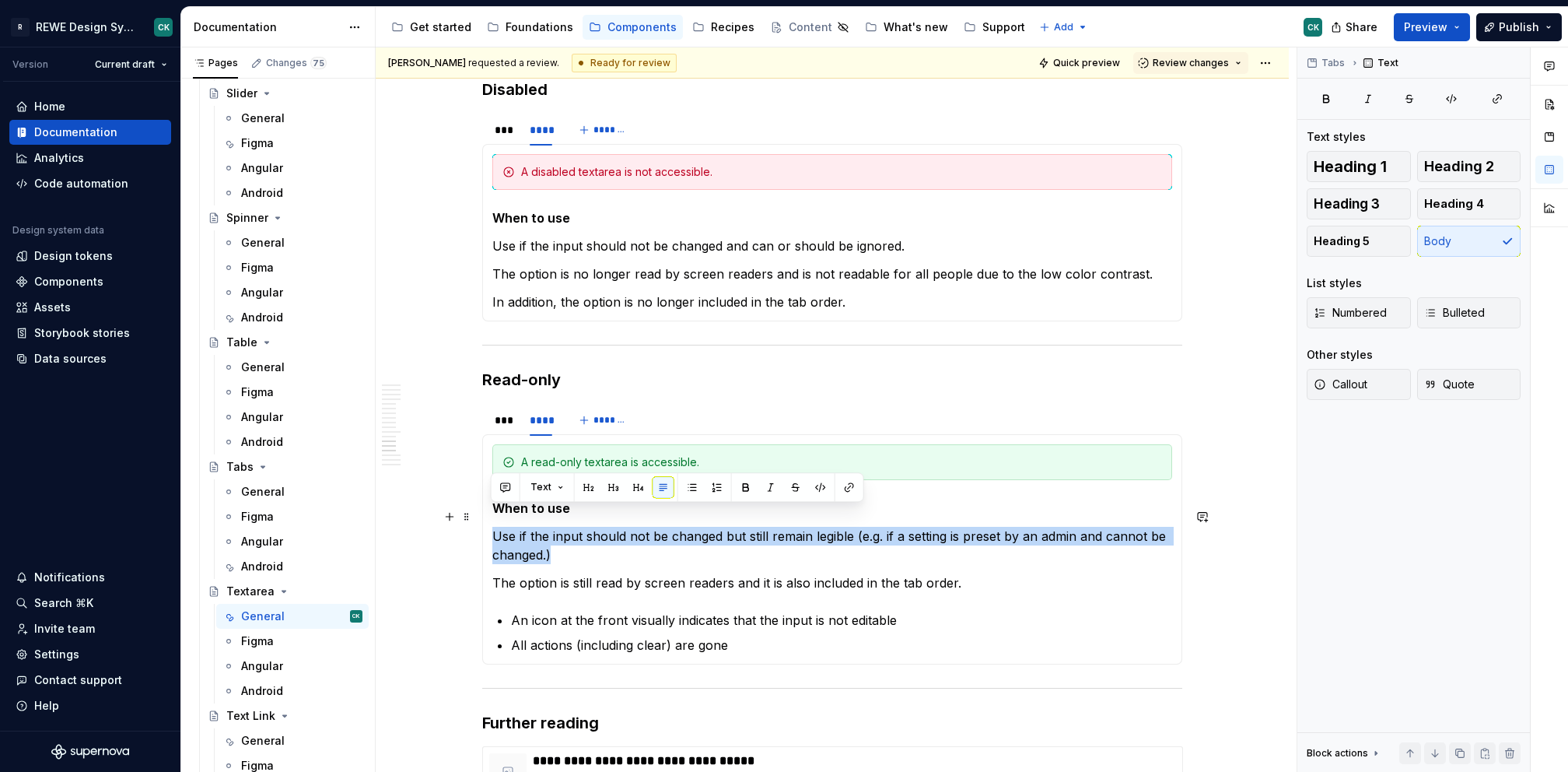
drag, startPoint x: 559, startPoint y: 531, endPoint x: 487, endPoint y: 512, distance: 74.5
click at [487, 512] on div "**********" at bounding box center [832, 549] width 700 height 230
copy p "Use if the input should not be changed but still remain legible (e.g. if a sett…"
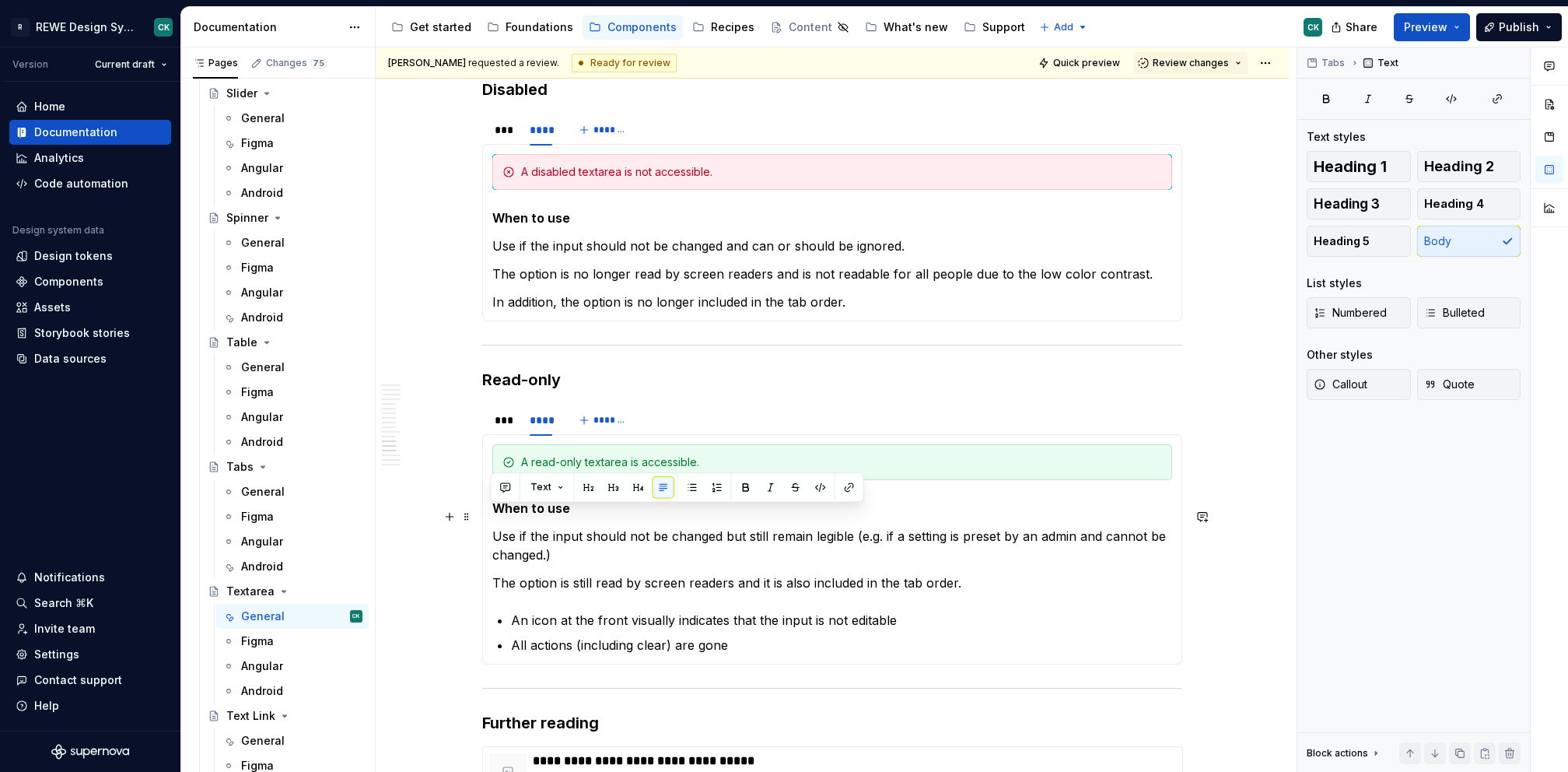
click at [769, 526] on p "Use if the input should not be changed but still remain legible (e.g. if a sett…" at bounding box center [832, 545] width 679 height 37
click at [784, 526] on p "Use if the input should not be changed but still need to remain legible (e.g. i…" at bounding box center [832, 545] width 679 height 37
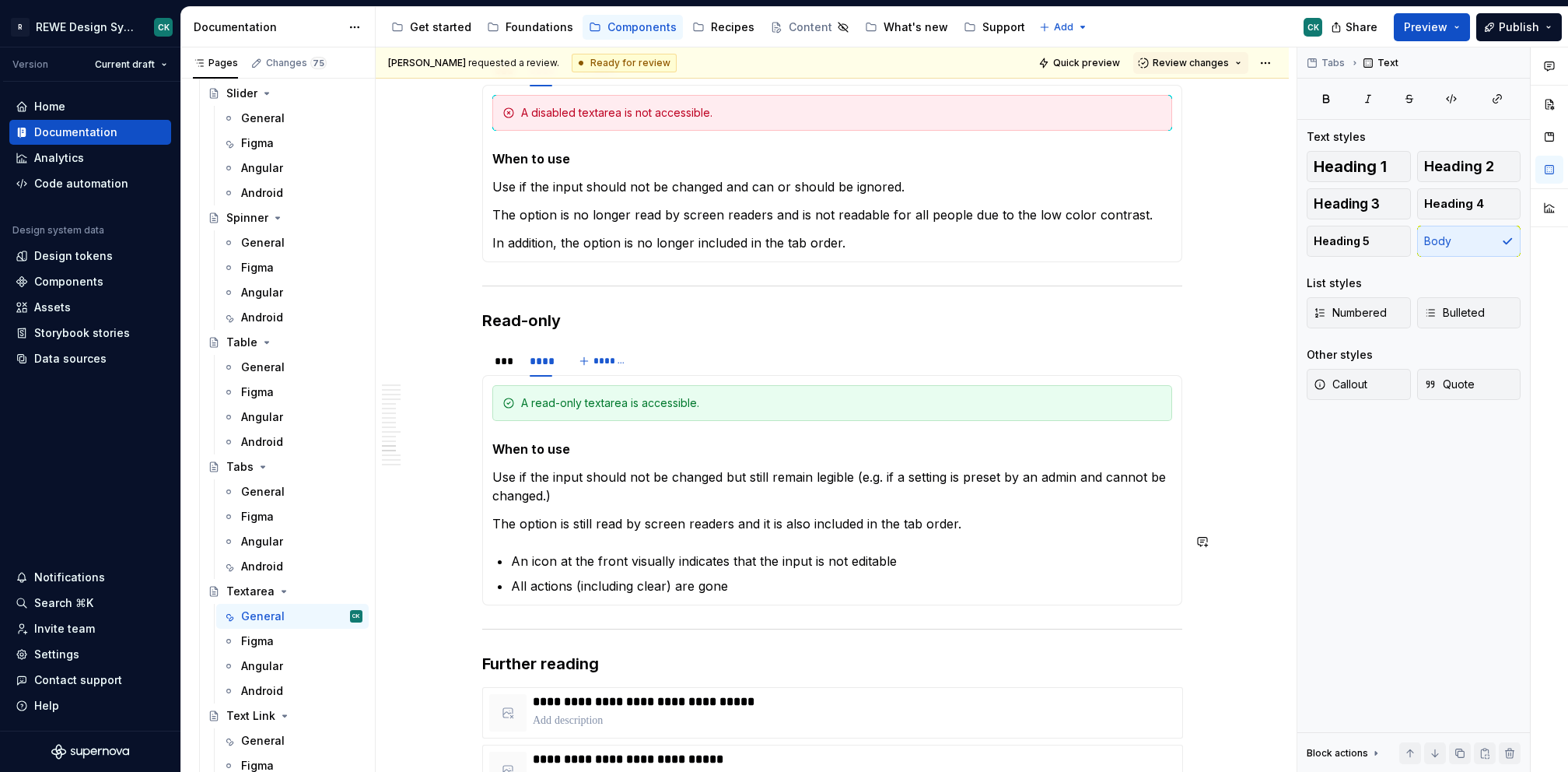
scroll to position [6472, 0]
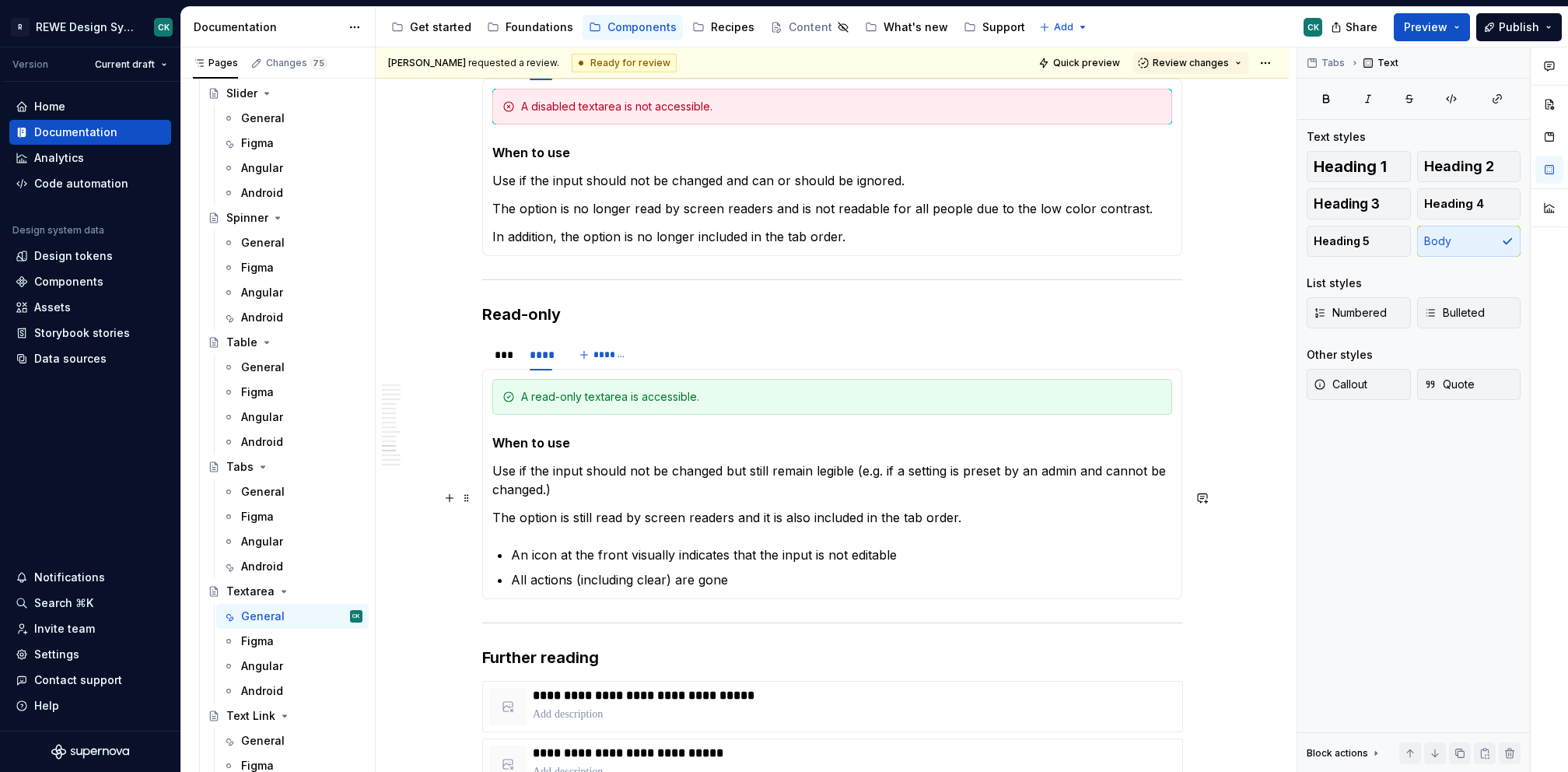
click at [1001, 508] on p "The option is still read by screen readers and it is also included in the tab o…" at bounding box center [832, 517] width 679 height 19
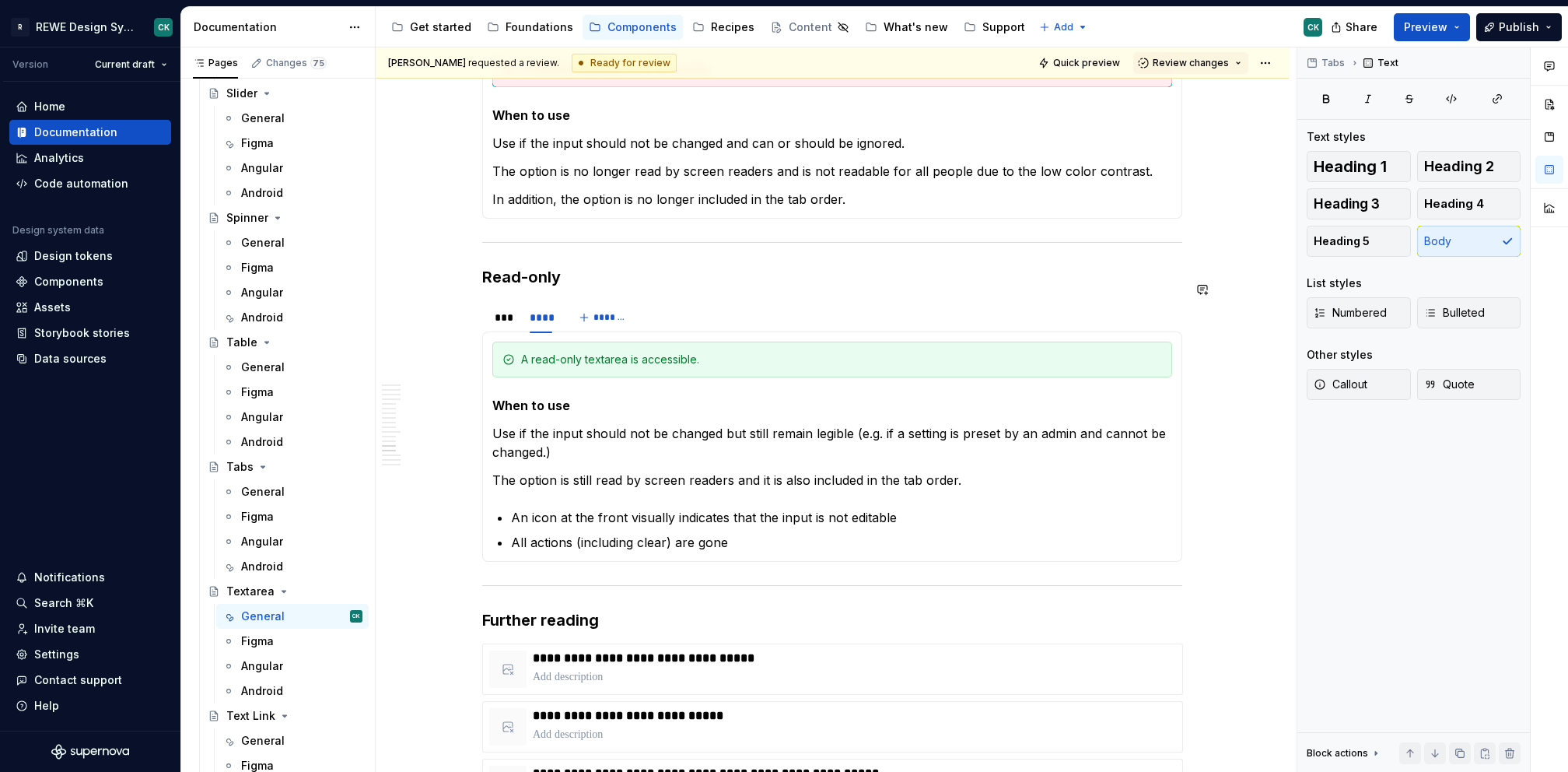
scroll to position [6514, 0]
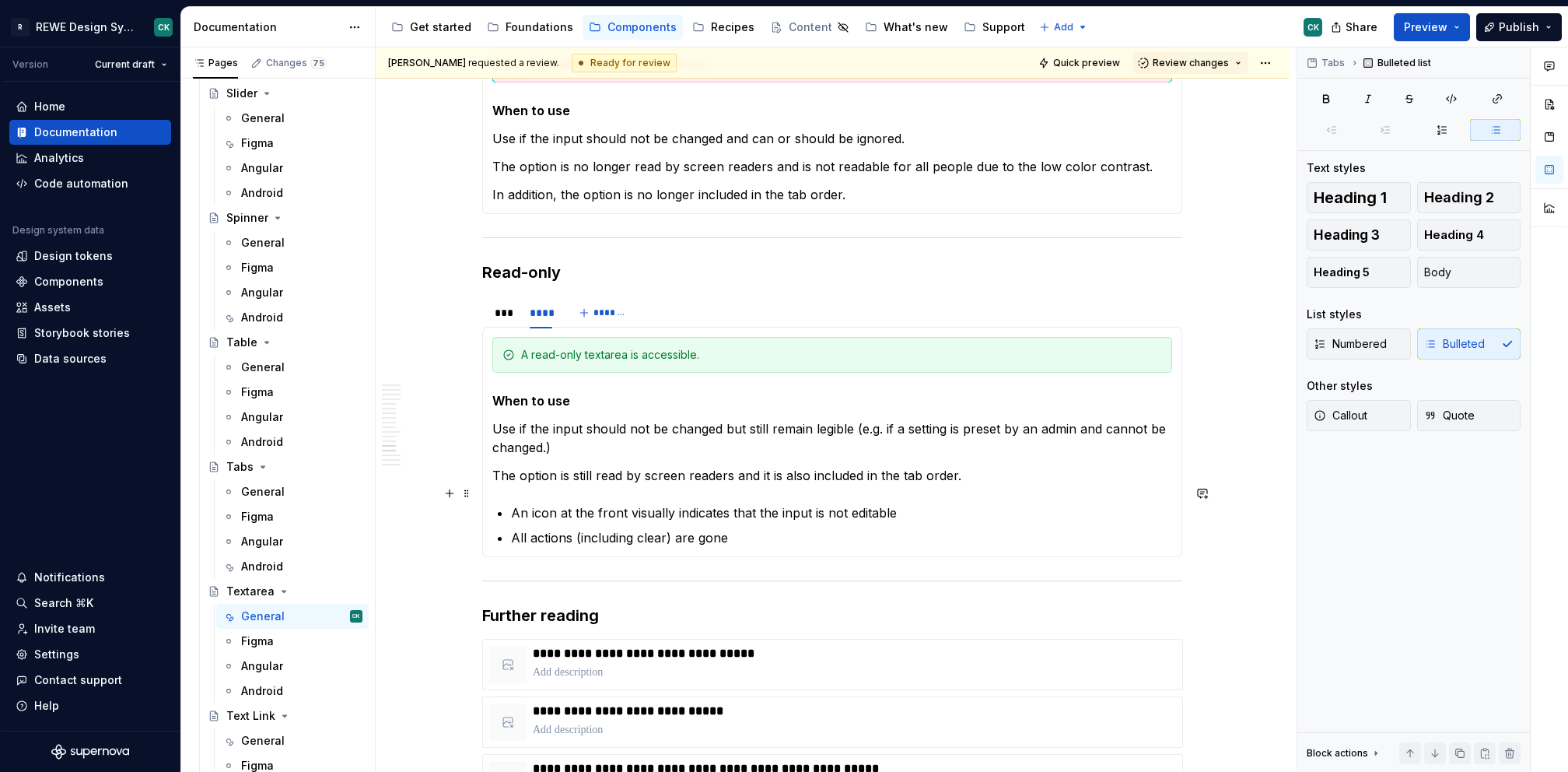
click at [901, 504] on p "An icon at the front visually indicates that the input is not editable" at bounding box center [841, 513] width 661 height 19
drag, startPoint x: 672, startPoint y: 518, endPoint x: 718, endPoint y: 525, distance: 46.5
click at [718, 528] on p "All actions (including clear) are gone" at bounding box center [841, 537] width 661 height 19
click at [741, 528] on p "All actions (including clear) are gone" at bounding box center [841, 537] width 661 height 19
drag, startPoint x: 726, startPoint y: 518, endPoint x: 672, endPoint y: 513, distance: 54.2
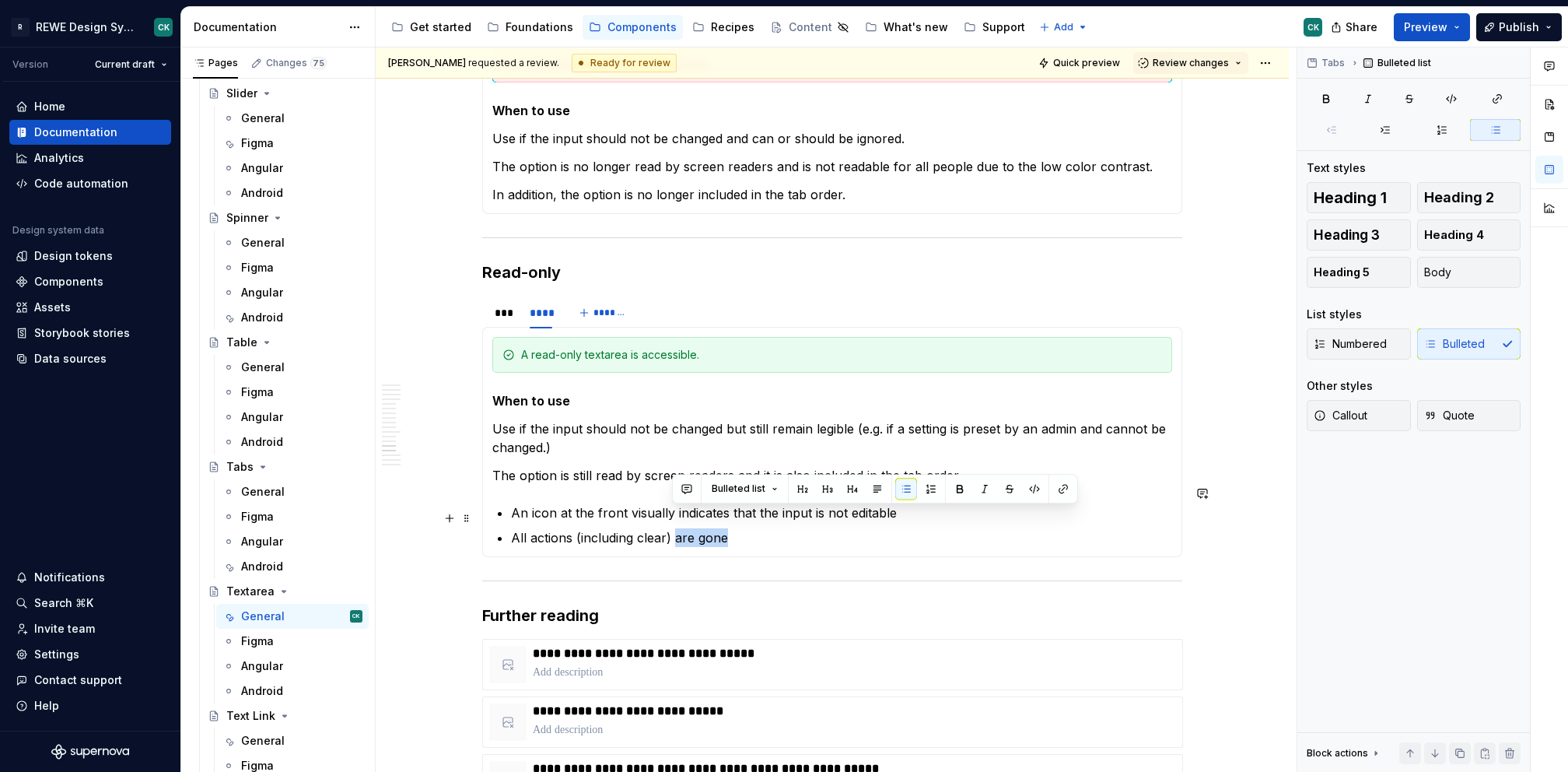
click at [672, 528] on p "All actions (including clear) are gone" at bounding box center [841, 537] width 661 height 19
drag, startPoint x: 842, startPoint y: 522, endPoint x: 736, endPoint y: 526, distance: 106.1
click at [842, 528] on p "All actions (including clear) will not be displayed" at bounding box center [841, 537] width 661 height 19
click at [661, 528] on p "All actions (including clear) will not be displayed" at bounding box center [841, 537] width 661 height 19
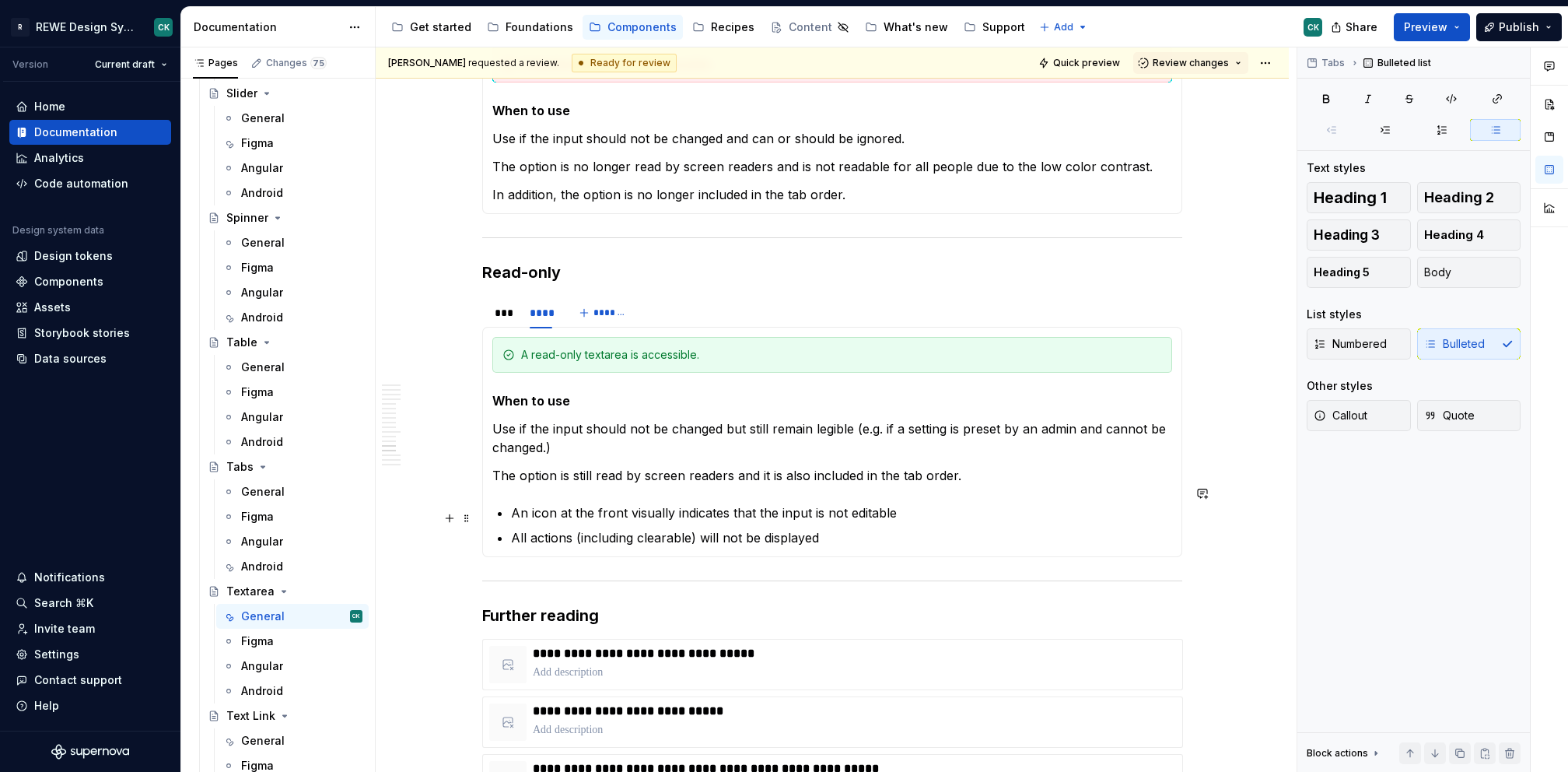
click at [838, 528] on p "All actions (including clearable) will not be displayed" at bounding box center [841, 537] width 661 height 19
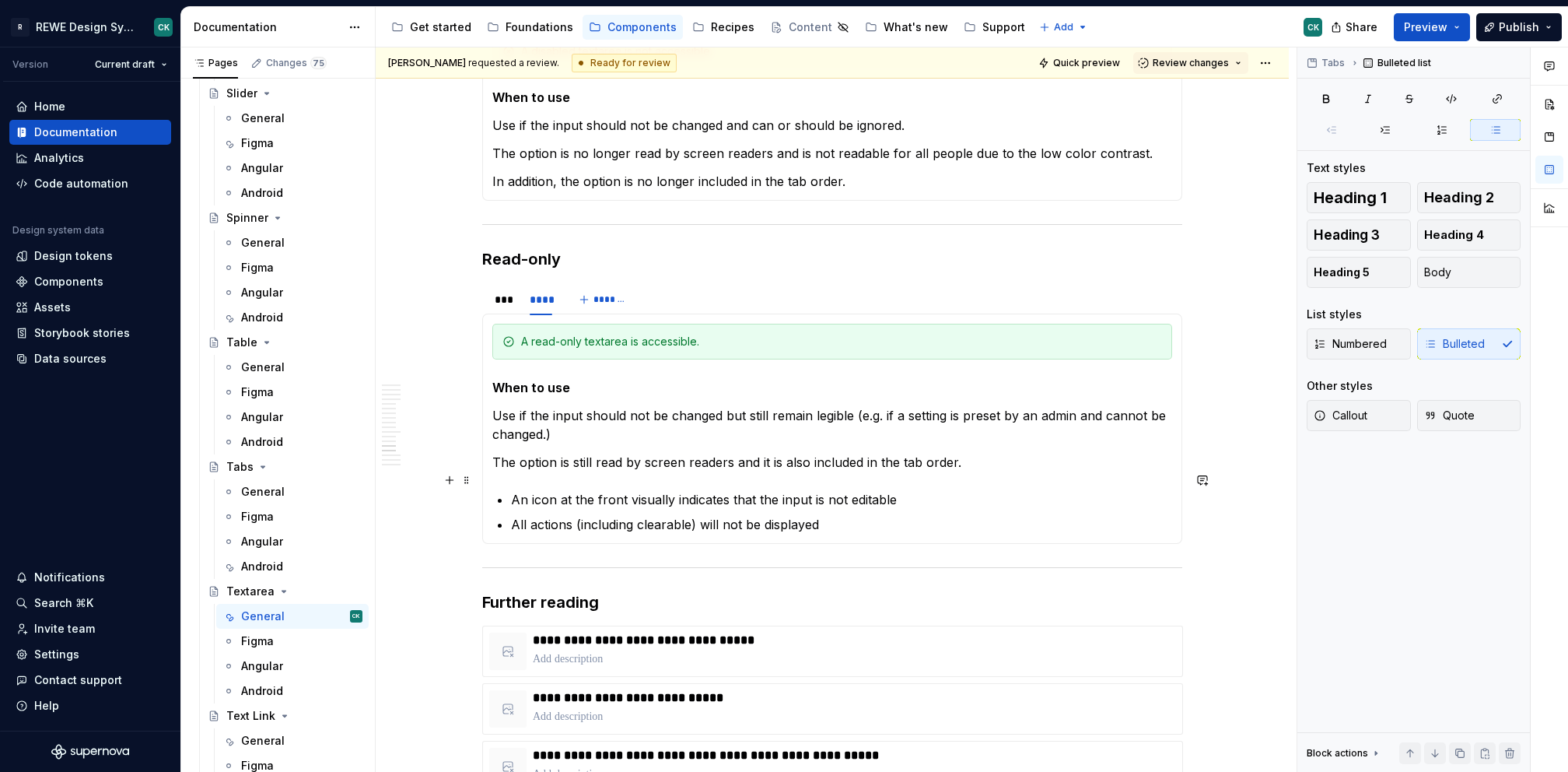
scroll to position [6529, 0]
click at [930, 488] on p "An icon at the front visually indicates that the input is not editable" at bounding box center [841, 497] width 661 height 19
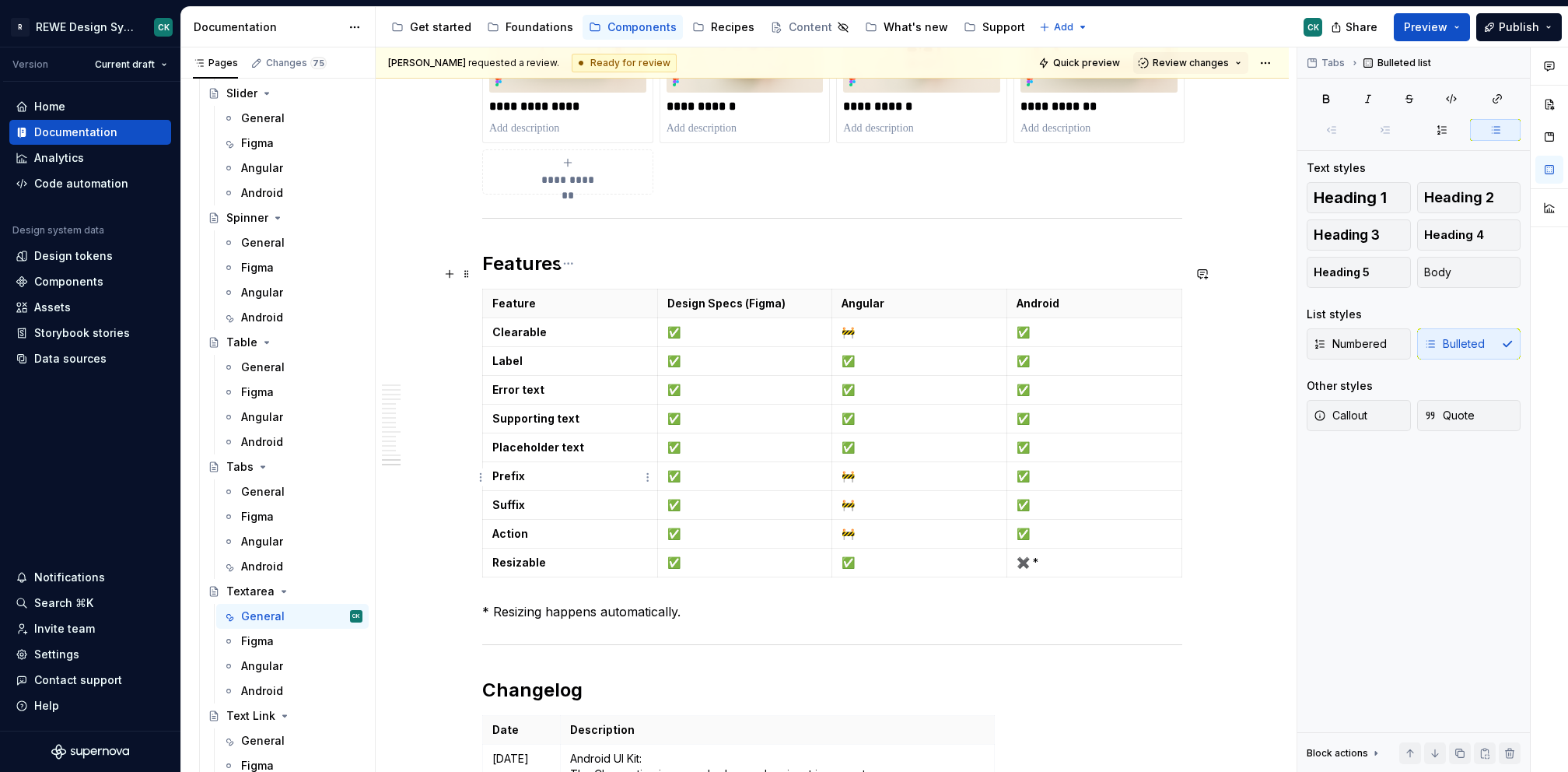
scroll to position [7488, 0]
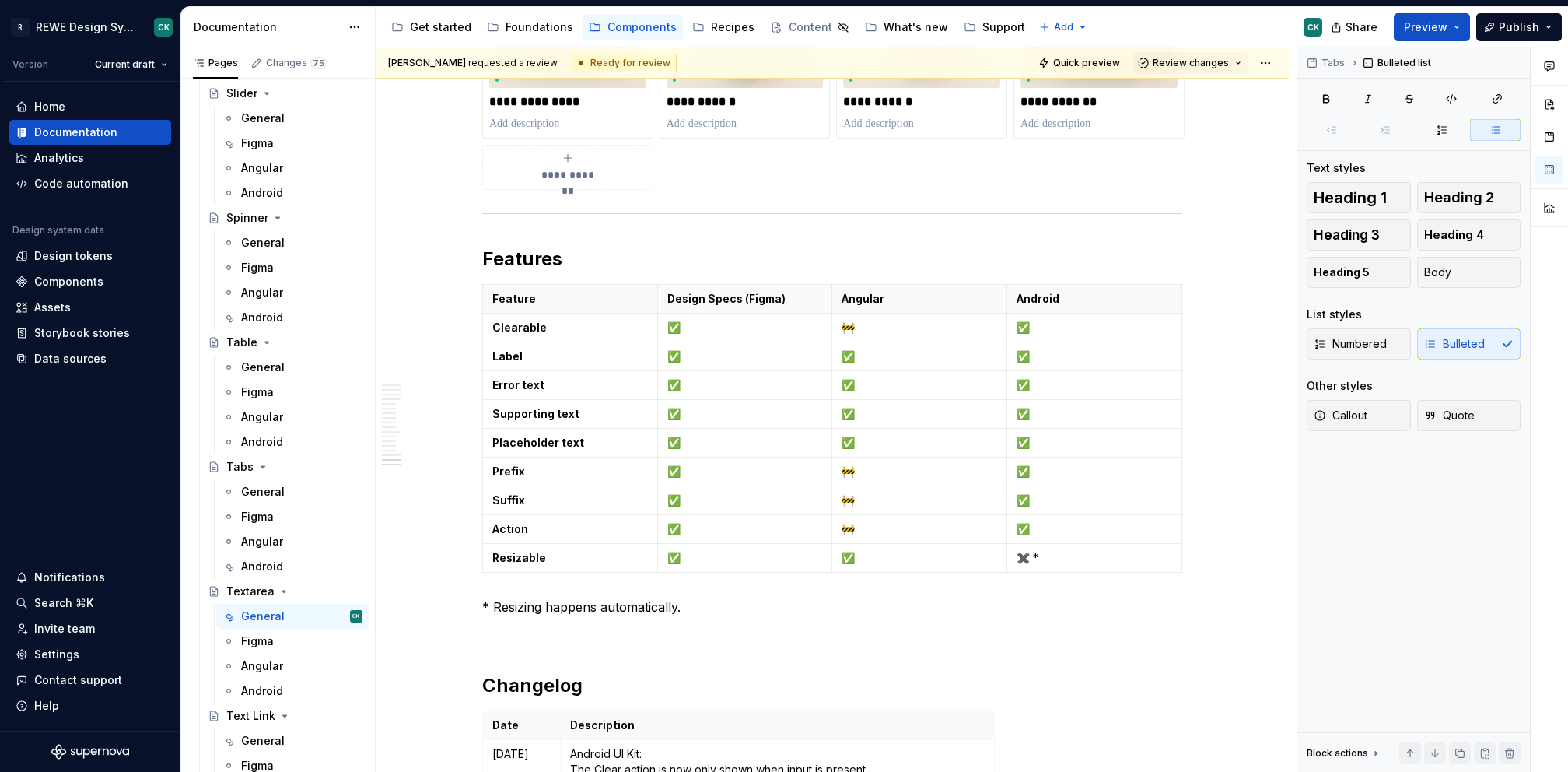
type textarea "*"
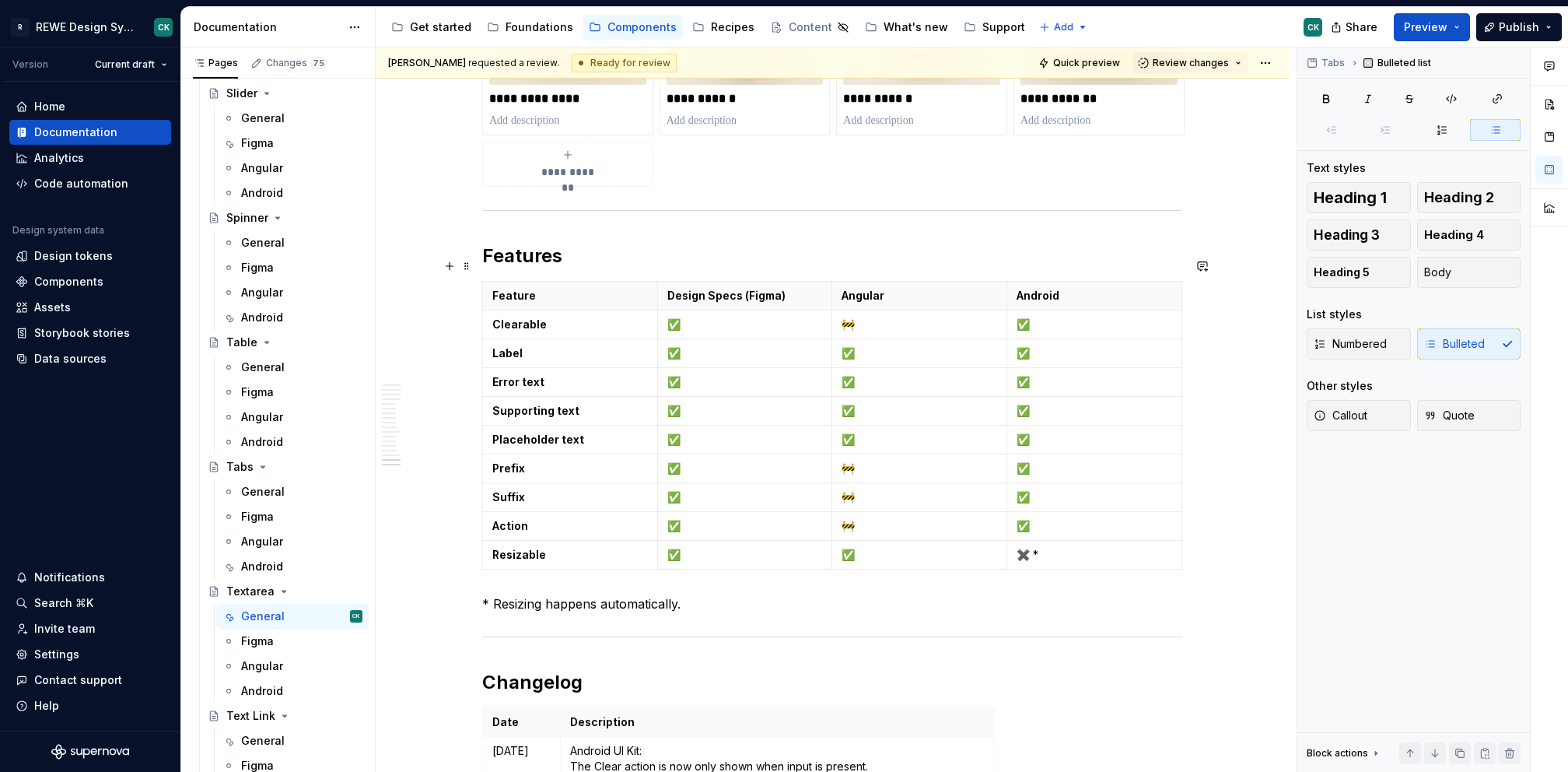
scroll to position [7492, 0]
click at [1201, 266] on button "button" at bounding box center [1202, 265] width 22 height 22
click at [1000, 292] on p "**********" at bounding box center [1087, 292] width 229 height 16
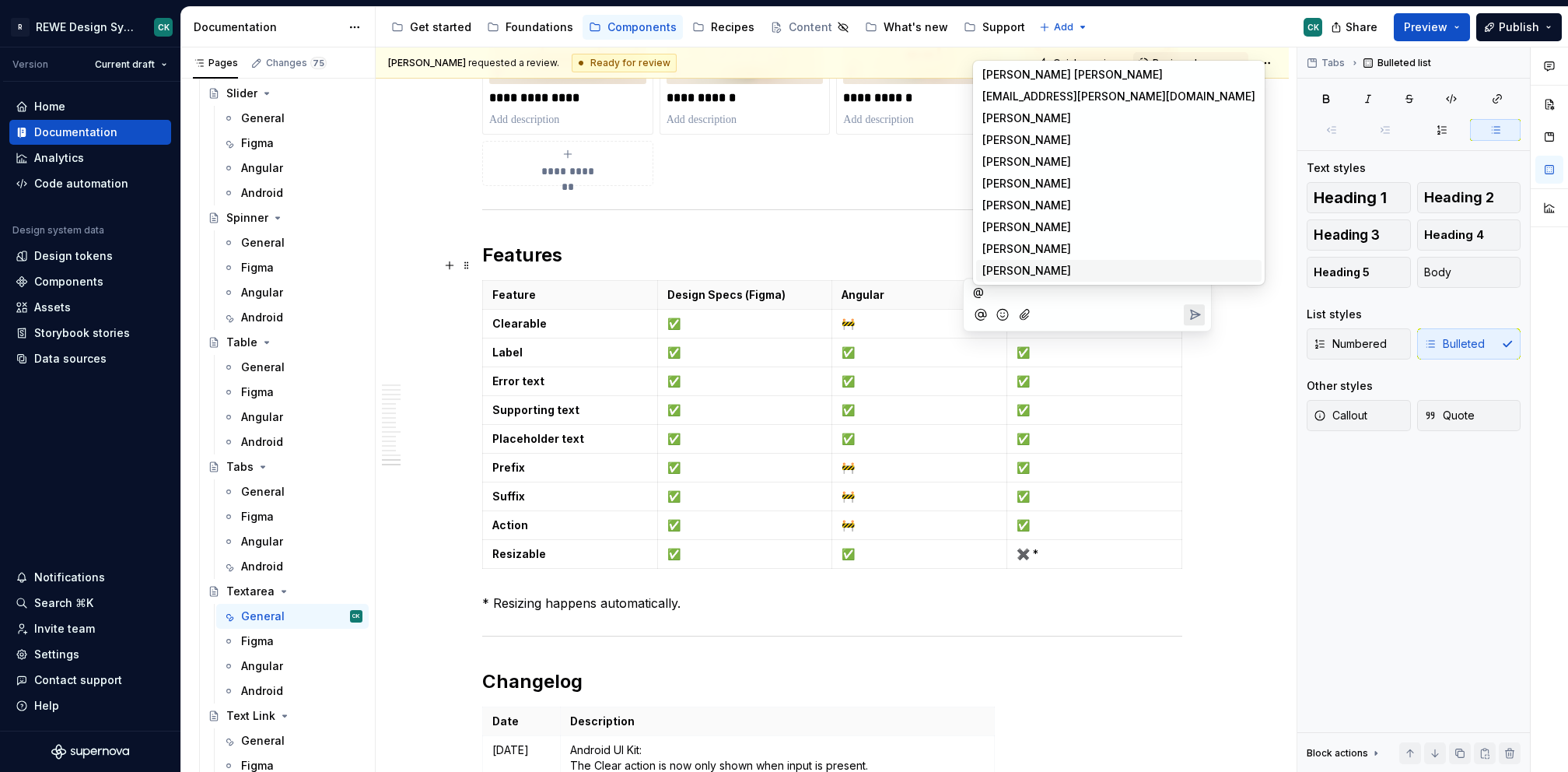
click at [1073, 266] on li "FH [PERSON_NAME]" at bounding box center [1119, 270] width 285 height 22
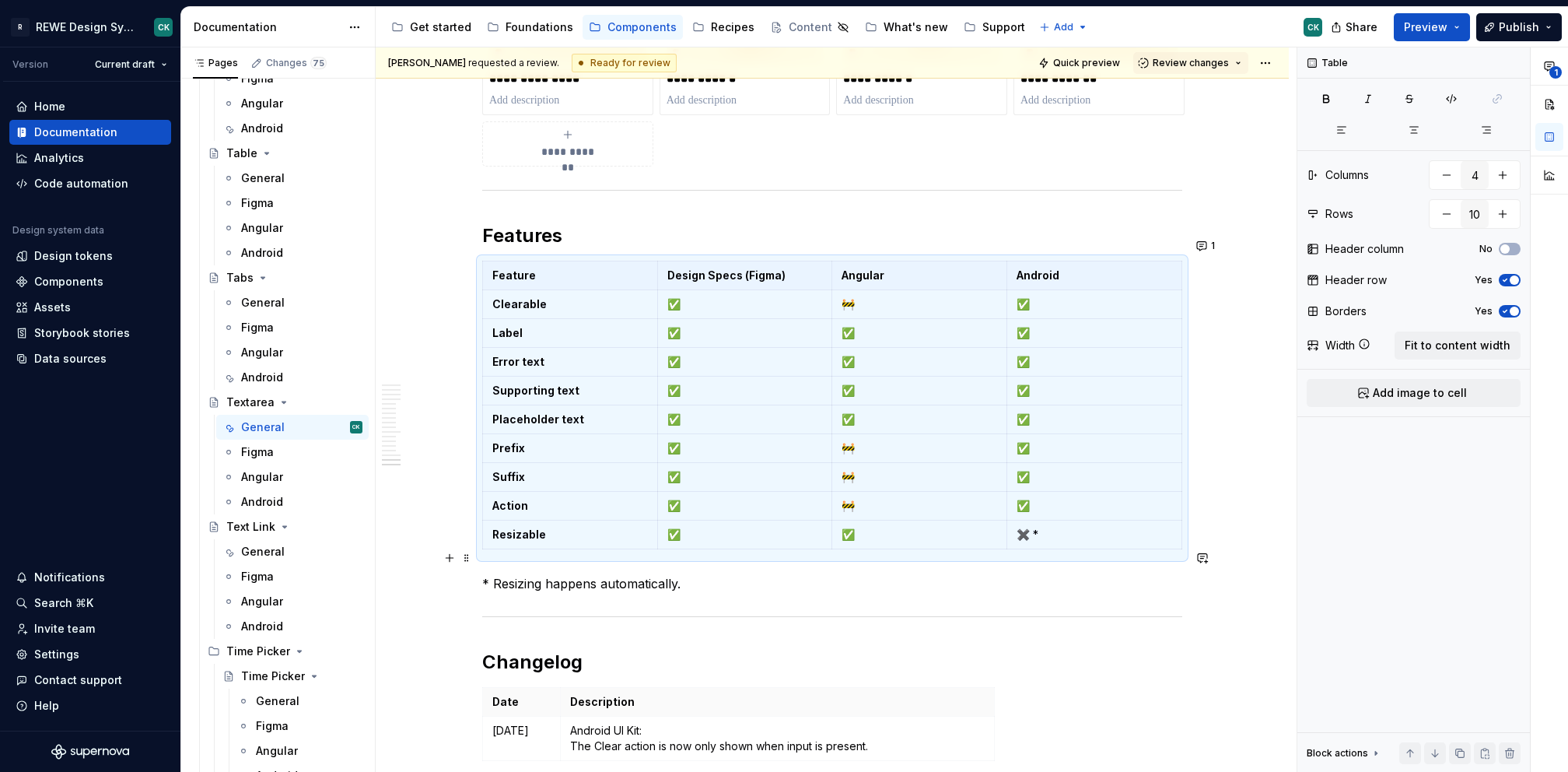
scroll to position [7534, 0]
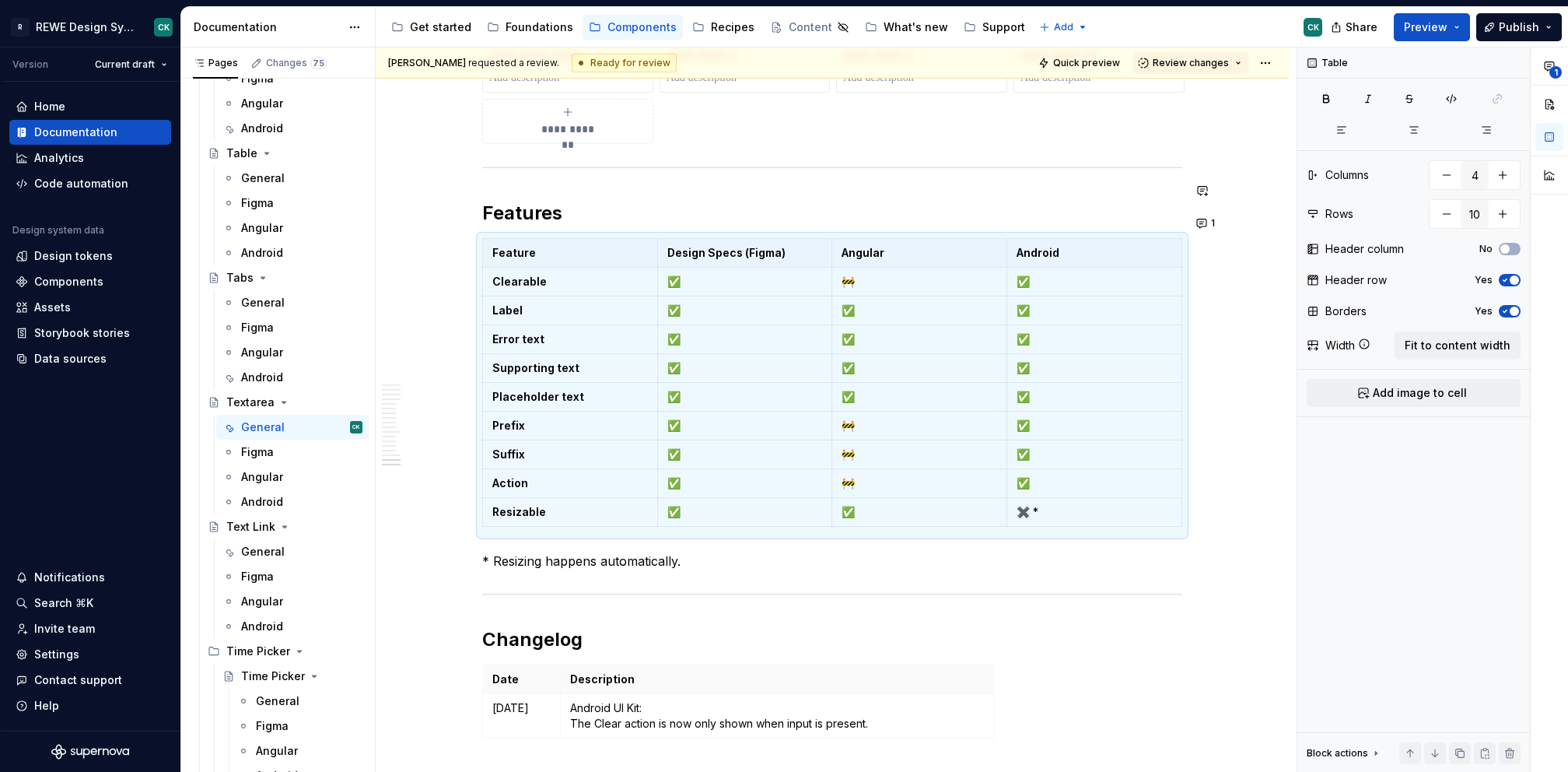
type textarea "*"
click at [576, 504] on p "Resizable" at bounding box center [570, 512] width 156 height 15
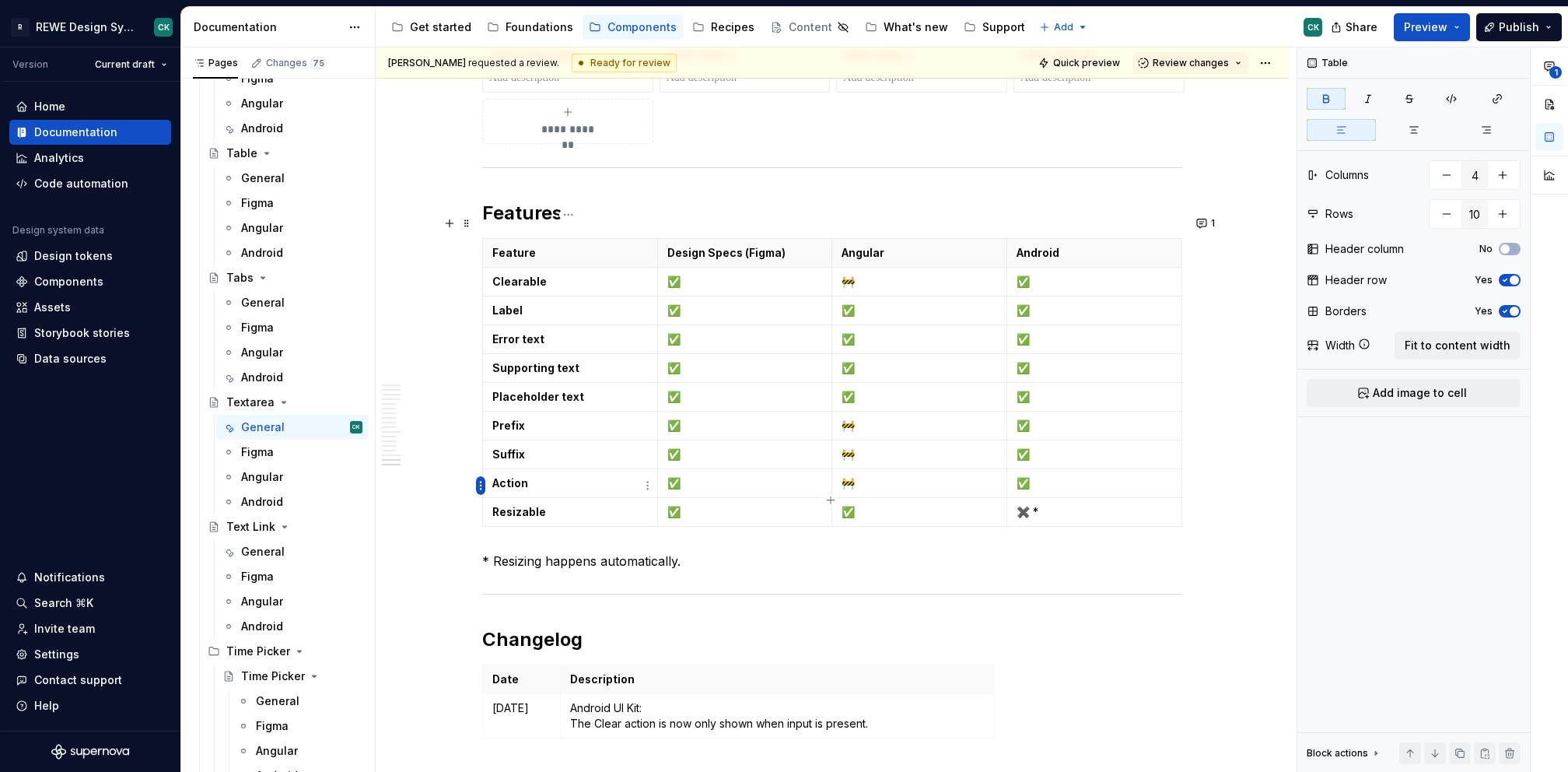
click at [481, 487] on html "R REWE Design System CK Version Current draft Home Documentation Analytics Code…" at bounding box center [784, 386] width 1568 height 772
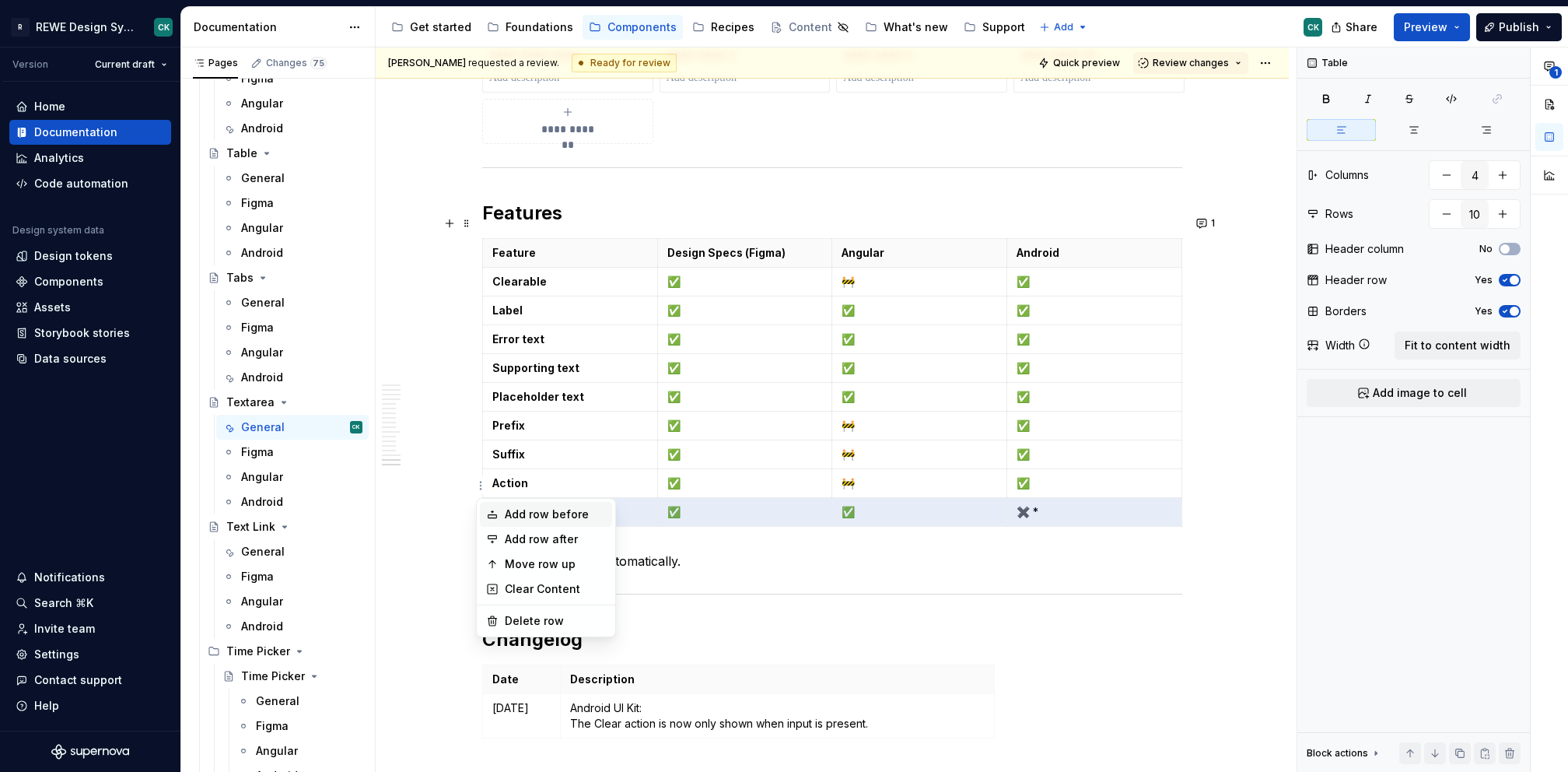
click at [549, 514] on div "Add row before" at bounding box center [555, 514] width 101 height 15
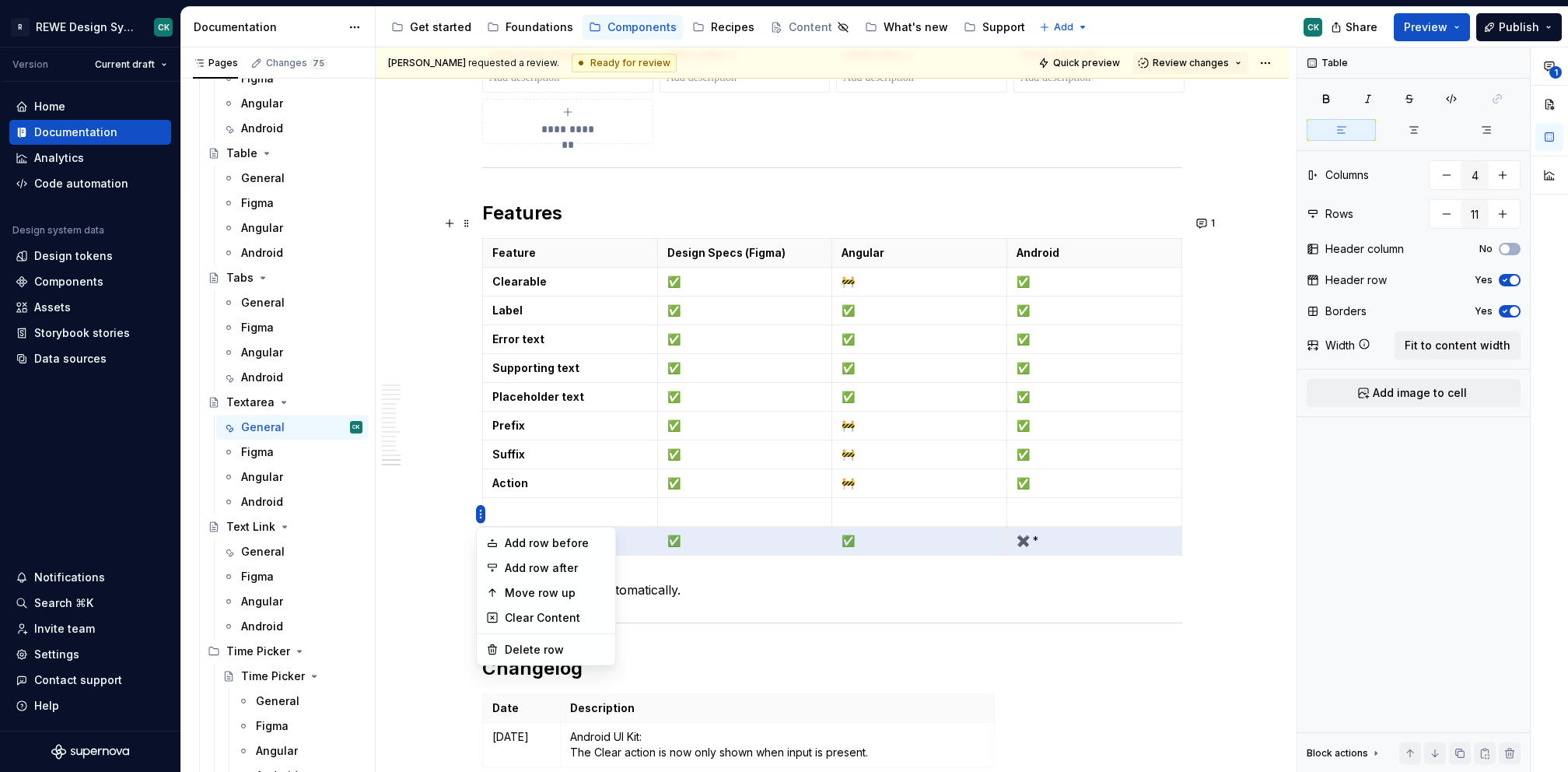
click at [489, 479] on html "R REWE Design System CK Version Current draft Home Documentation Analytics Code…" at bounding box center [784, 386] width 1568 height 772
click at [498, 487] on html "R REWE Design System CK Version Current draft Home Documentation Analytics Code…" at bounding box center [784, 386] width 1568 height 772
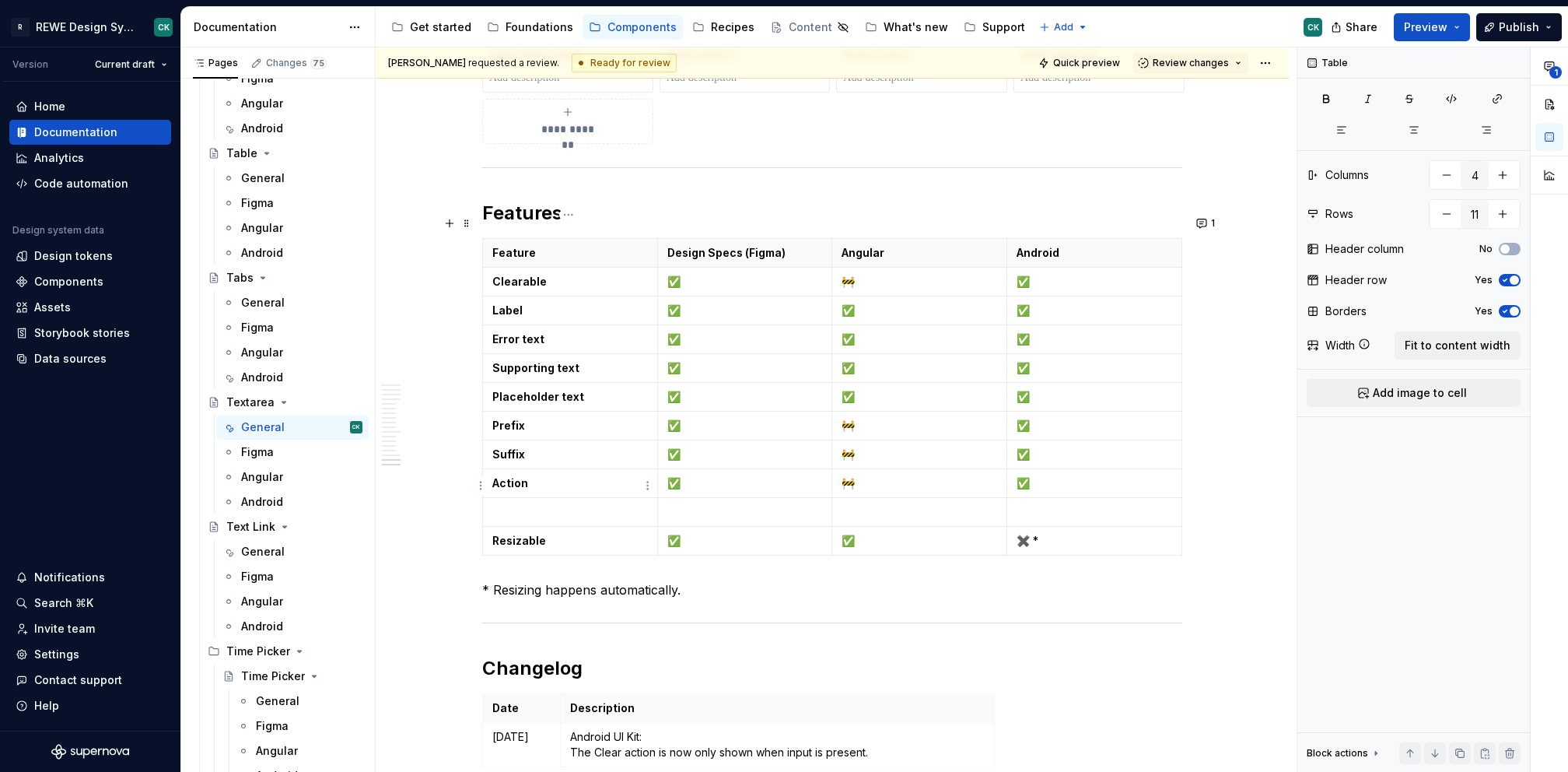
click at [483, 485] on html "R REWE Design System CK Version Current draft Home Documentation Analytics Code…" at bounding box center [784, 386] width 1568 height 772
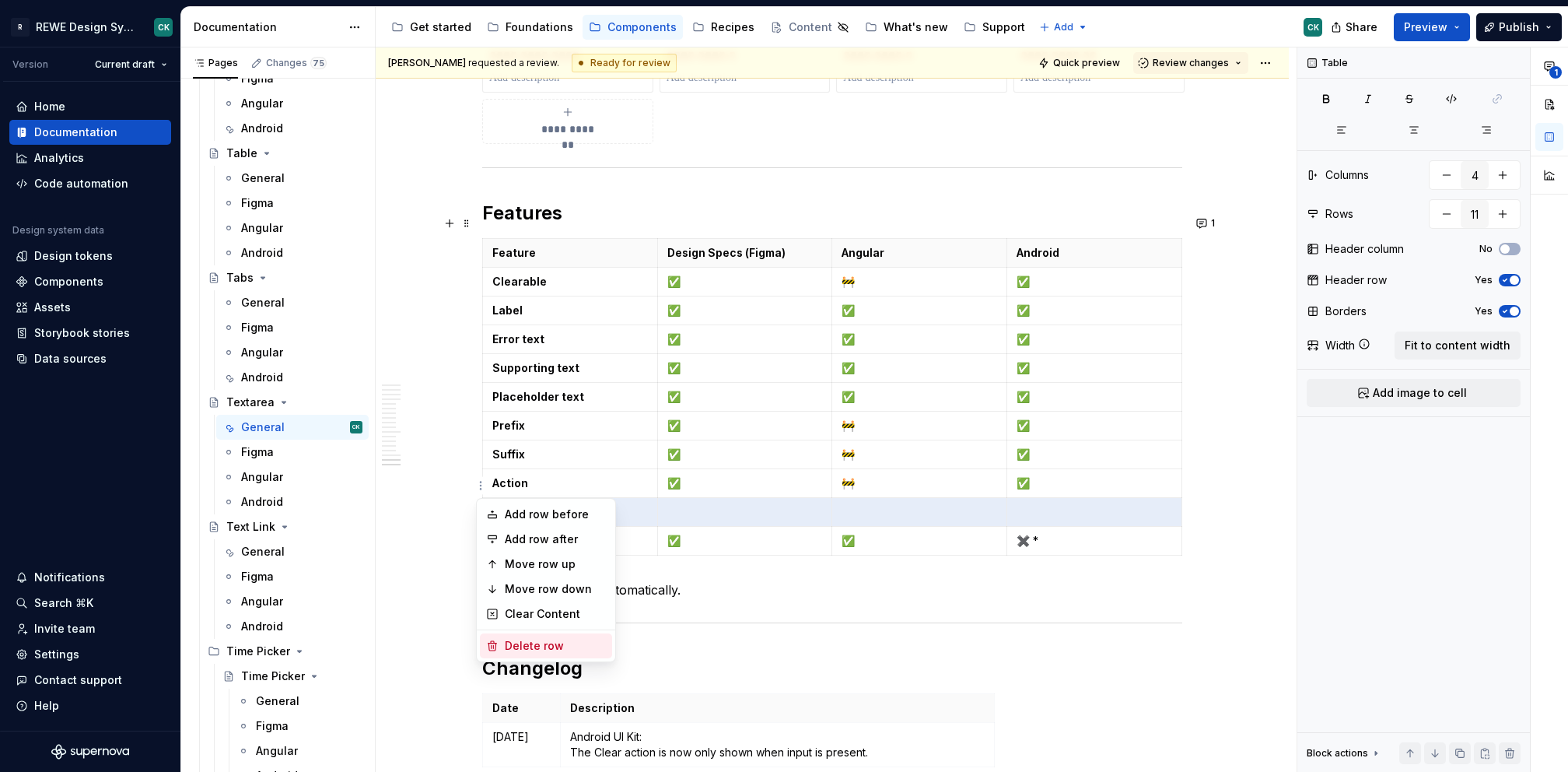
click at [513, 645] on div "Delete row" at bounding box center [555, 645] width 101 height 15
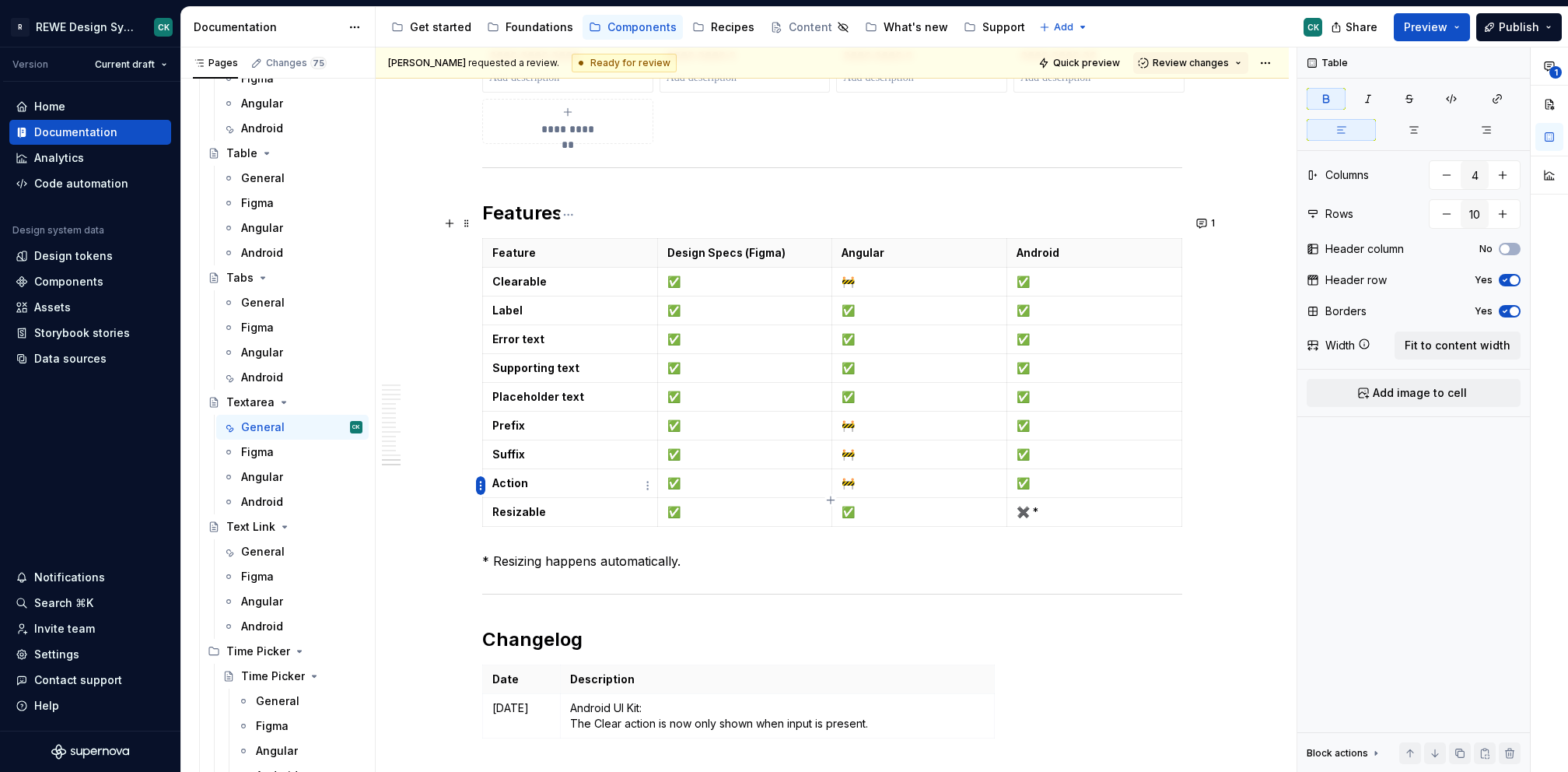
click at [478, 483] on html "R REWE Design System CK Version Current draft Home Documentation Analytics Code…" at bounding box center [784, 386] width 1568 height 772
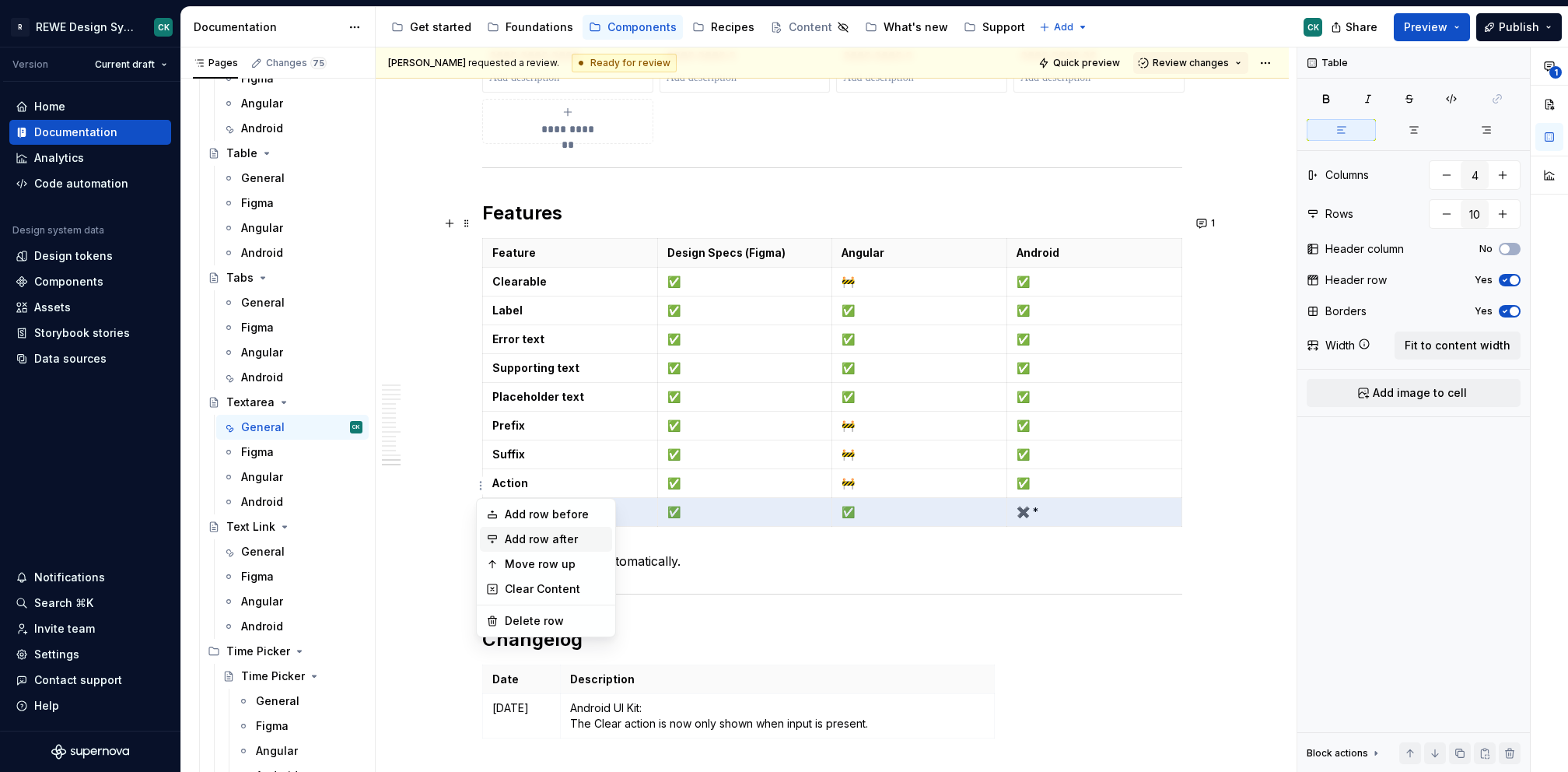
click at [533, 538] on div "Add row after" at bounding box center [555, 538] width 101 height 15
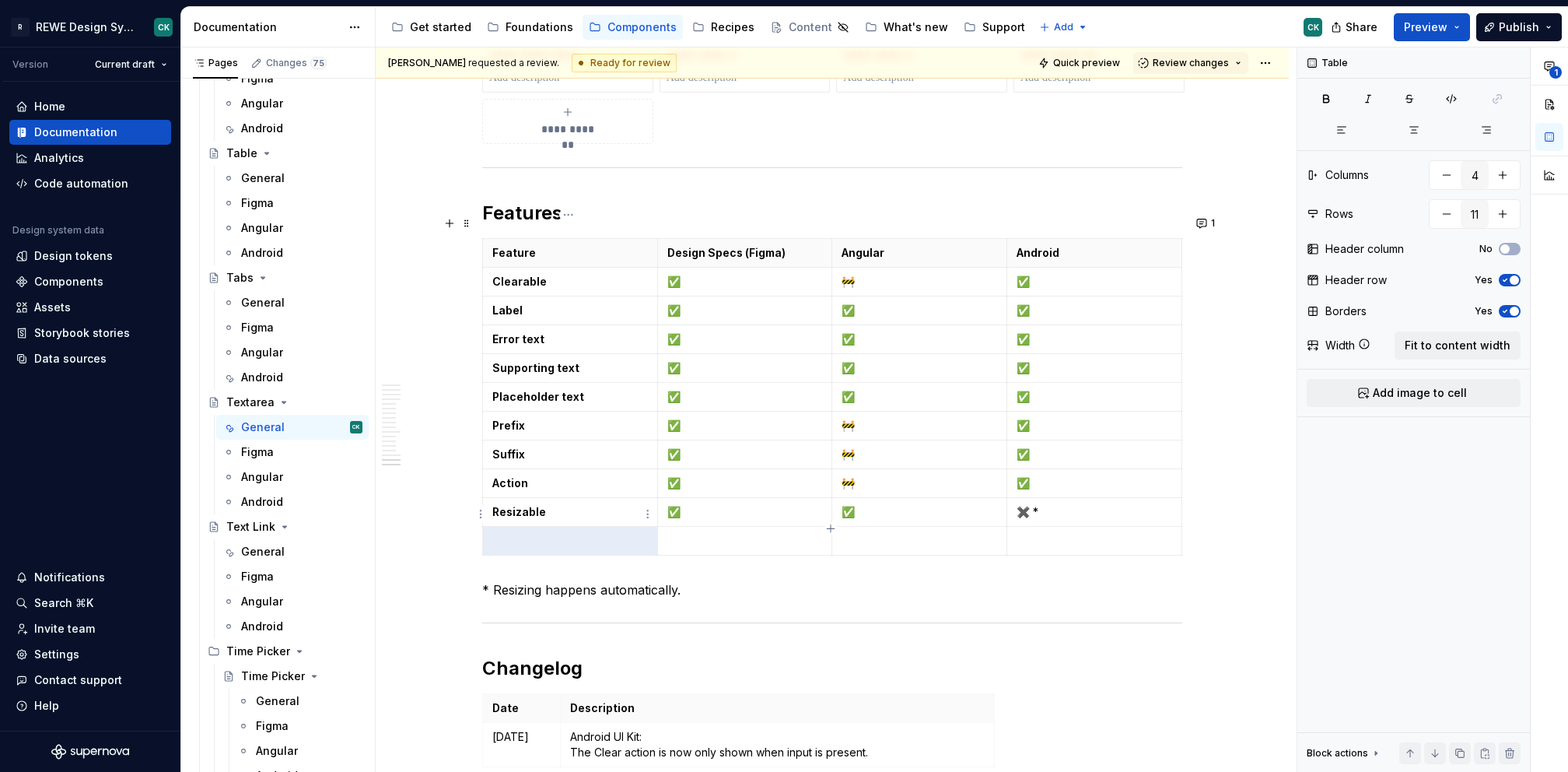
click at [532, 533] on p at bounding box center [570, 540] width 156 height 15
click at [480, 513] on html "R REWE Design System CK Version Current draft Home Documentation Analytics Code…" at bounding box center [784, 386] width 1568 height 772
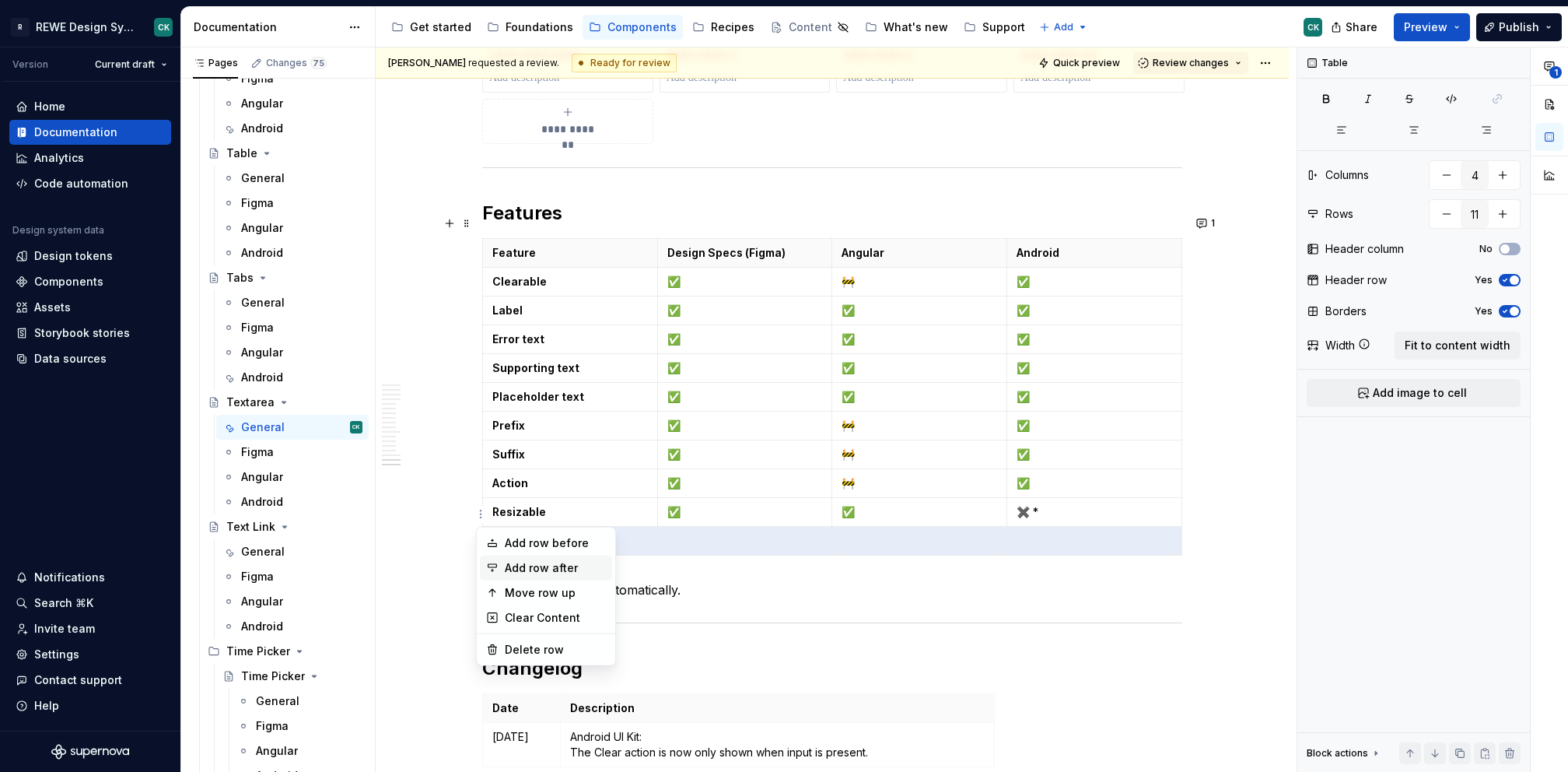
click at [561, 563] on div "Add row after" at bounding box center [555, 568] width 101 height 15
type input "12"
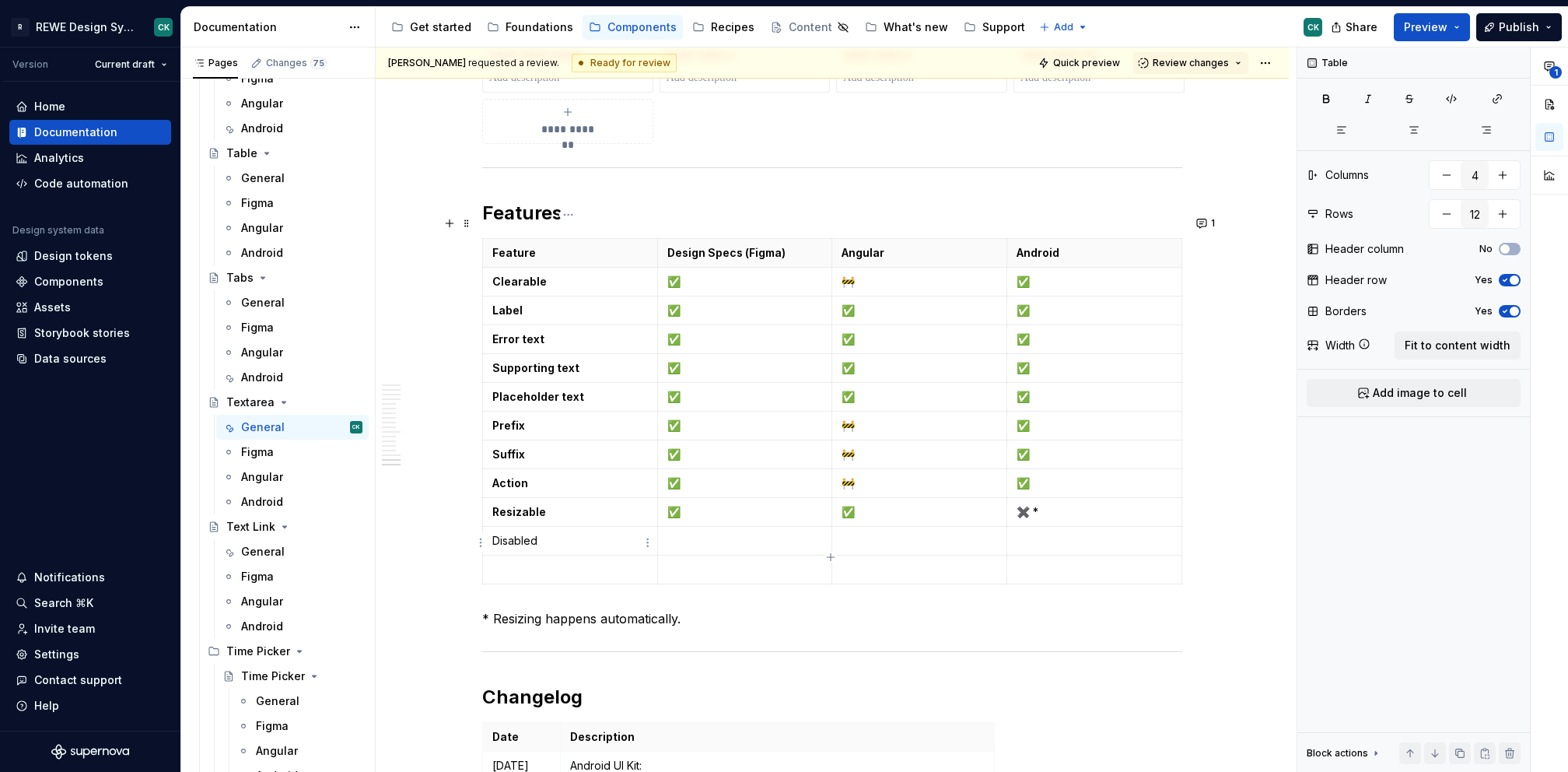
click at [542, 562] on p at bounding box center [570, 569] width 156 height 15
click at [507, 533] on p "Disabled" at bounding box center [570, 540] width 156 height 15
click at [500, 555] on td "Read-only" at bounding box center [571, 569] width 175 height 28
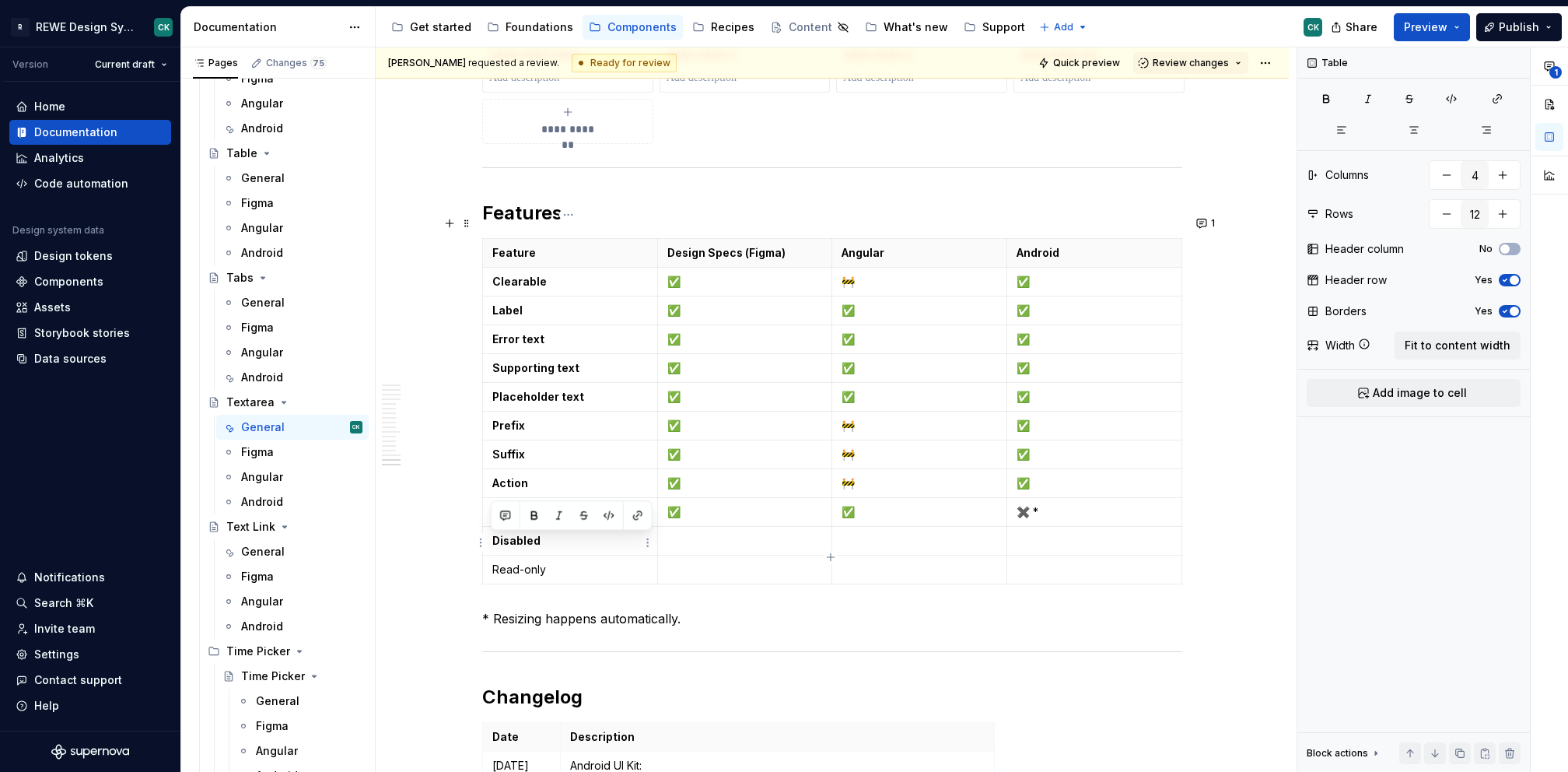
click at [500, 555] on td "Read-only" at bounding box center [571, 569] width 175 height 28
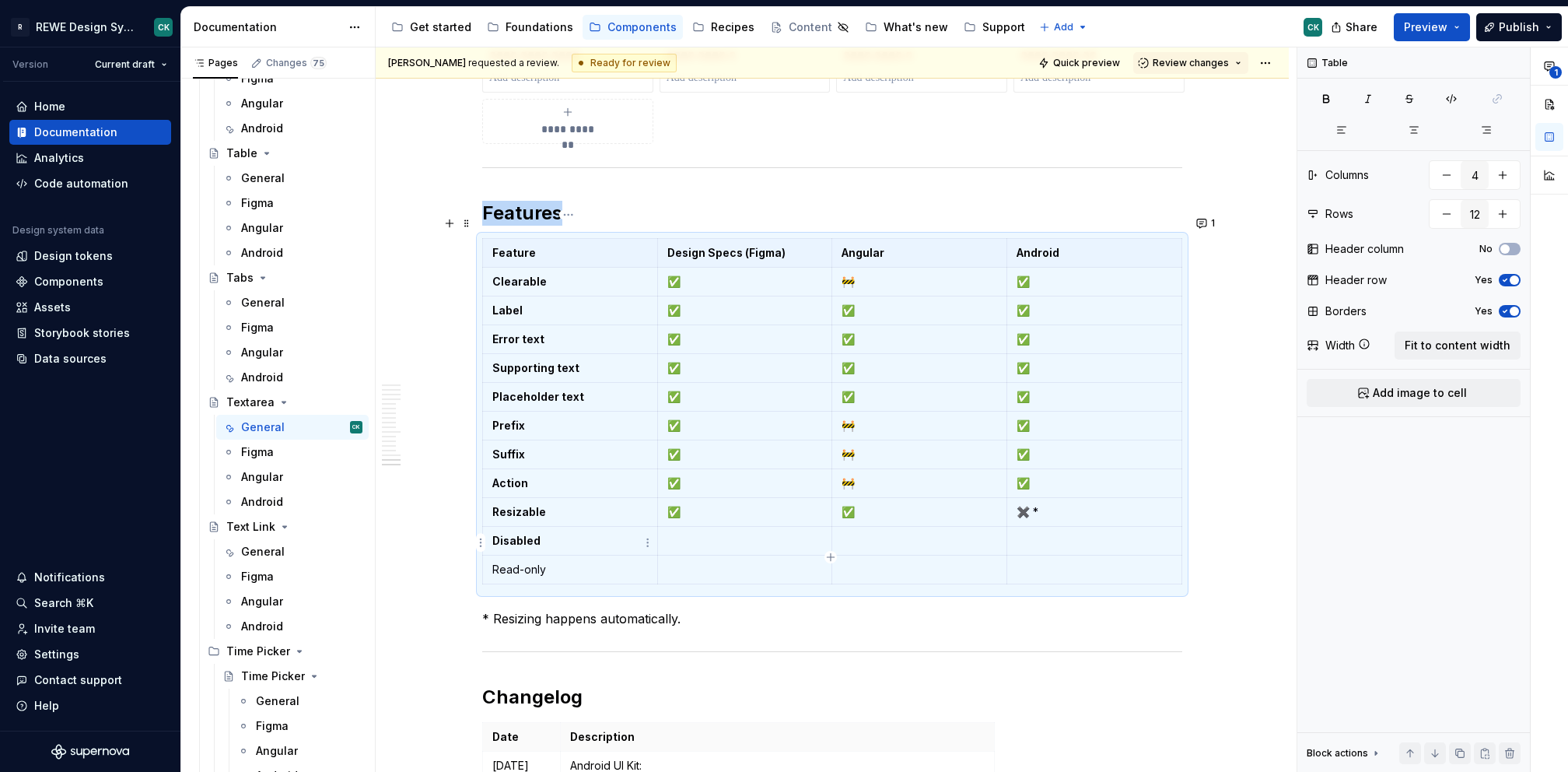
click at [500, 555] on td "Read-only" at bounding box center [571, 569] width 175 height 28
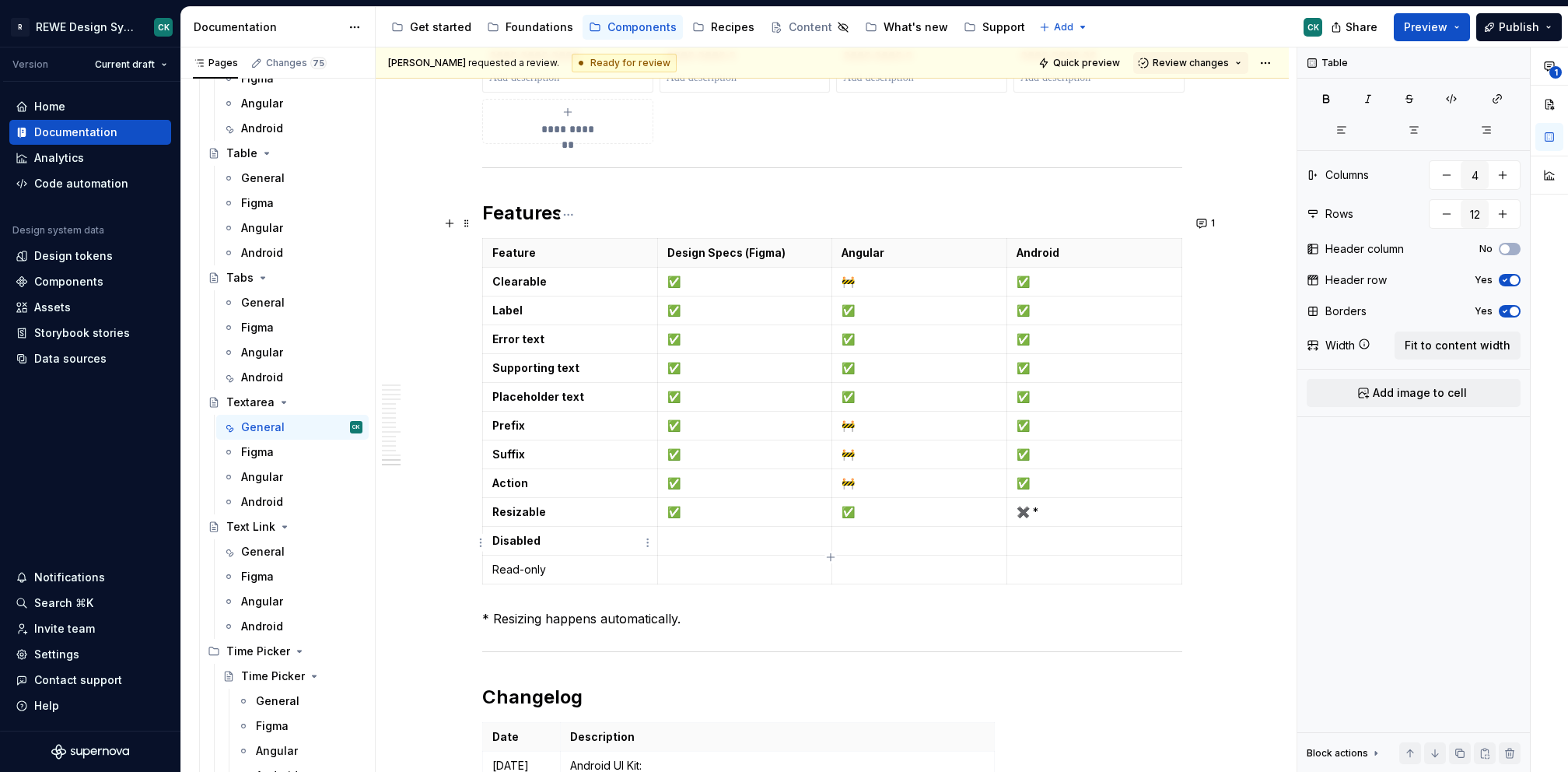
click at [500, 555] on td "Read-only" at bounding box center [571, 569] width 175 height 28
click at [713, 533] on p at bounding box center [745, 540] width 156 height 15
click at [683, 504] on p "✅" at bounding box center [745, 512] width 156 height 15
copy p "✅"
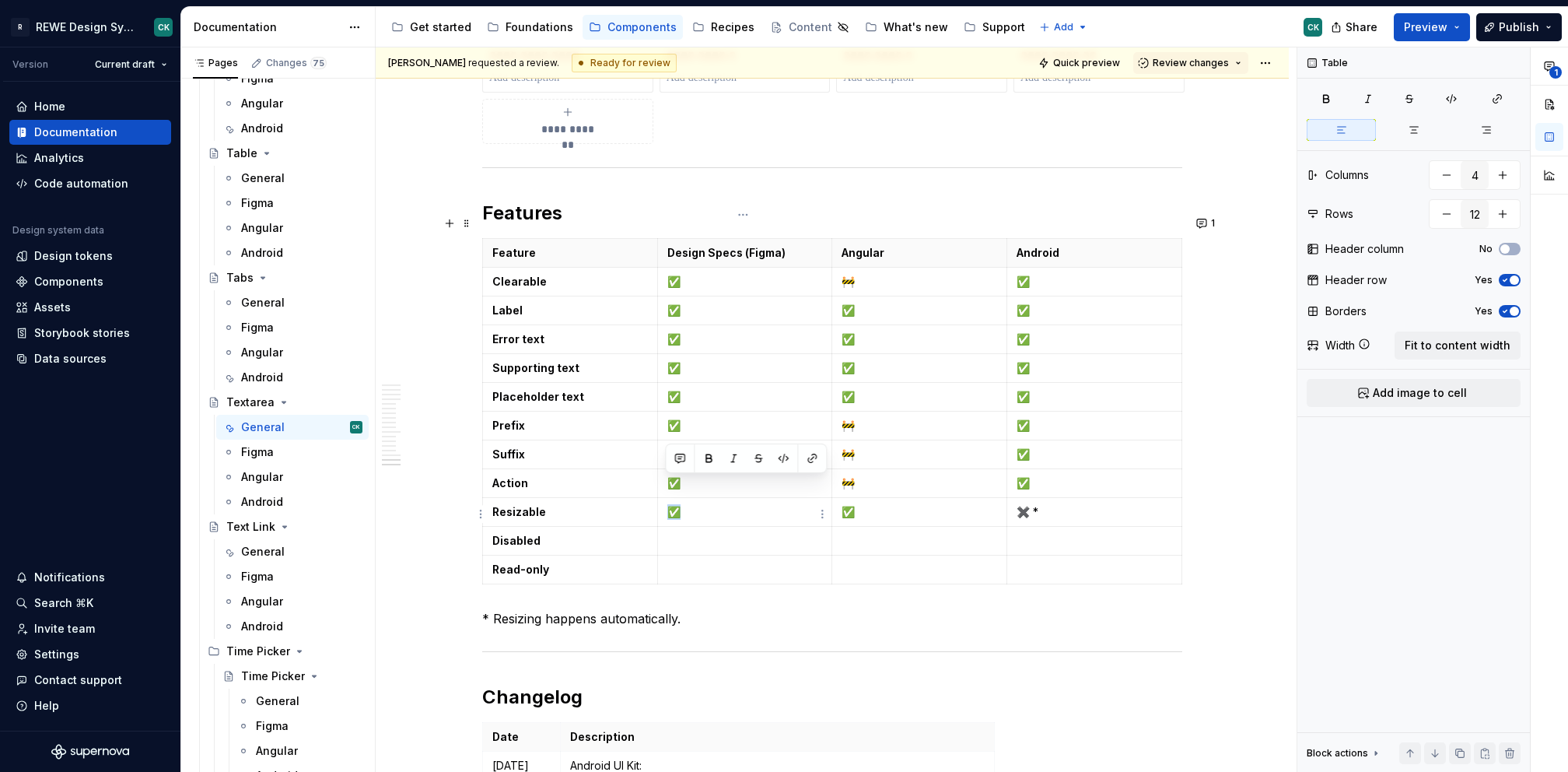
click at [680, 533] on p at bounding box center [745, 540] width 156 height 15
click at [680, 562] on p at bounding box center [745, 569] width 156 height 15
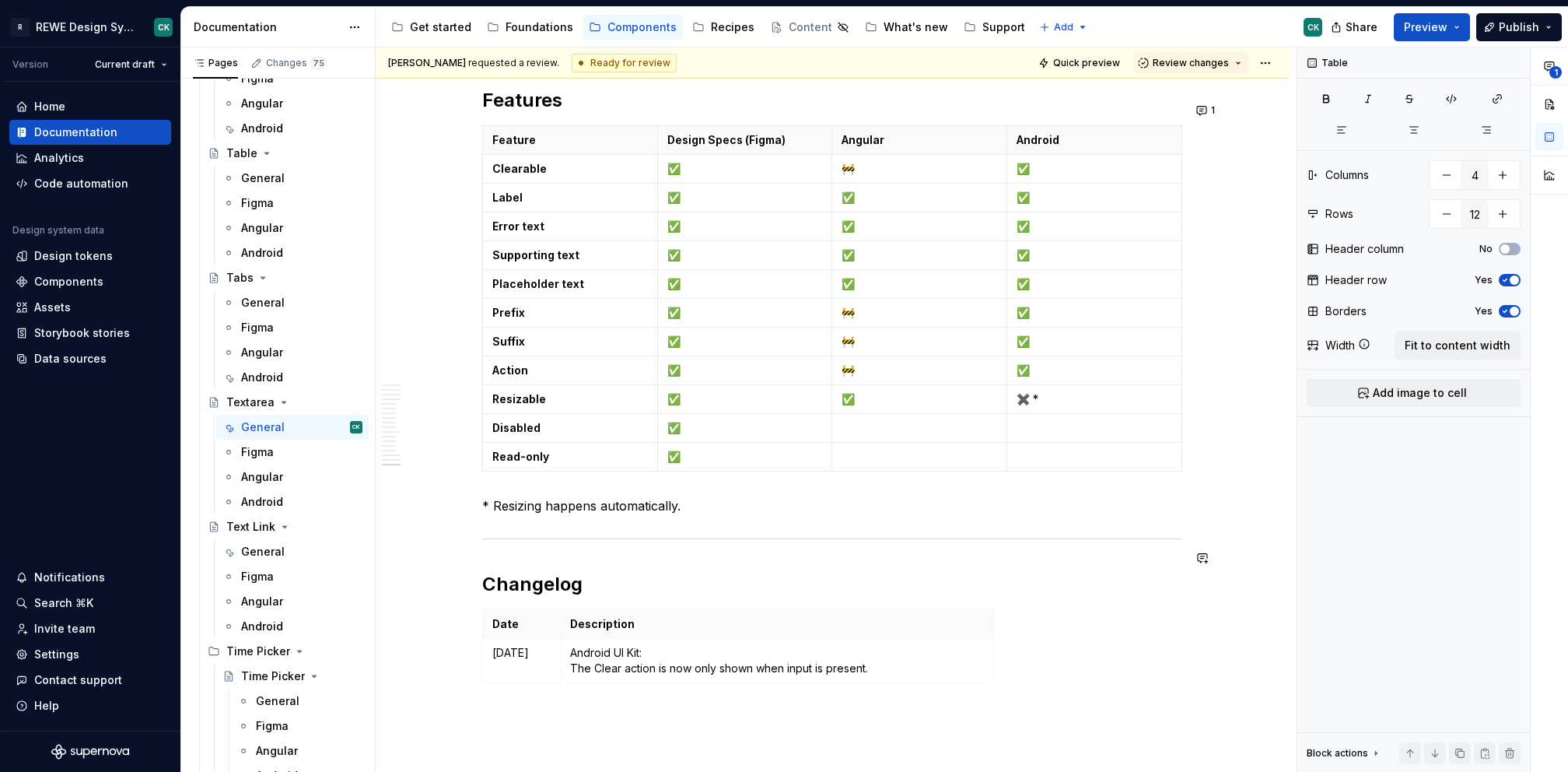
scroll to position [7625, 0]
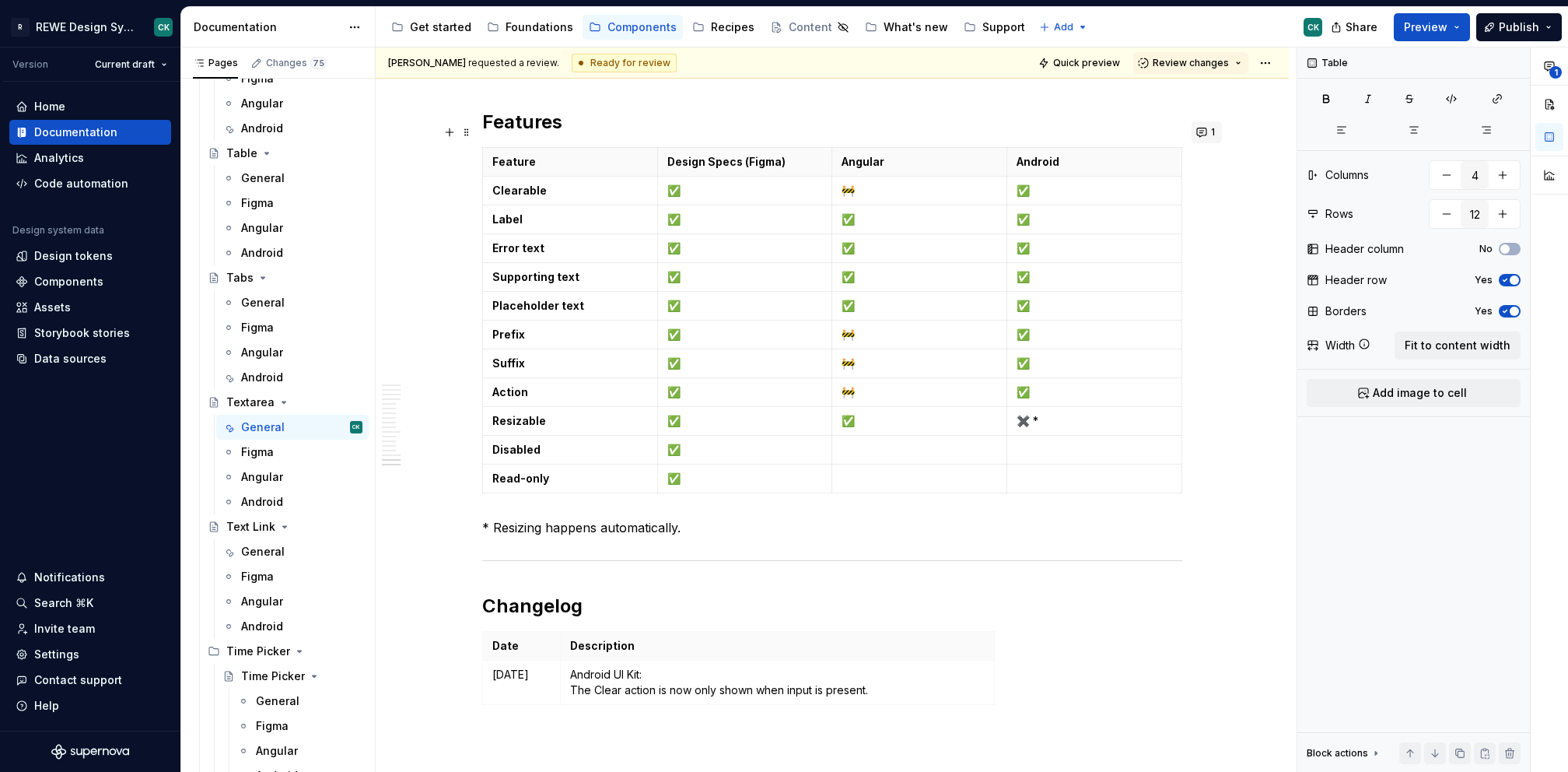
click at [1211, 137] on span "1" at bounding box center [1213, 131] width 4 height 12
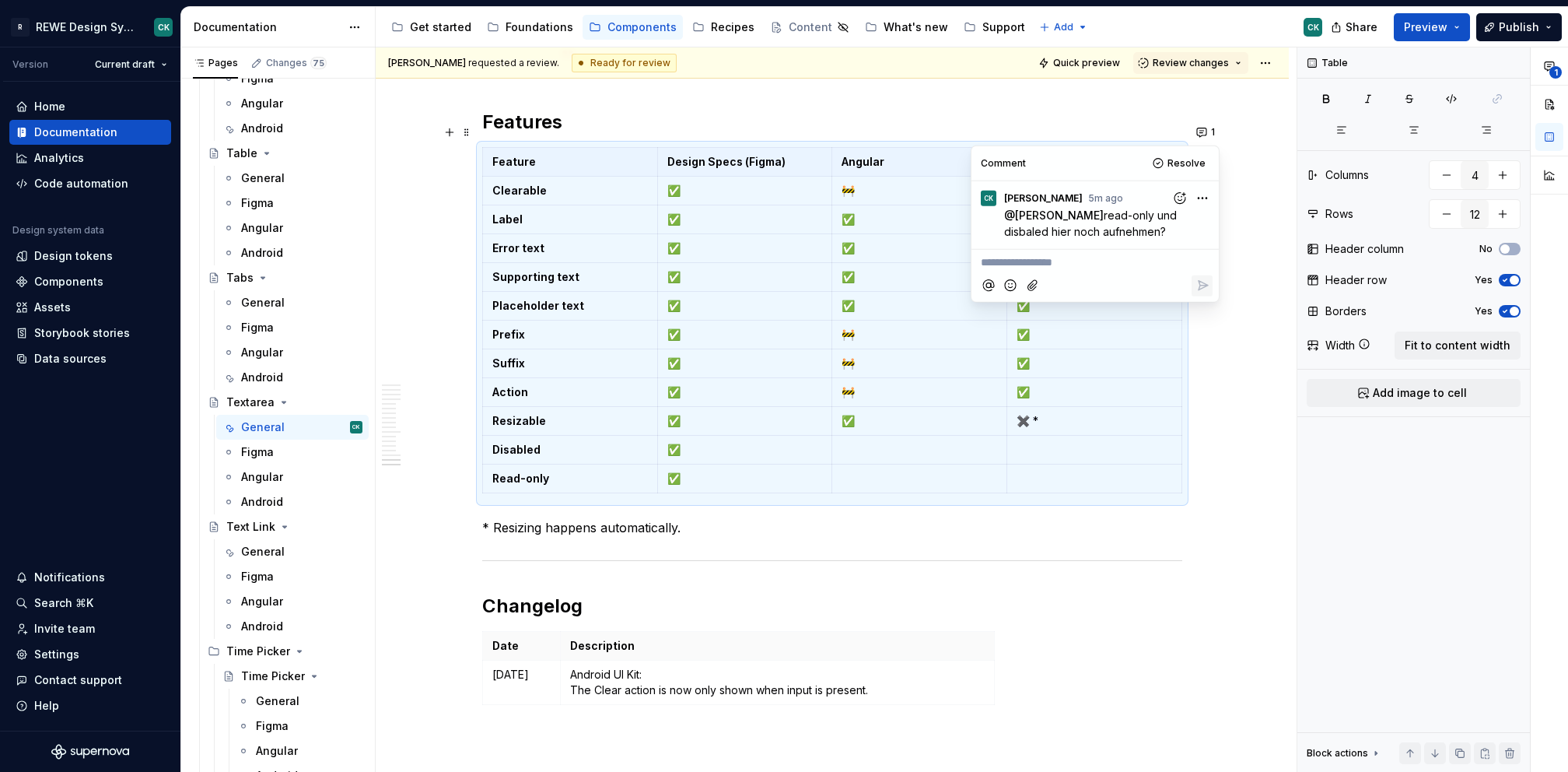
click at [1019, 261] on p "**********" at bounding box center [1095, 263] width 229 height 16
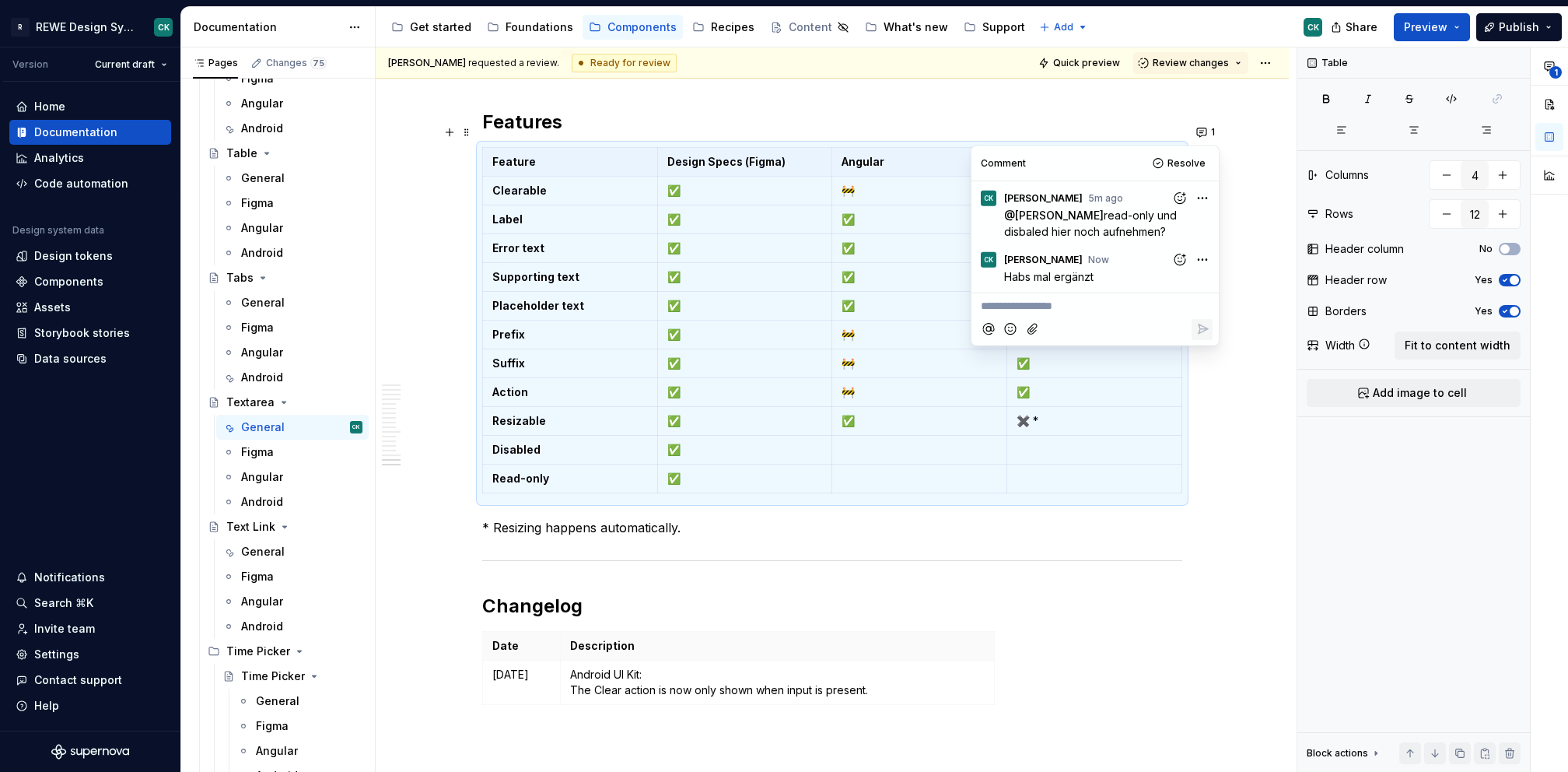
click at [794, 465] on td "✅" at bounding box center [745, 478] width 175 height 28
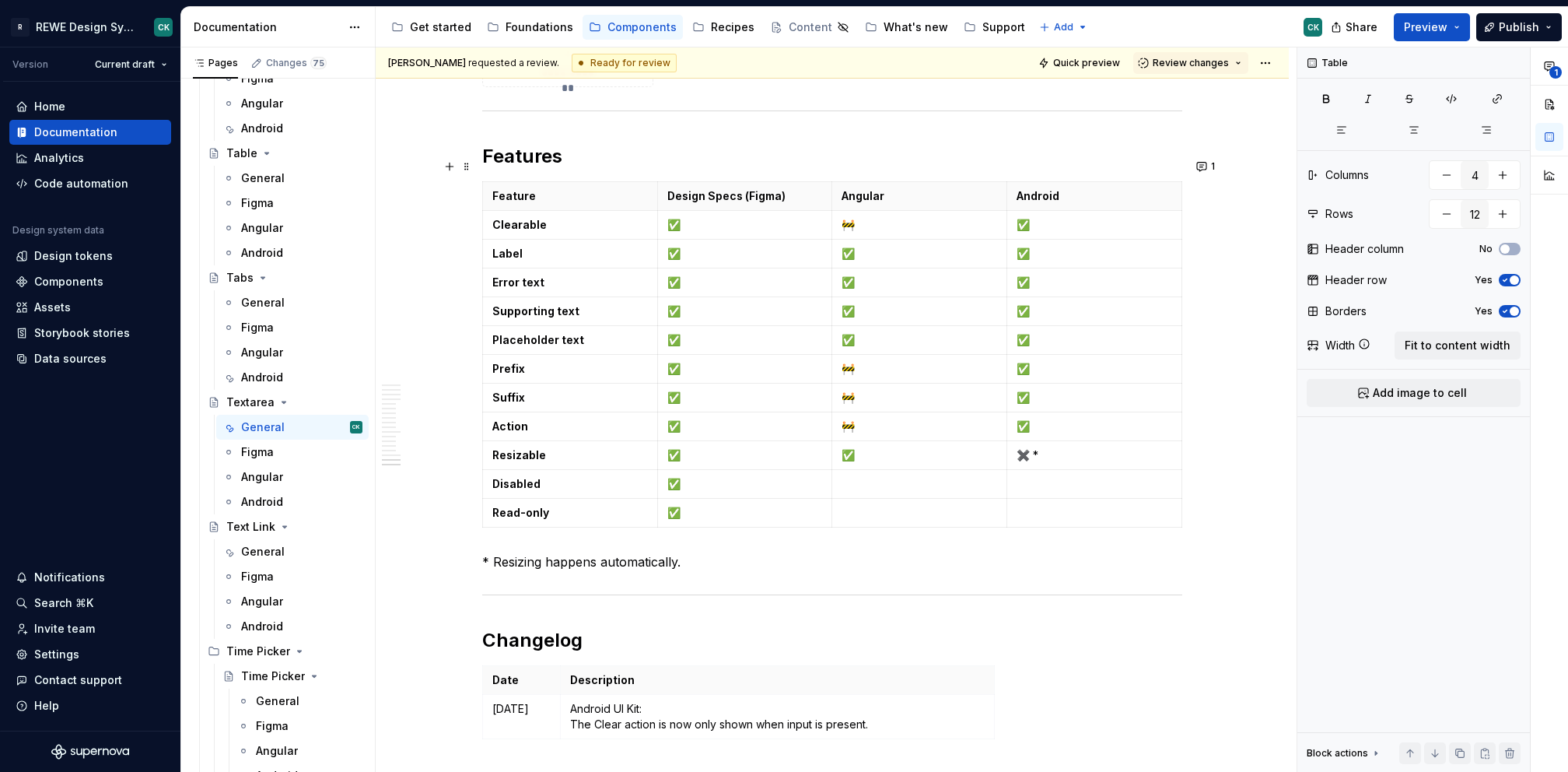
scroll to position [7589, 0]
click at [853, 478] on p at bounding box center [919, 486] width 156 height 15
click at [865, 421] on p "🚧" at bounding box center [919, 428] width 156 height 15
copy p "🚧"
click at [869, 478] on p at bounding box center [919, 486] width 156 height 15
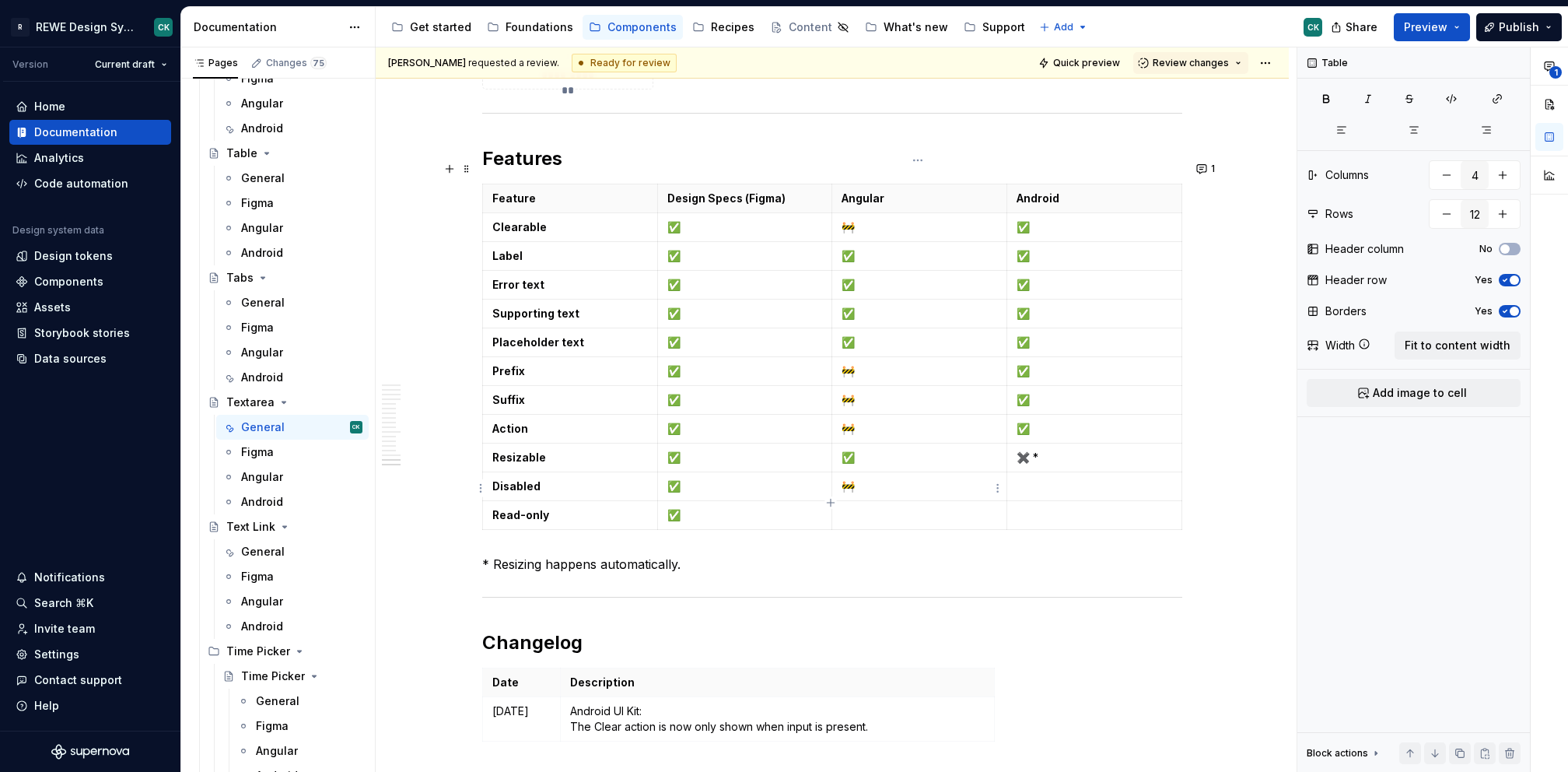
click at [863, 507] on p at bounding box center [919, 514] width 156 height 15
click at [1036, 478] on p at bounding box center [1095, 486] width 156 height 15
click at [1043, 507] on p at bounding box center [1095, 514] width 156 height 15
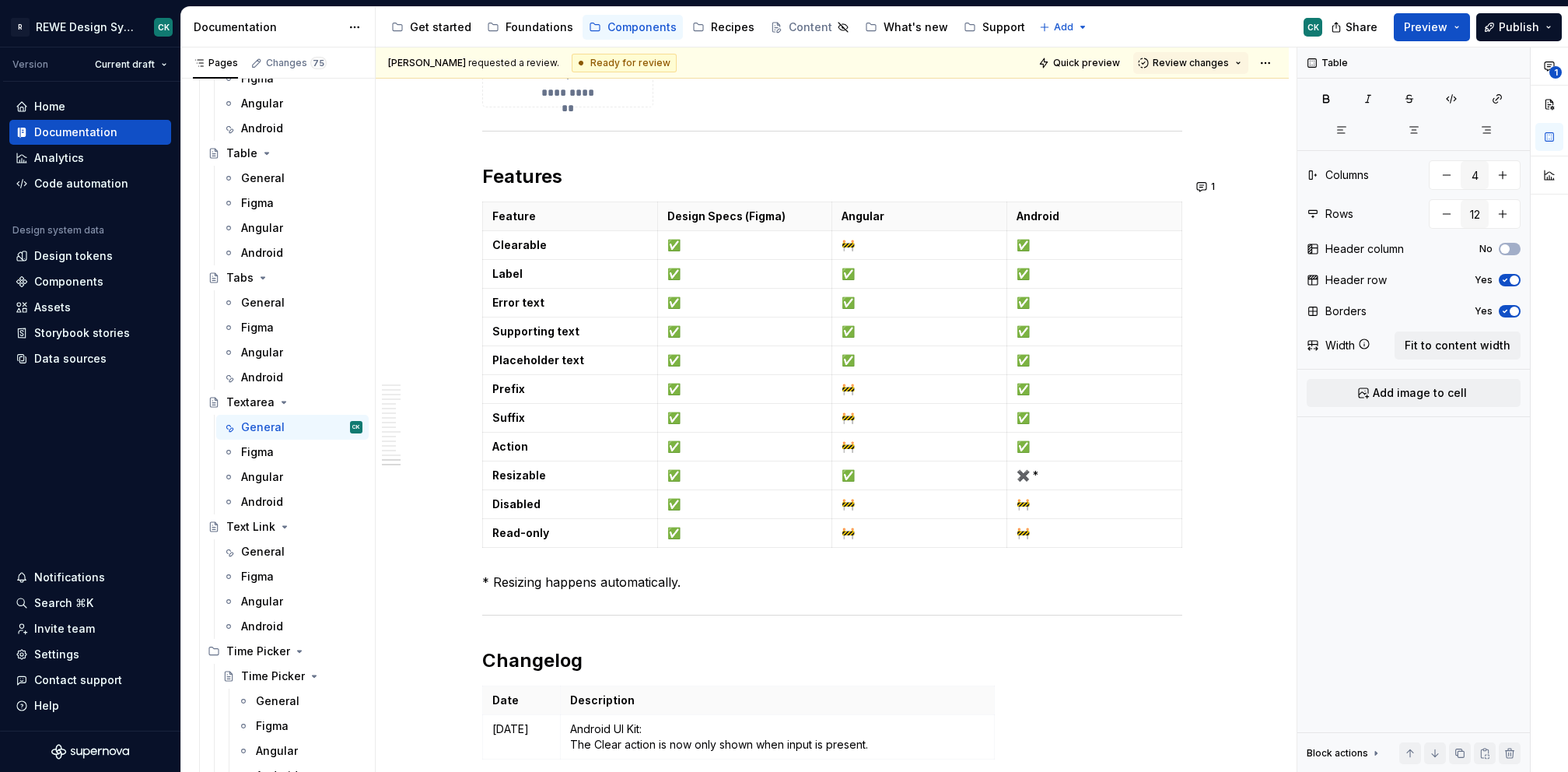
scroll to position [7546, 0]
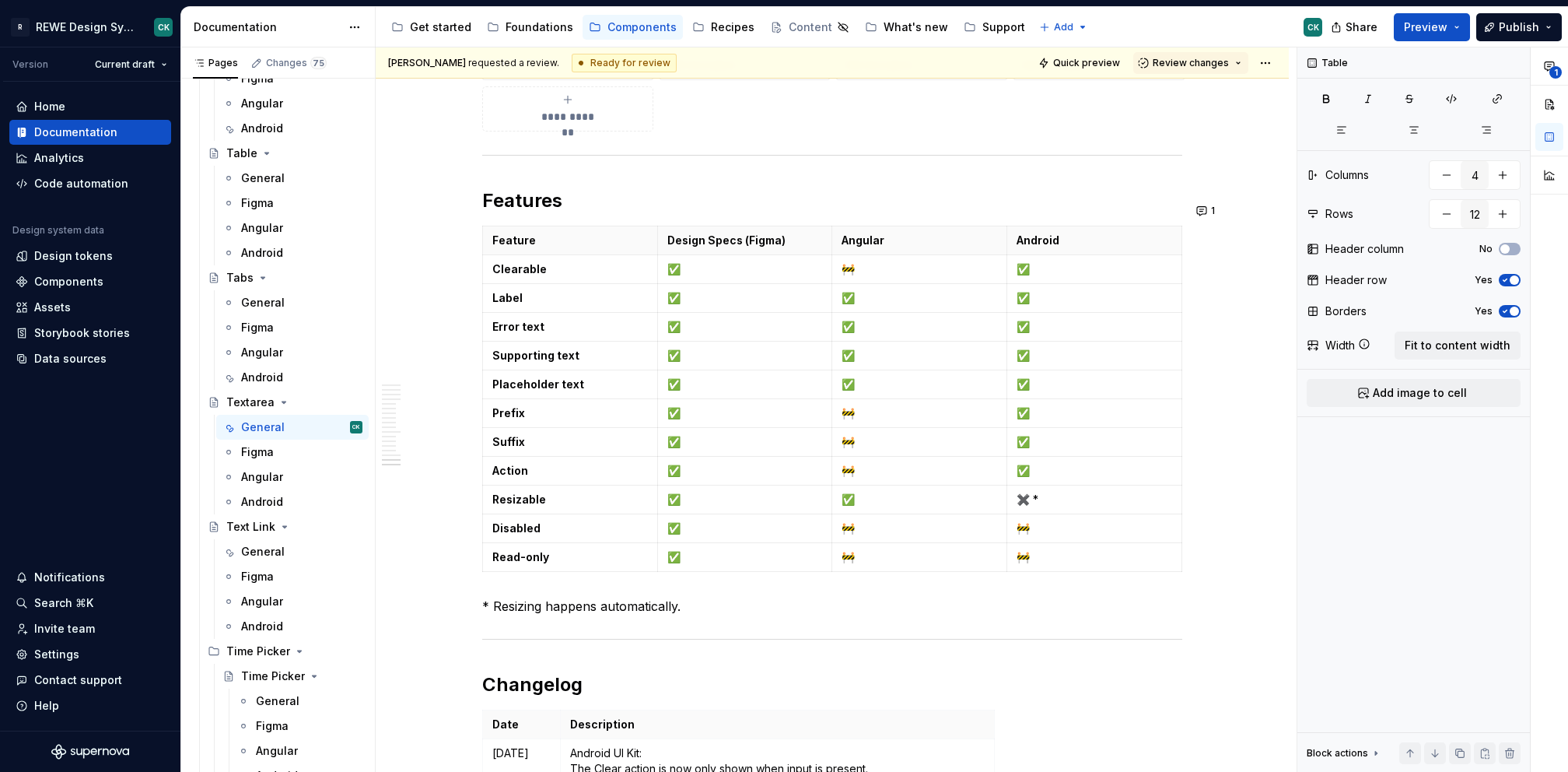
type textarea "*"
